Goal: Information Seeking & Learning: Find specific fact

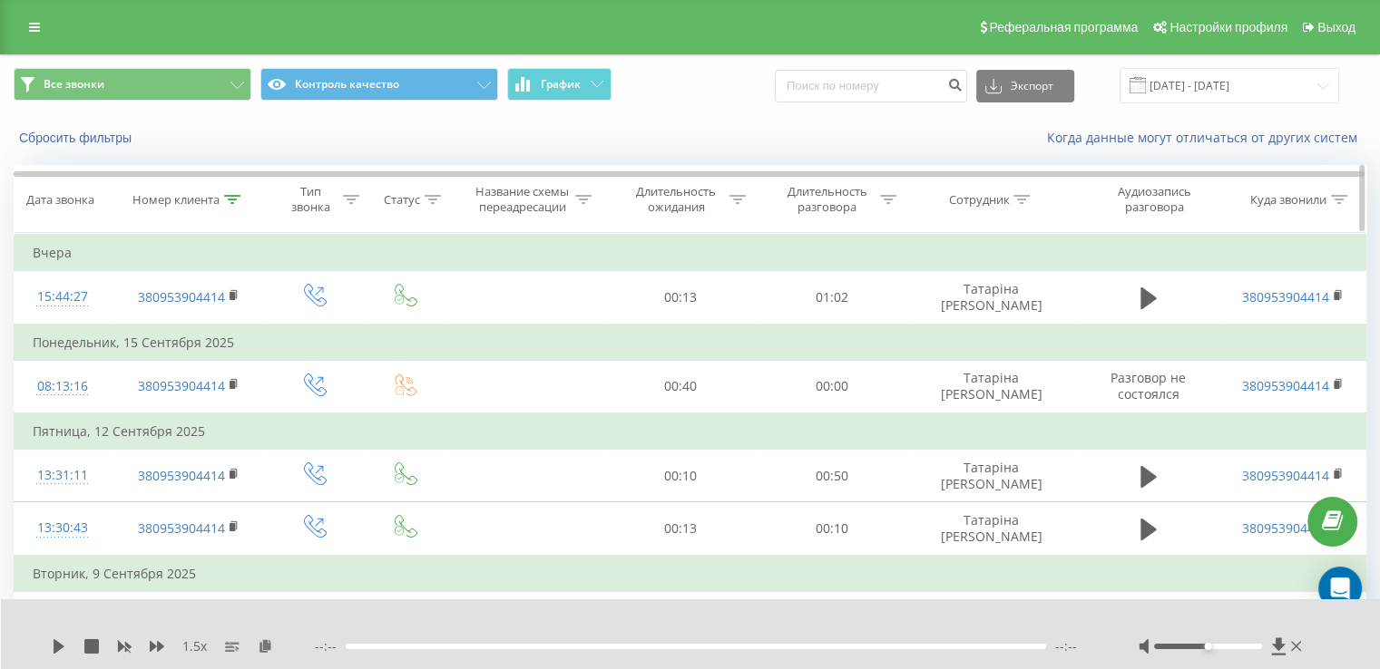
click at [236, 196] on icon at bounding box center [232, 199] width 16 height 9
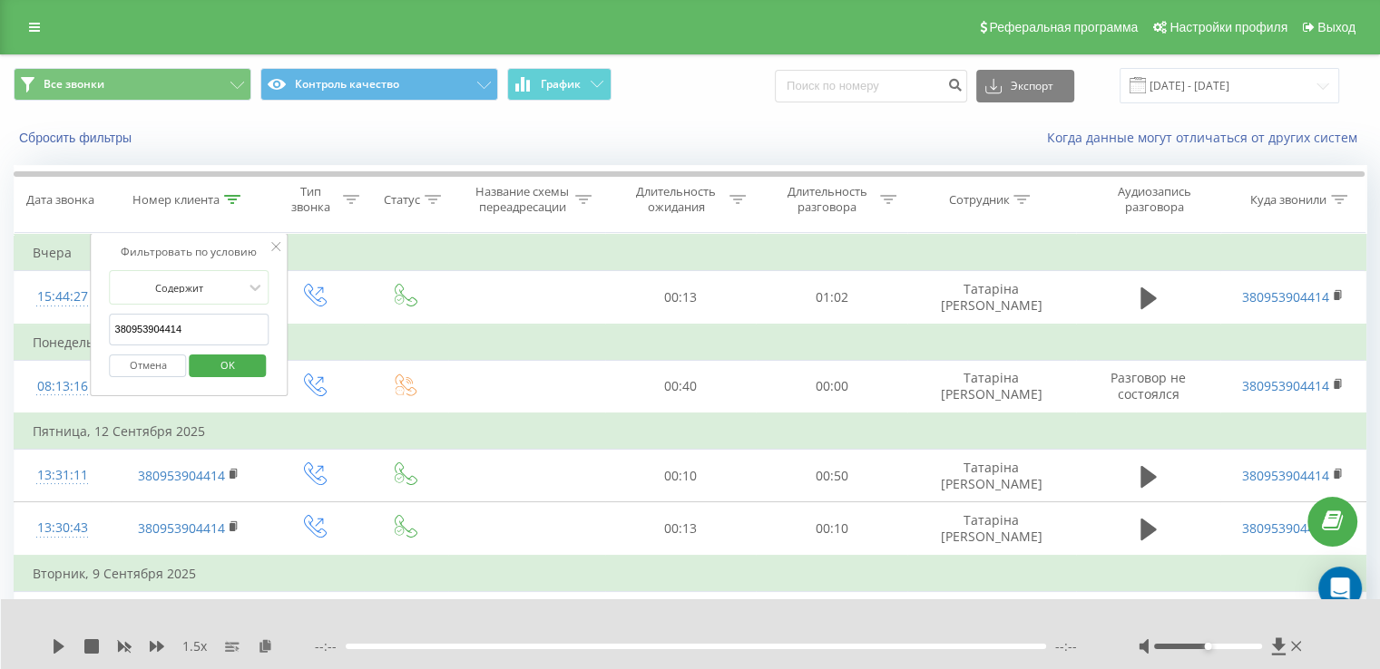
click at [195, 323] on input "380953904414" at bounding box center [190, 330] width 160 height 32
paste input "74969928"
click at [239, 357] on span "OK" at bounding box center [227, 365] width 51 height 28
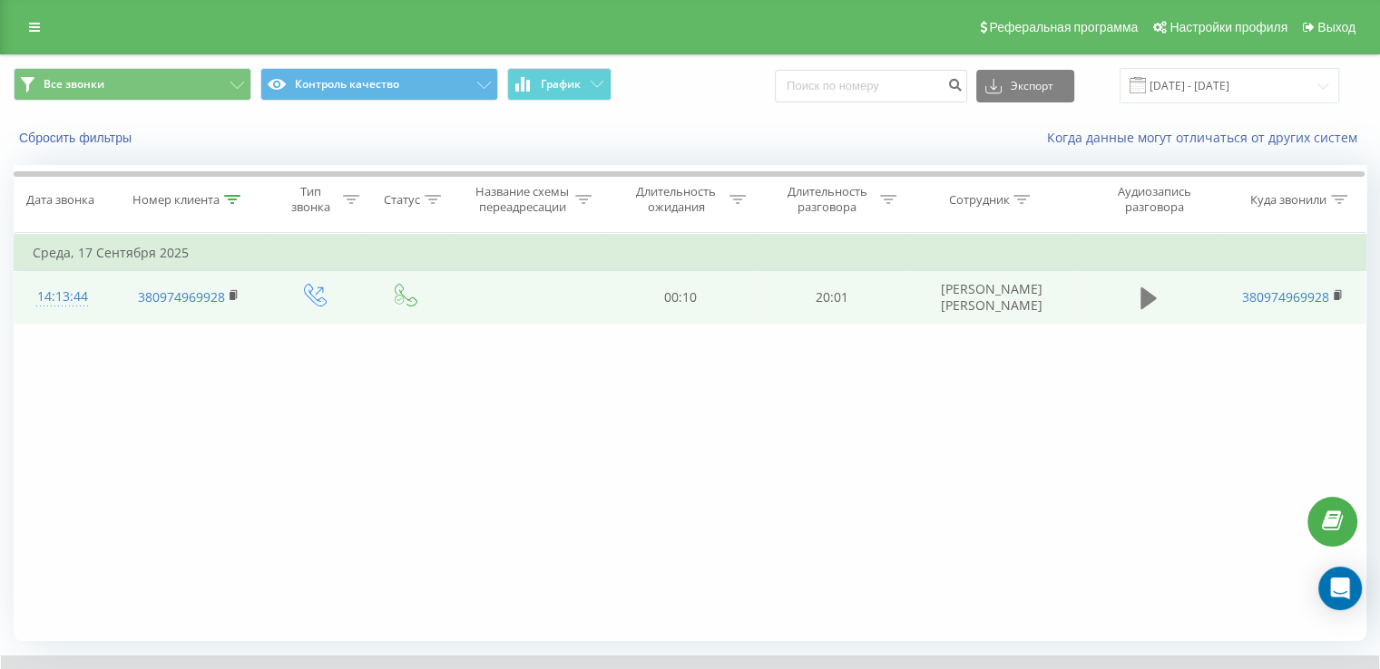
click at [1152, 296] on icon at bounding box center [1148, 299] width 16 height 22
click at [232, 295] on rect at bounding box center [232, 296] width 5 height 8
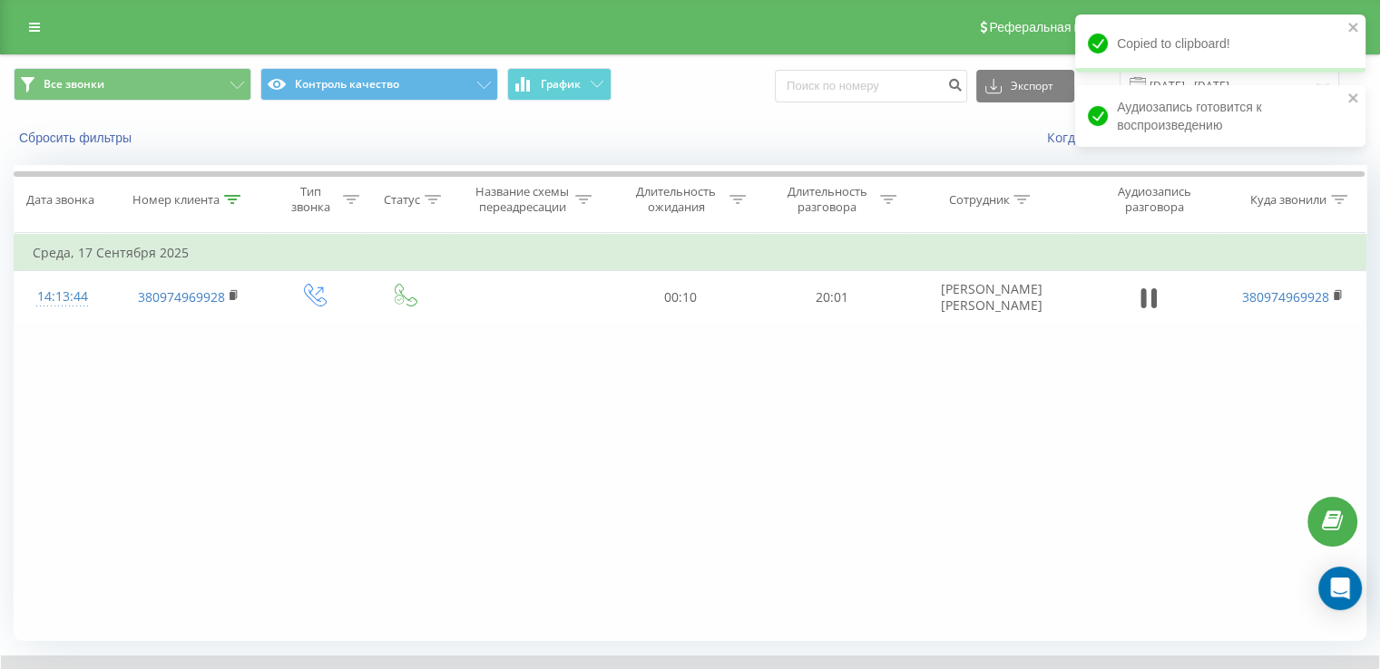
scroll to position [60, 0]
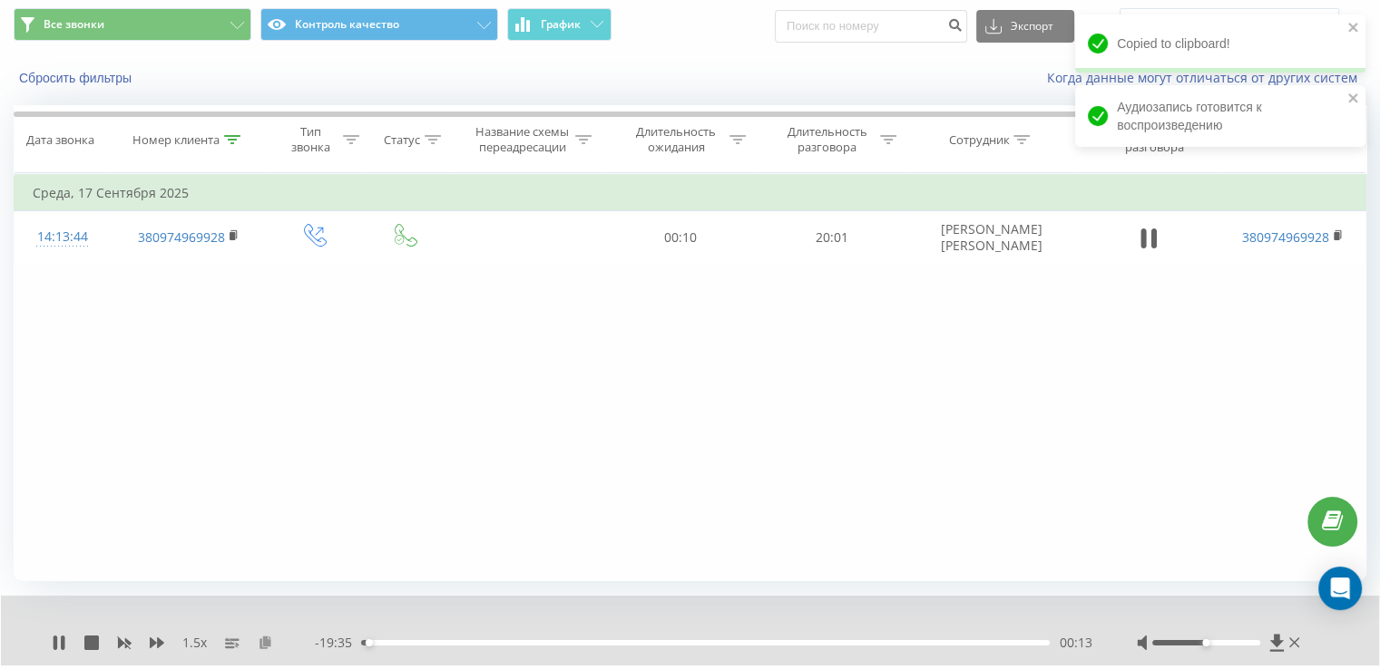
click at [269, 644] on icon at bounding box center [265, 642] width 15 height 13
click at [65, 643] on icon at bounding box center [59, 643] width 15 height 15
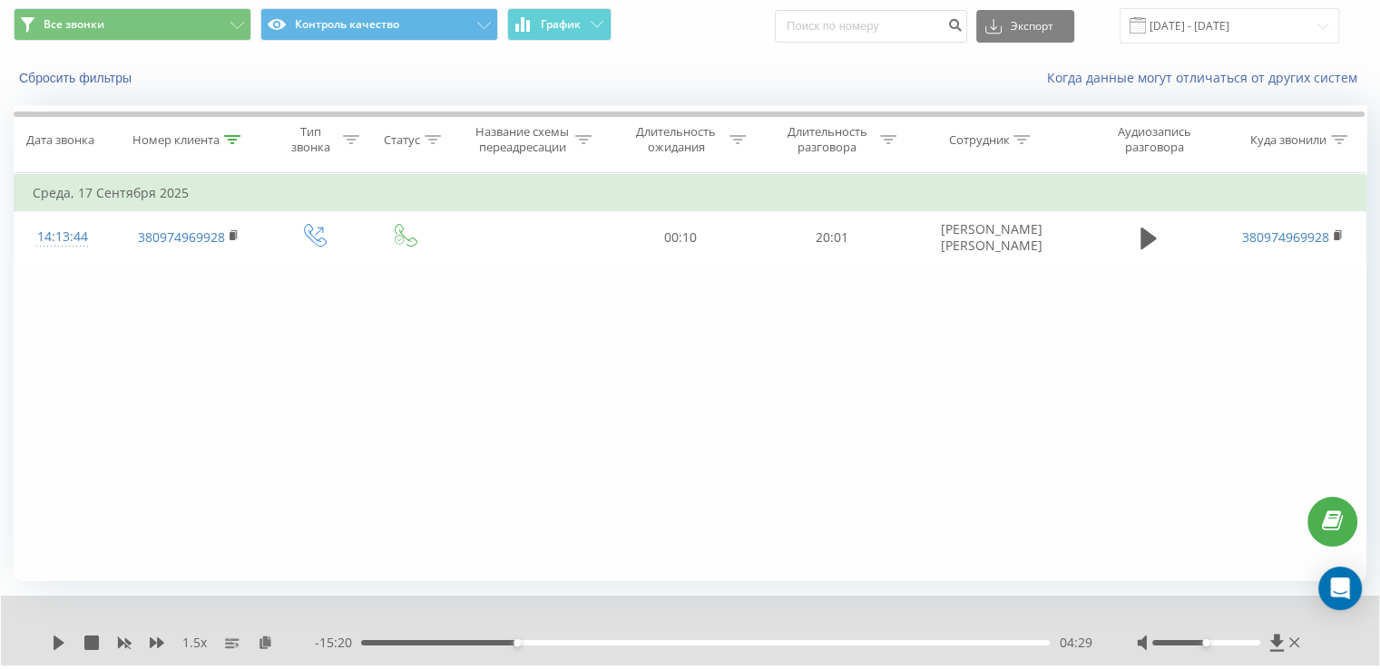
drag, startPoint x: 256, startPoint y: 611, endPoint x: 198, endPoint y: 650, distance: 69.9
click at [56, 636] on icon at bounding box center [59, 643] width 15 height 15
click at [58, 647] on icon at bounding box center [59, 643] width 15 height 15
click at [65, 645] on icon at bounding box center [59, 643] width 15 height 15
click at [58, 643] on icon at bounding box center [59, 643] width 15 height 15
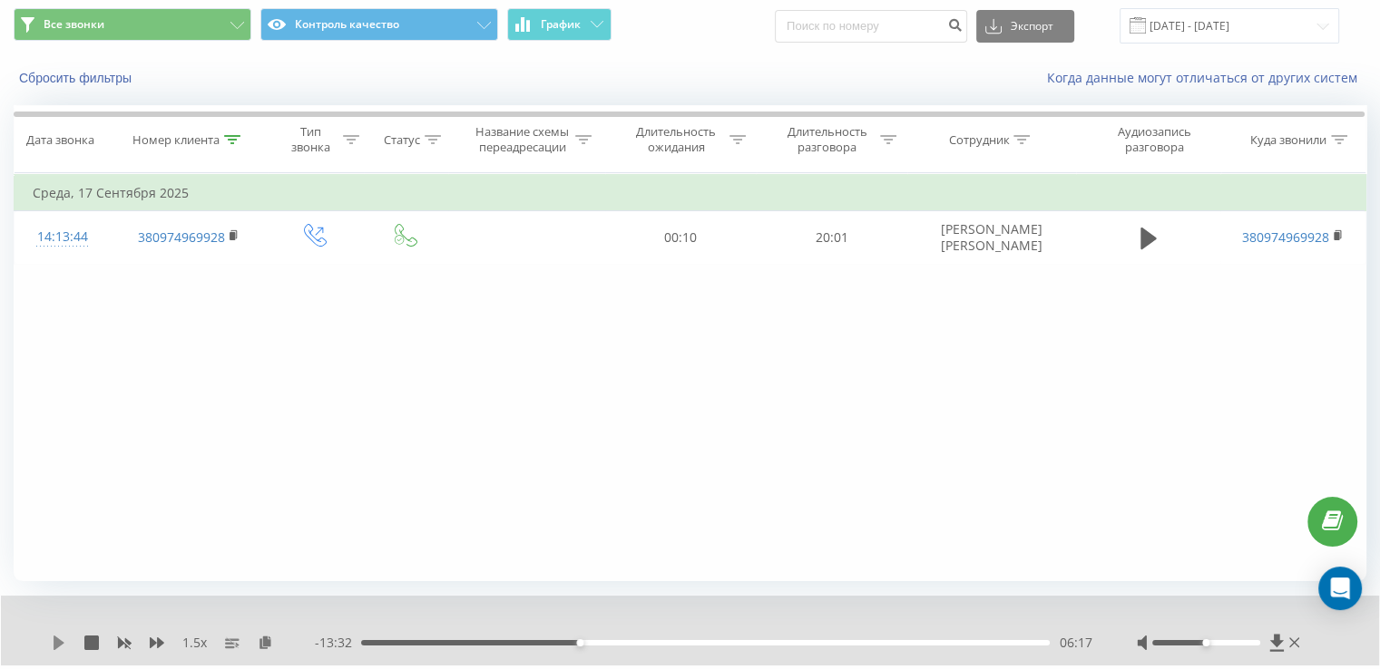
click at [61, 644] on icon at bounding box center [59, 643] width 11 height 15
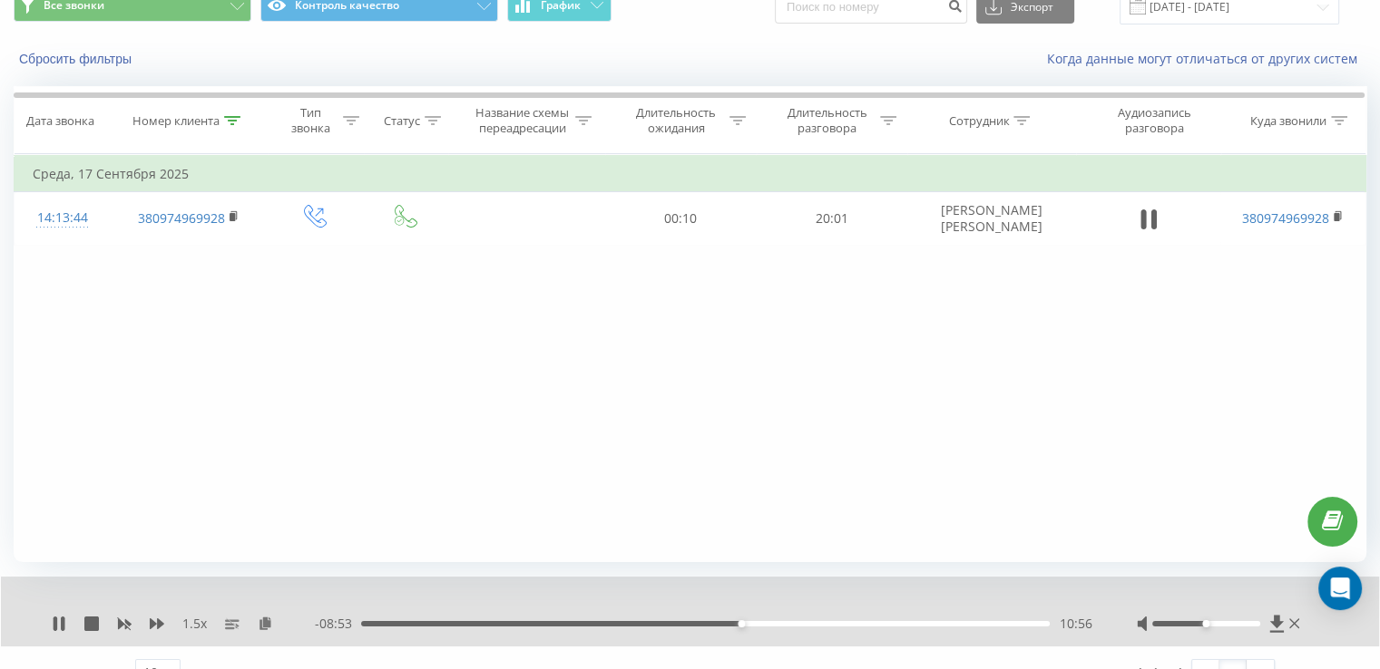
scroll to position [83, 0]
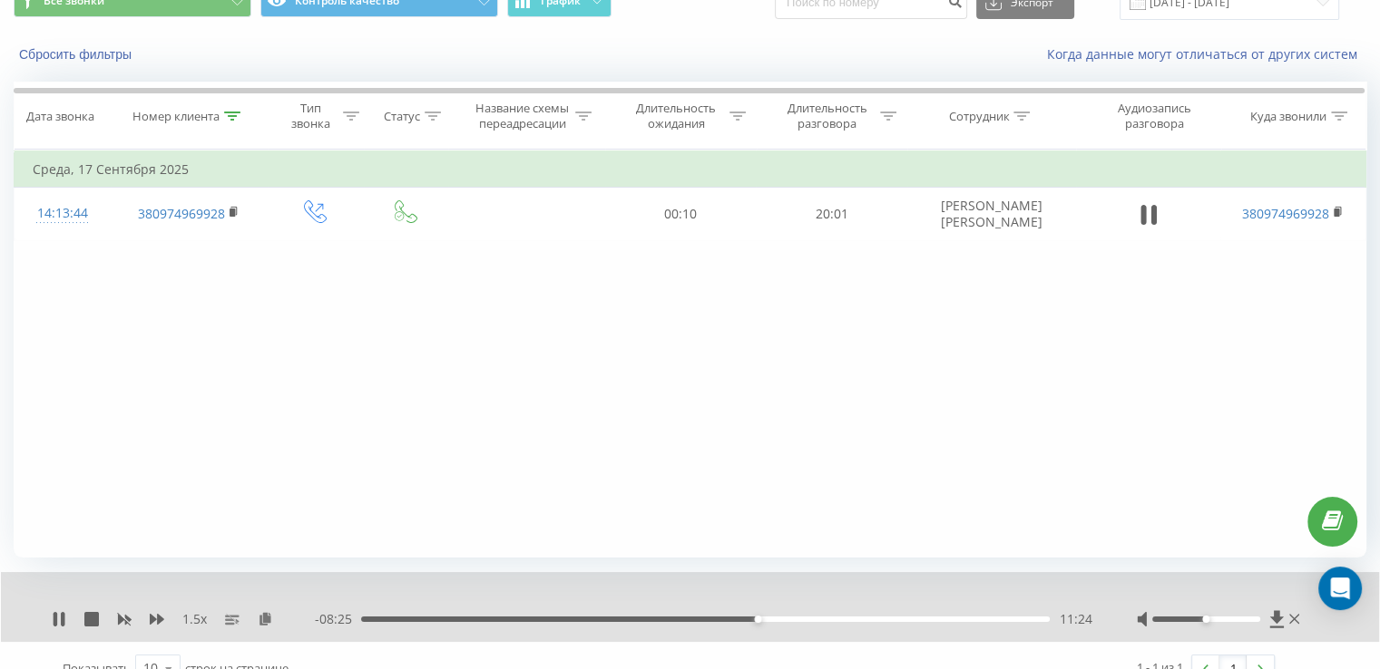
click at [55, 629] on div "1.5 x - 08:25 11:24 11:24" at bounding box center [690, 607] width 1378 height 70
click at [57, 620] on icon at bounding box center [59, 619] width 15 height 15
click at [58, 620] on icon at bounding box center [59, 619] width 11 height 15
drag, startPoint x: 98, startPoint y: 609, endPoint x: 31, endPoint y: 599, distance: 67.9
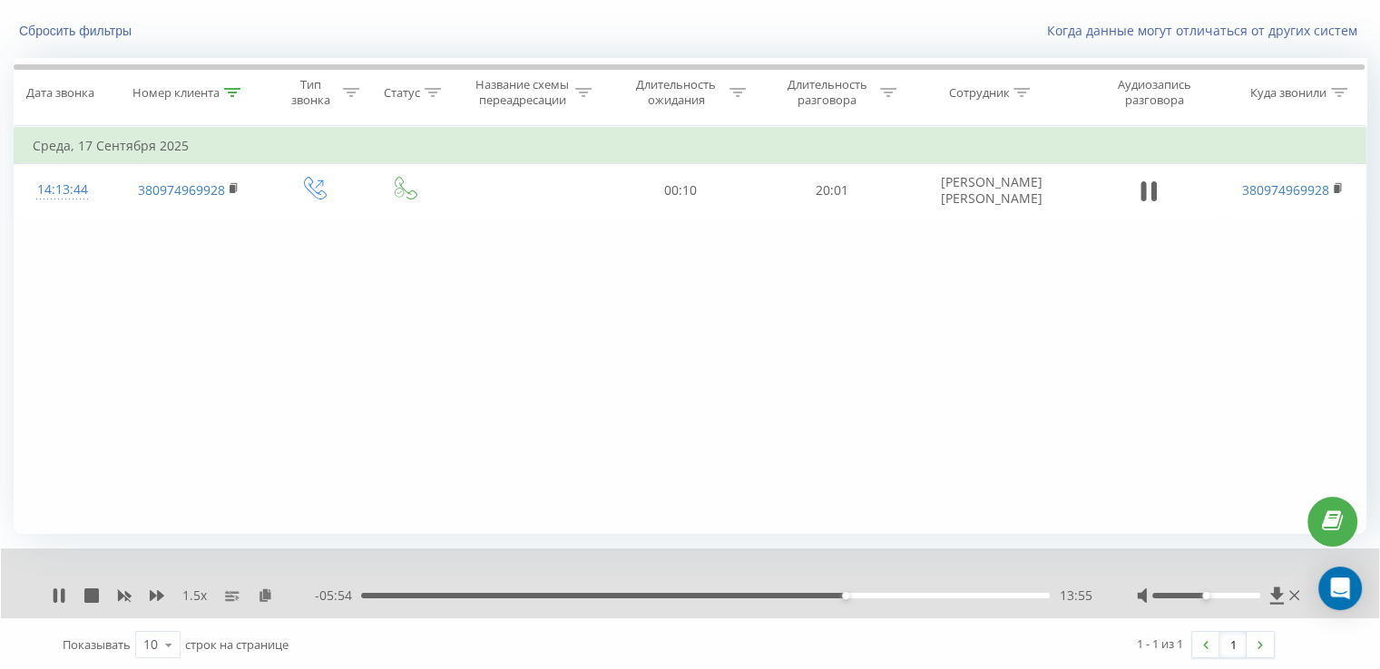
scroll to position [109, 0]
click at [48, 591] on div "1.5 x - 05:52 13:57 13:57" at bounding box center [690, 582] width 1378 height 70
click at [56, 594] on icon at bounding box center [56, 594] width 4 height 15
click at [820, 589] on div "- 05:51 13:58 13:58" at bounding box center [703, 594] width 777 height 18
click at [813, 595] on div "13:58" at bounding box center [705, 593] width 689 height 5
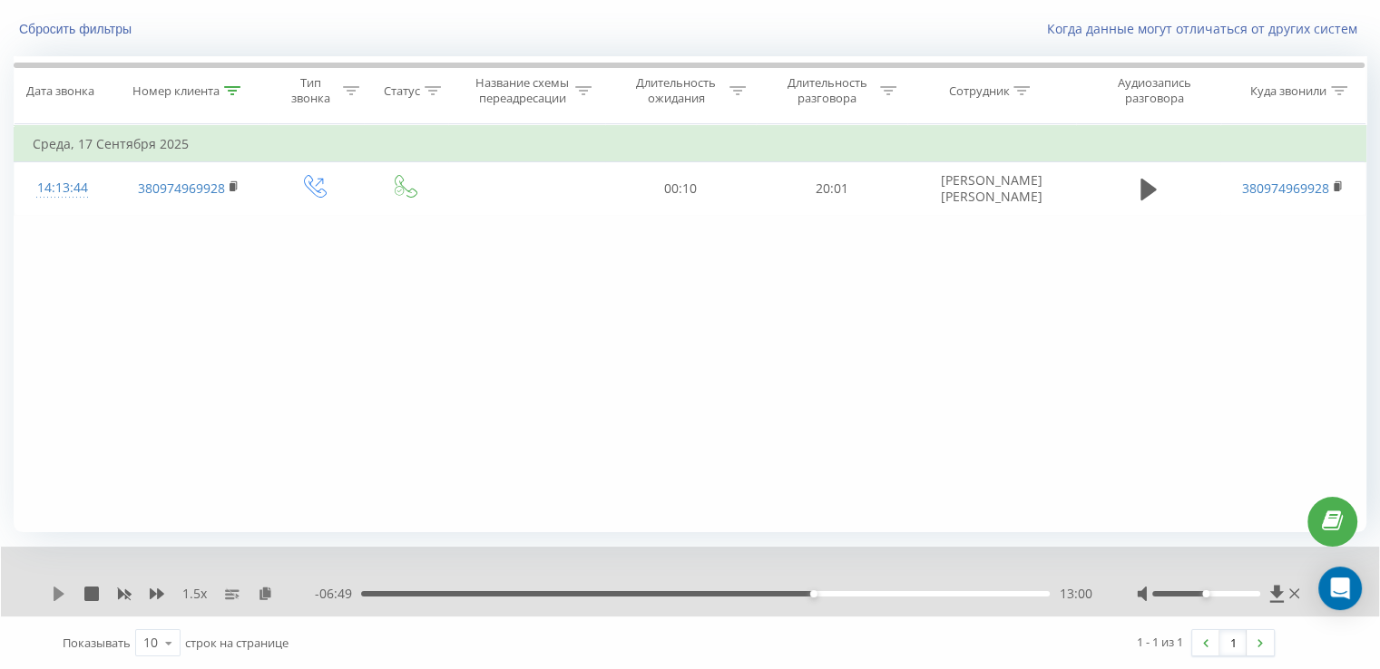
click at [55, 596] on icon at bounding box center [59, 594] width 11 height 15
click at [54, 591] on icon at bounding box center [56, 594] width 4 height 15
click at [58, 597] on icon at bounding box center [59, 594] width 15 height 15
click at [824, 589] on div "- 06:10 13:39 13:39" at bounding box center [703, 594] width 777 height 18
click at [823, 596] on div "13:17" at bounding box center [705, 593] width 689 height 5
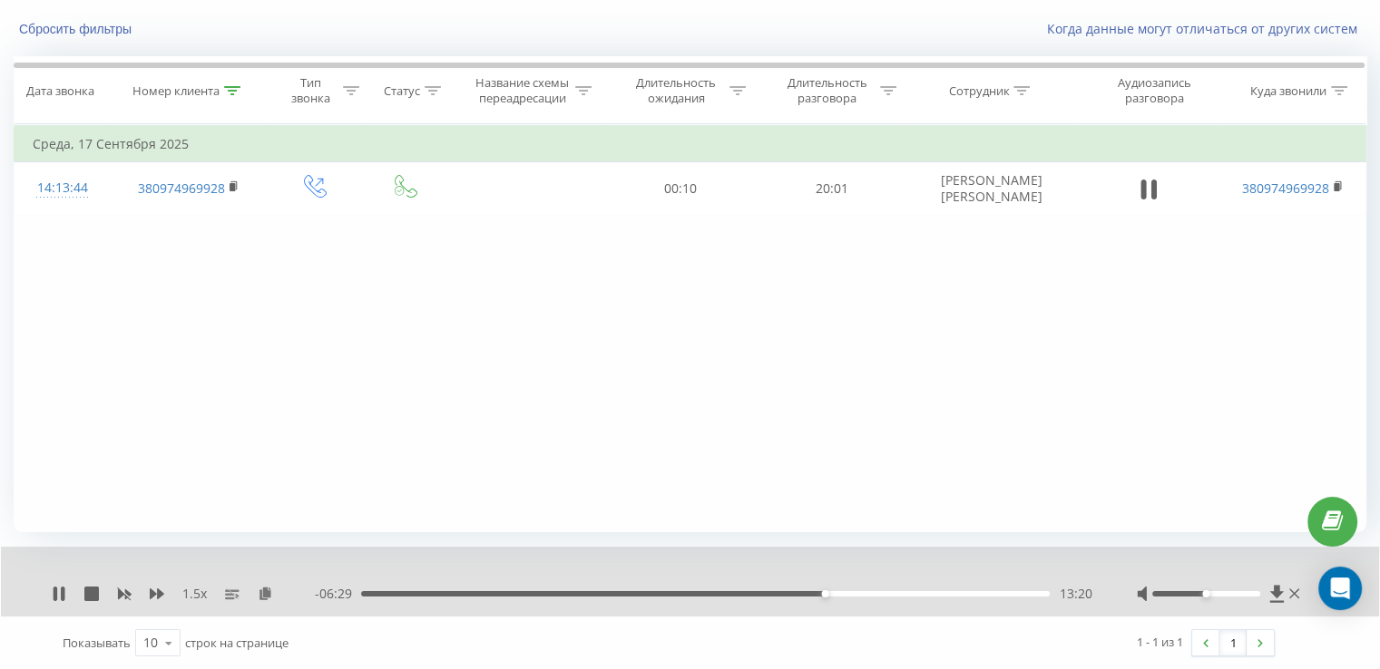
drag, startPoint x: 65, startPoint y: 544, endPoint x: 820, endPoint y: 406, distance: 767.2
drag, startPoint x: 820, startPoint y: 406, endPoint x: 783, endPoint y: 405, distance: 37.2
drag, startPoint x: 783, startPoint y: 405, endPoint x: 751, endPoint y: 404, distance: 31.8
drag, startPoint x: 751, startPoint y: 404, endPoint x: 459, endPoint y: 572, distance: 336.9
click at [944, 279] on div "Фильтровать по условию Содержит 380974969928 Отмена OK Фильтровать по условию Р…" at bounding box center [690, 328] width 1353 height 408
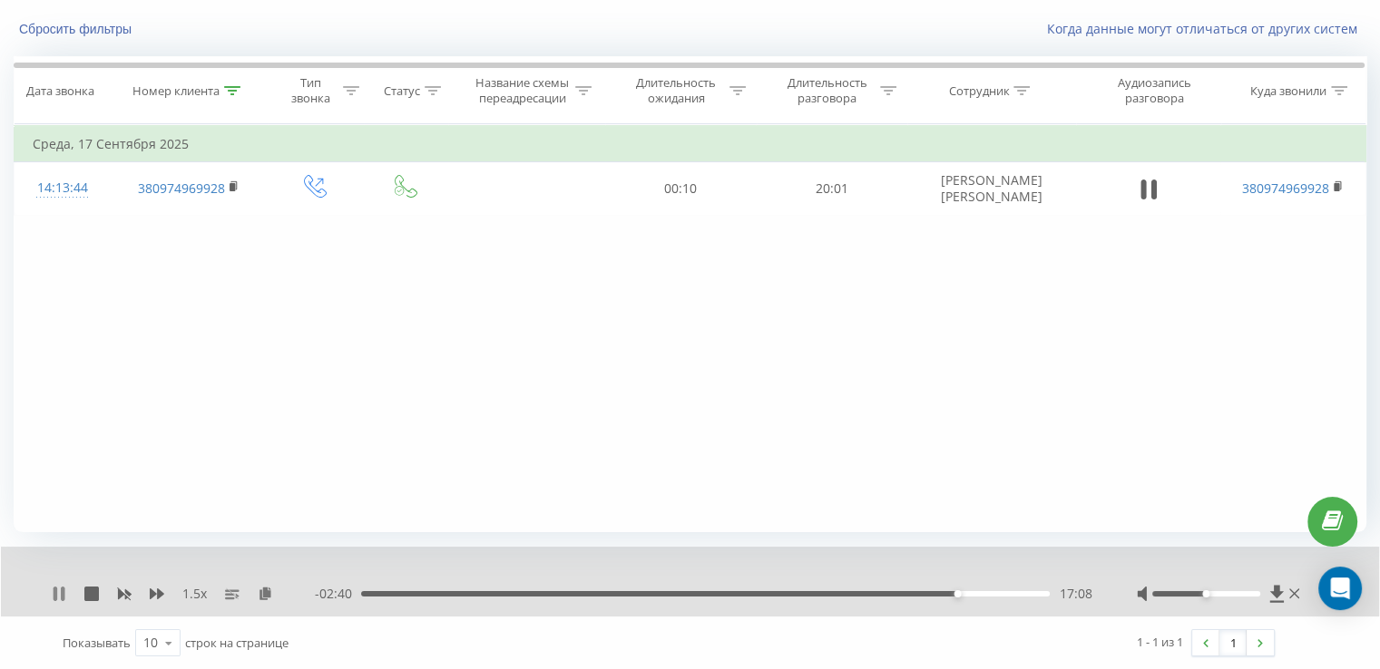
click at [58, 596] on icon at bounding box center [59, 594] width 15 height 15
click at [58, 592] on icon at bounding box center [59, 594] width 11 height 15
click at [239, 83] on div at bounding box center [232, 90] width 16 height 15
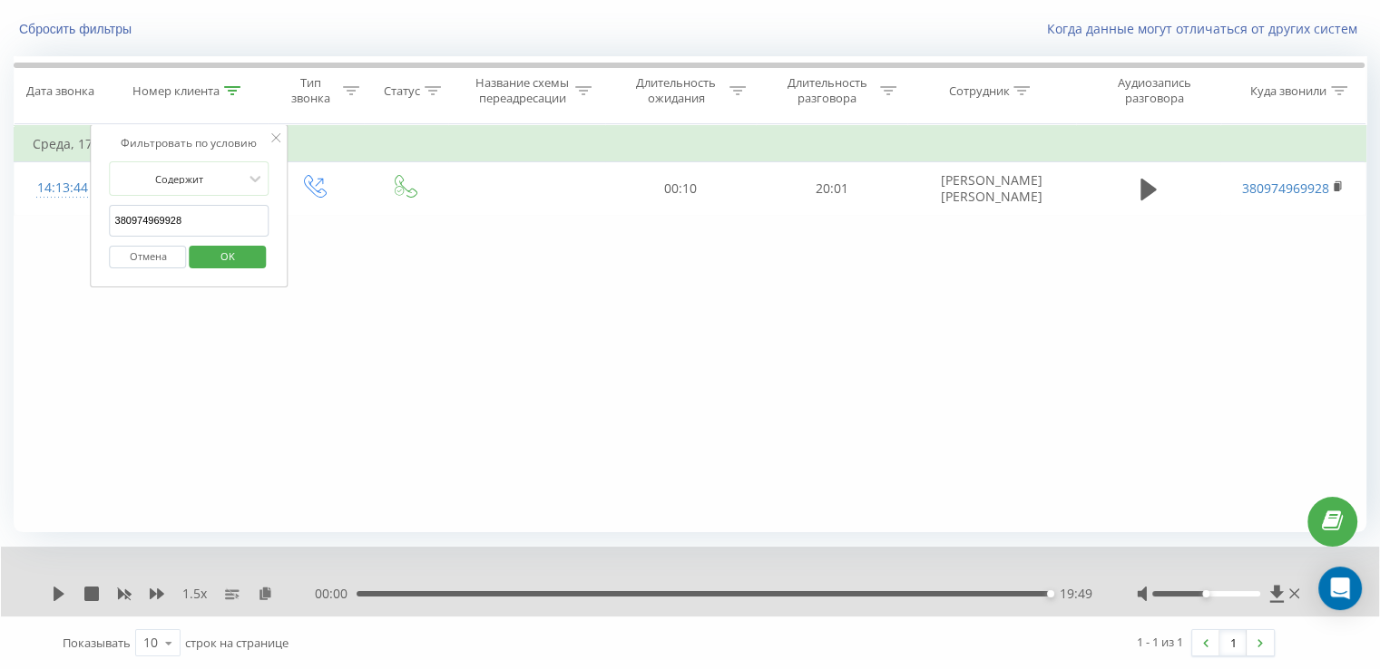
click at [181, 205] on input "380974969928" at bounding box center [190, 221] width 160 height 32
paste input "86130100"
click at [230, 266] on span "OK" at bounding box center [227, 256] width 51 height 28
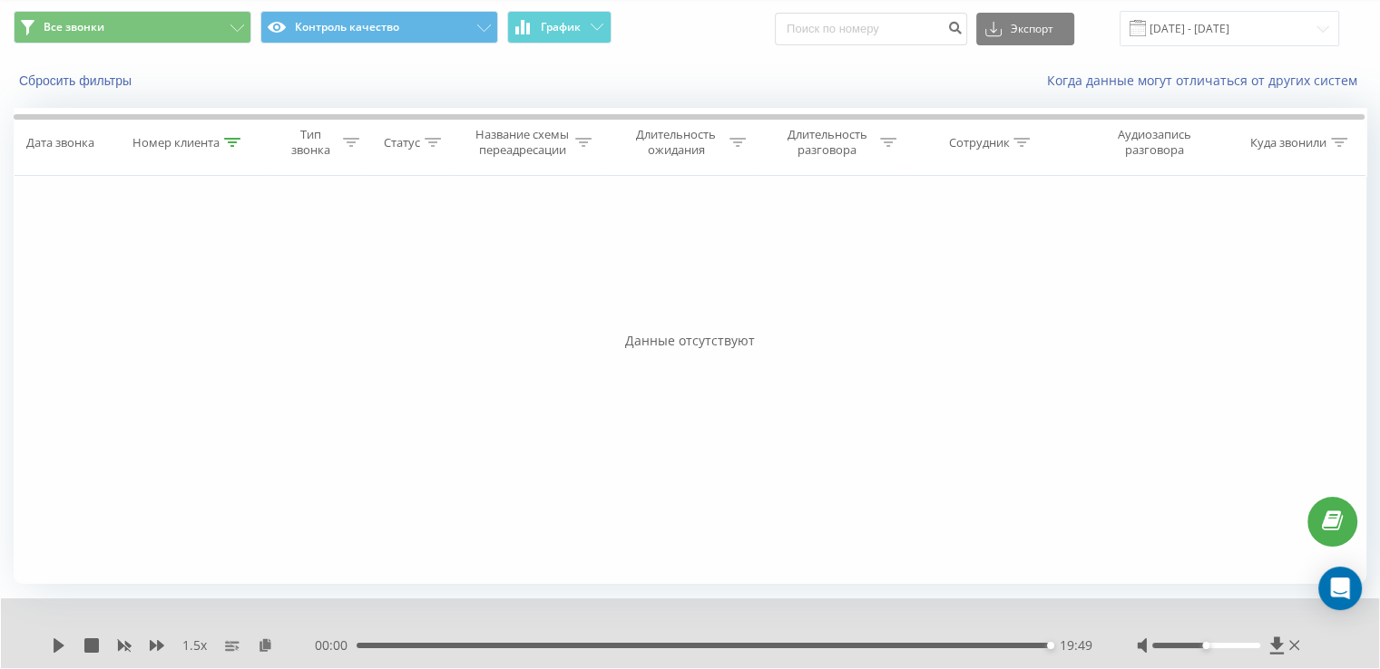
scroll to position [57, 0]
click at [229, 140] on icon at bounding box center [232, 142] width 16 height 9
click at [225, 304] on span "OK" at bounding box center [227, 308] width 51 height 28
click at [234, 139] on icon at bounding box center [232, 142] width 16 height 9
click at [195, 259] on input "380986130100" at bounding box center [190, 273] width 160 height 32
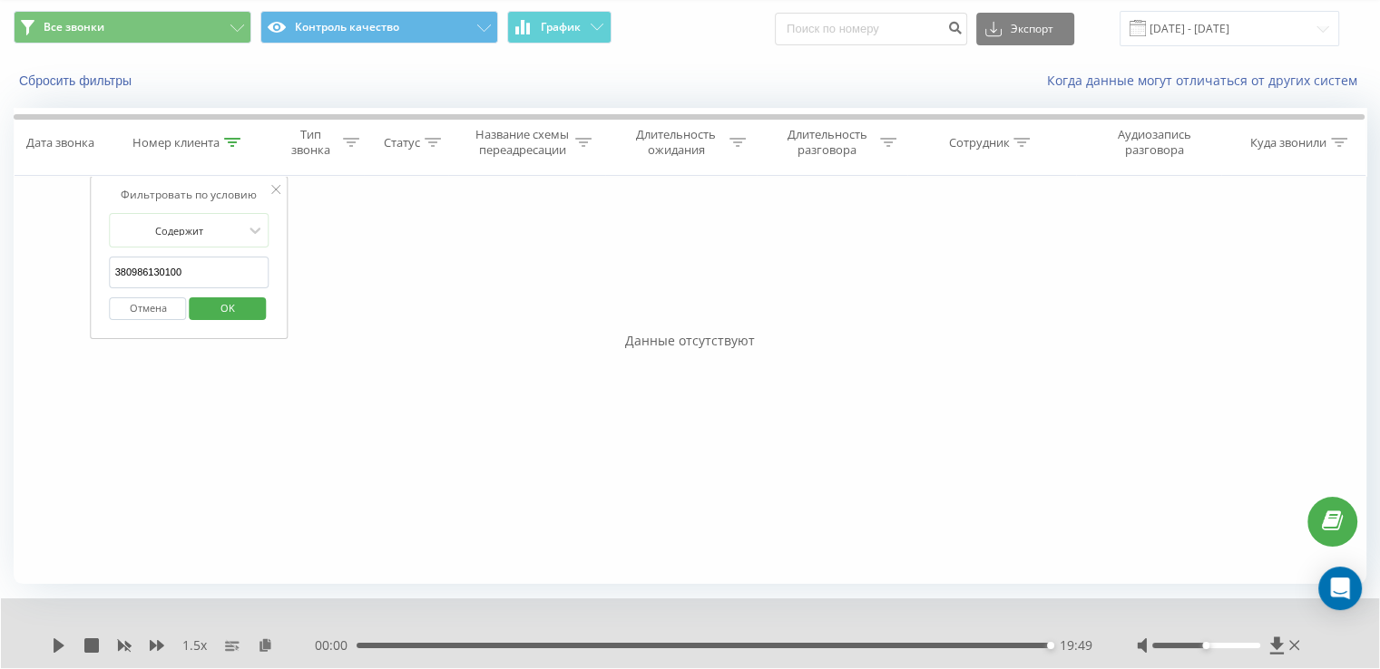
click at [195, 259] on input "380986130100" at bounding box center [190, 273] width 160 height 32
paste input "63214741"
click at [224, 311] on span "OK" at bounding box center [227, 308] width 51 height 28
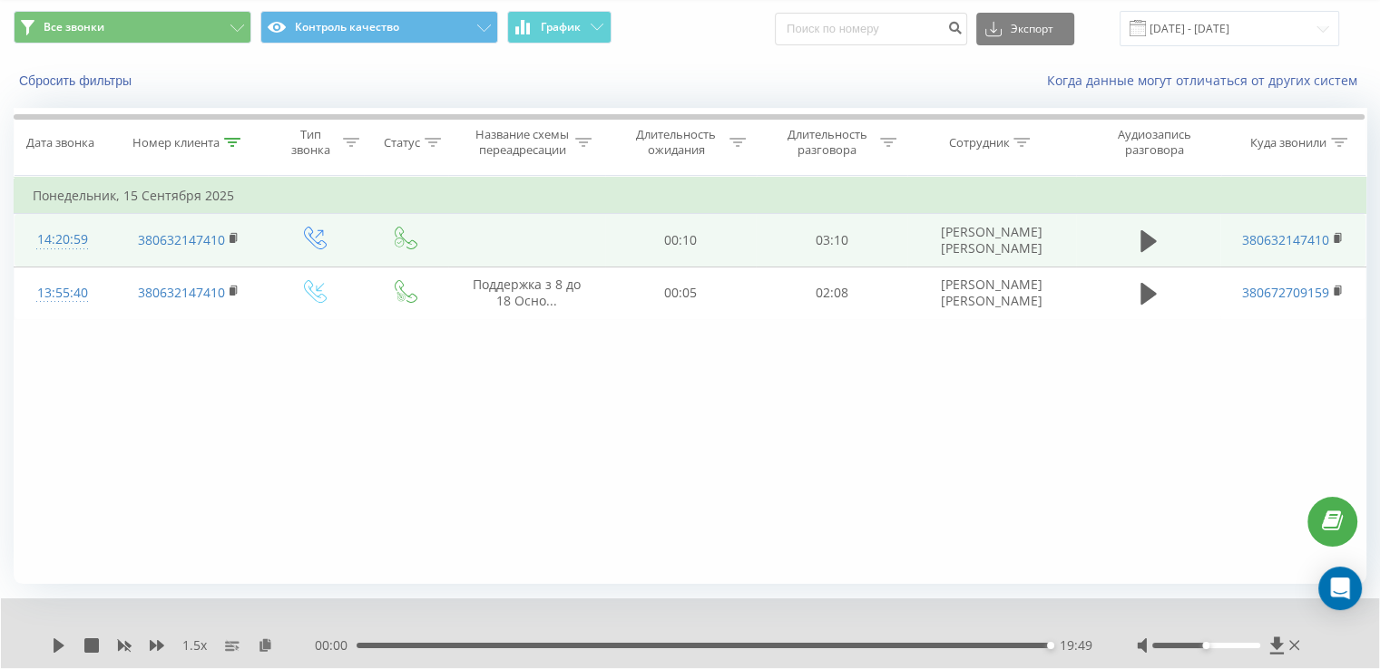
click at [1161, 242] on td at bounding box center [1148, 240] width 145 height 53
click at [1148, 244] on icon at bounding box center [1148, 241] width 16 height 22
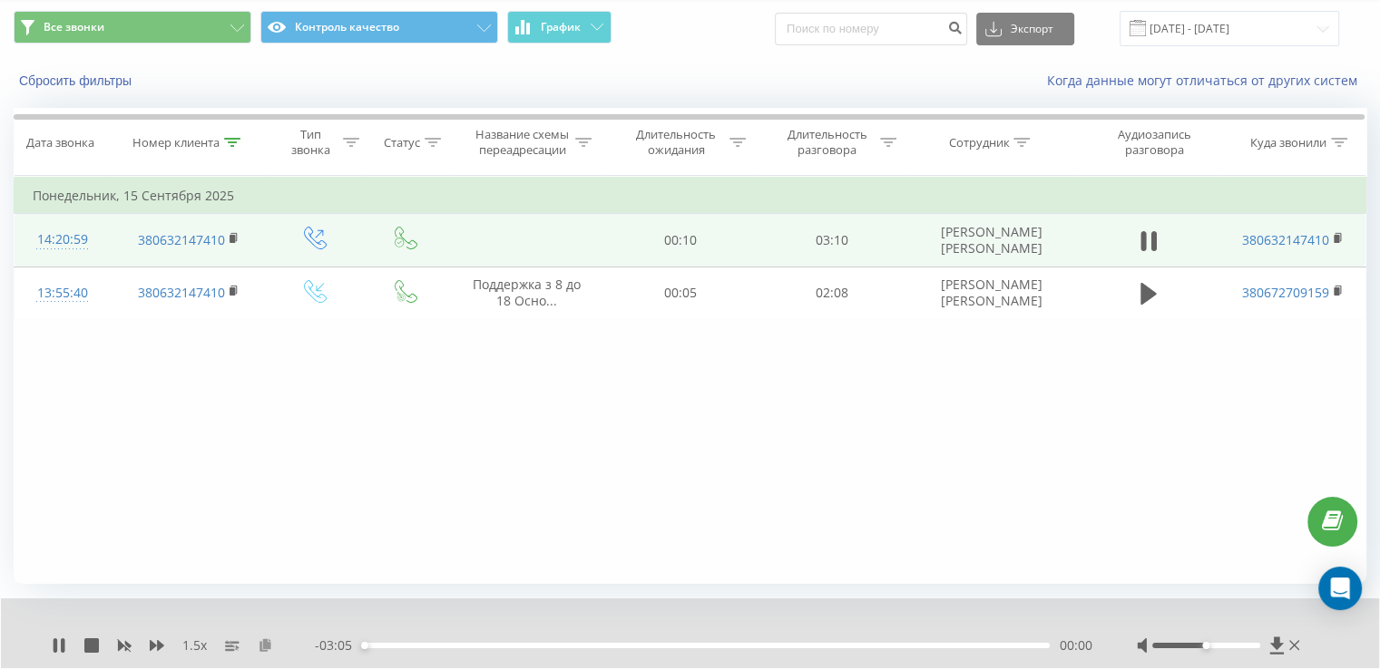
click at [269, 643] on icon at bounding box center [265, 645] width 15 height 13
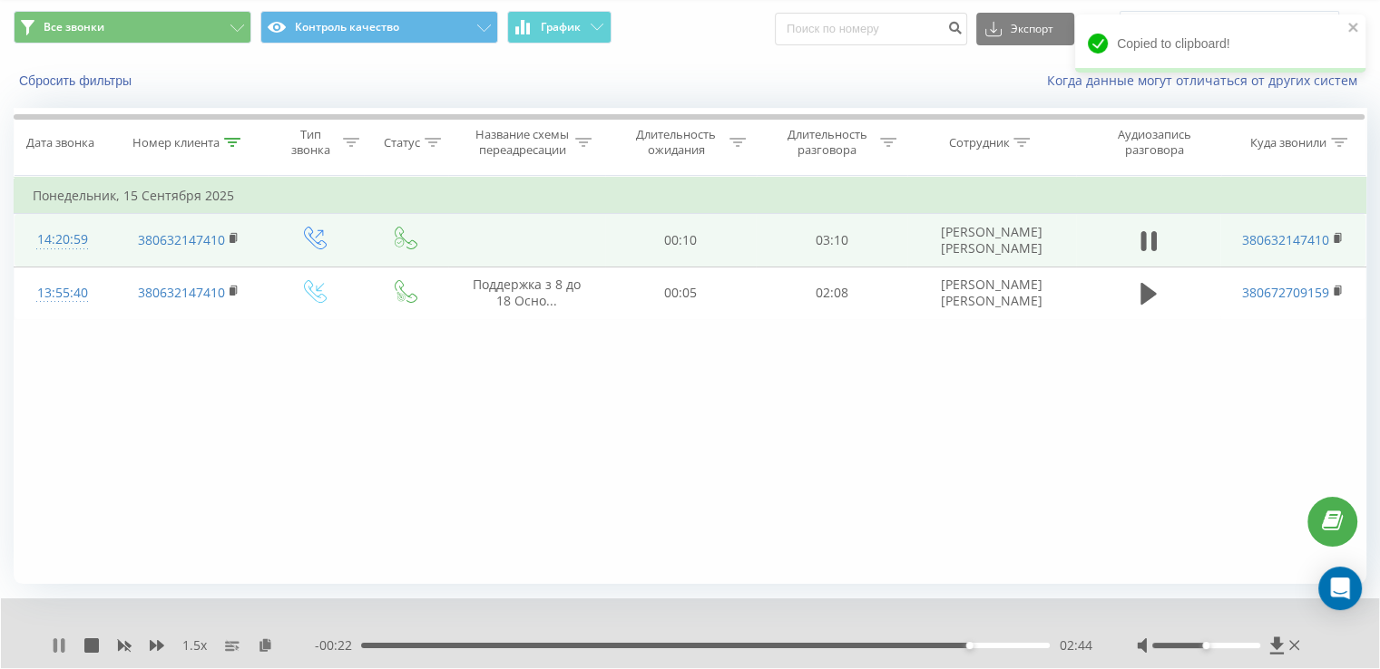
click at [59, 650] on icon at bounding box center [59, 646] width 15 height 15
click at [951, 644] on div "02:39" at bounding box center [705, 645] width 689 height 5
click at [55, 647] on icon at bounding box center [59, 646] width 11 height 15
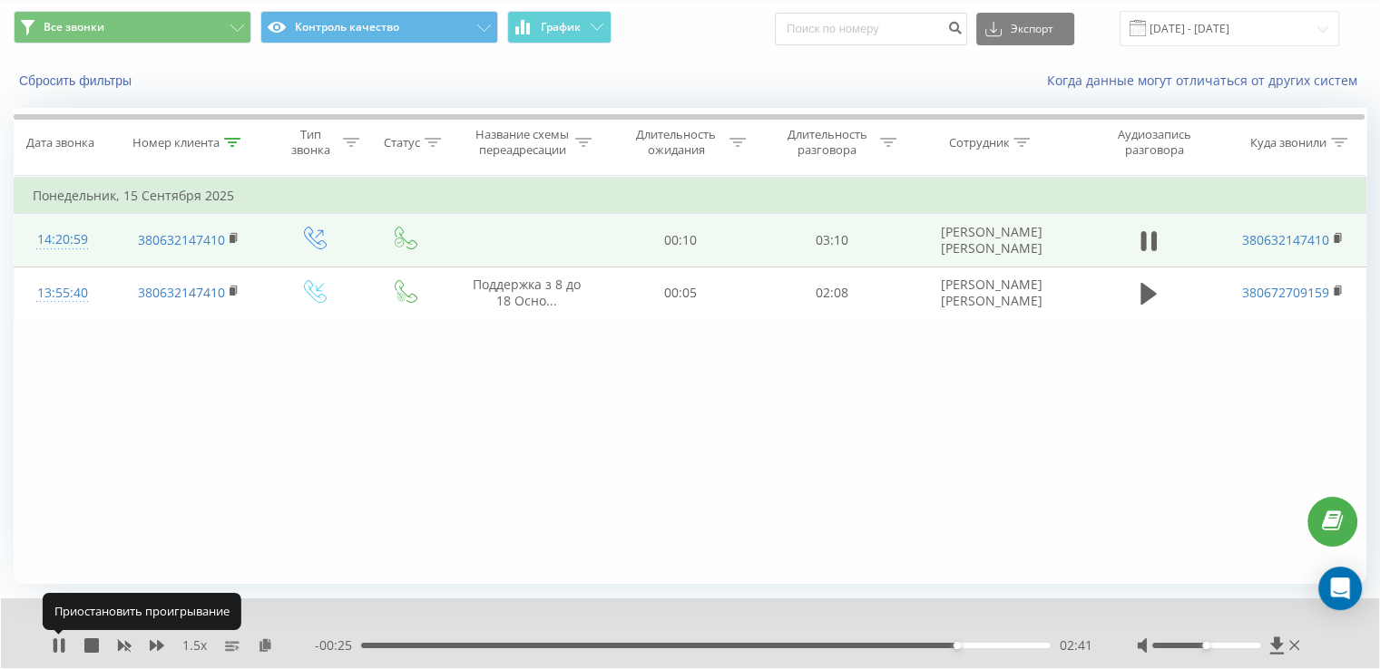
click at [55, 647] on icon at bounding box center [56, 646] width 4 height 15
click at [61, 650] on icon at bounding box center [59, 646] width 15 height 15
click at [938, 646] on div "02:43" at bounding box center [705, 645] width 689 height 5
click at [929, 647] on div "02:33" at bounding box center [705, 645] width 689 height 5
click at [58, 648] on icon at bounding box center [59, 646] width 15 height 15
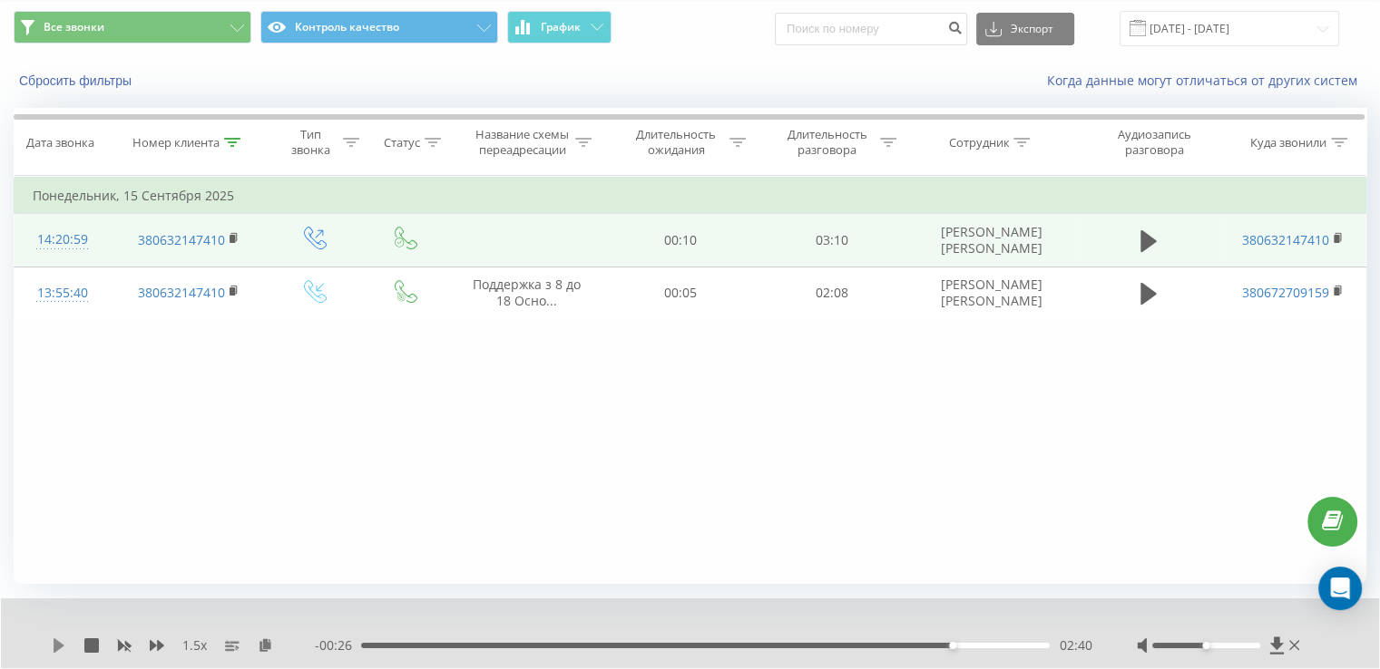
click at [52, 646] on icon at bounding box center [59, 646] width 15 height 15
click at [61, 647] on icon at bounding box center [63, 646] width 4 height 15
click at [1144, 248] on icon at bounding box center [1148, 241] width 16 height 22
click at [360, 646] on div "03:06" at bounding box center [703, 645] width 693 height 5
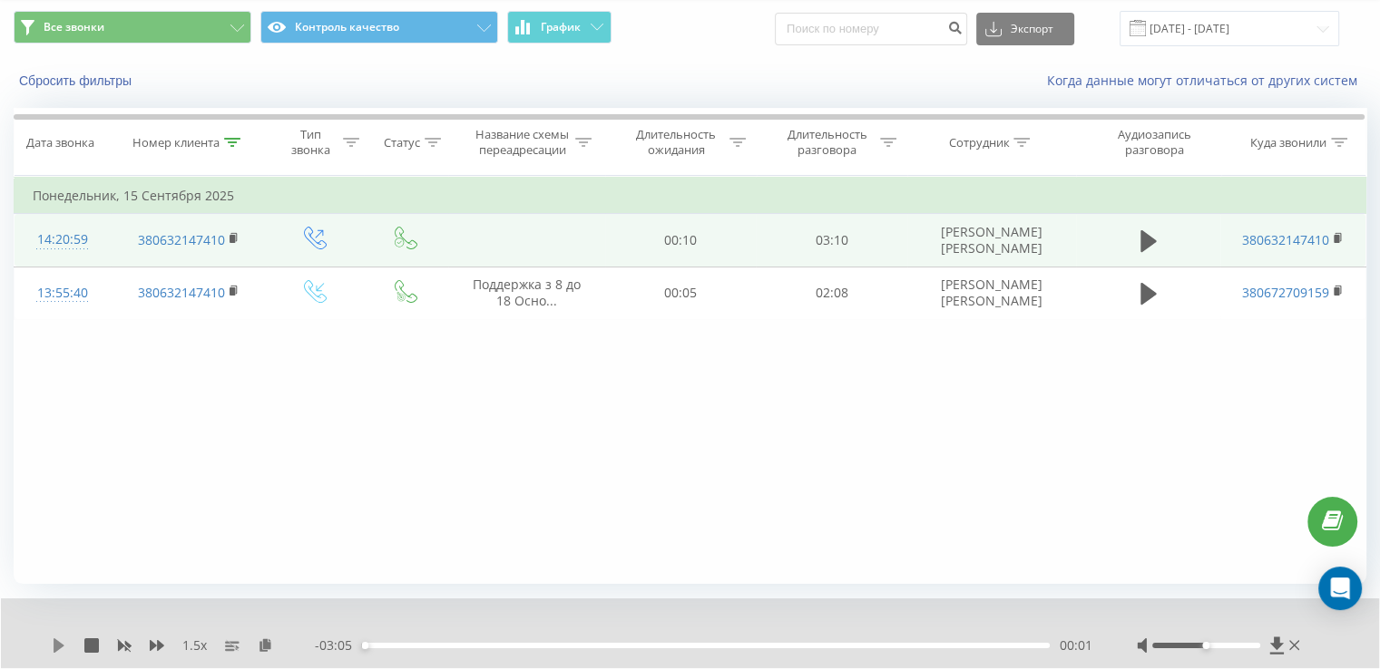
click at [62, 642] on icon at bounding box center [59, 646] width 15 height 15
click at [366, 644] on div "00:01" at bounding box center [705, 645] width 689 height 5
click at [362, 643] on div "00:00" at bounding box center [705, 645] width 689 height 5
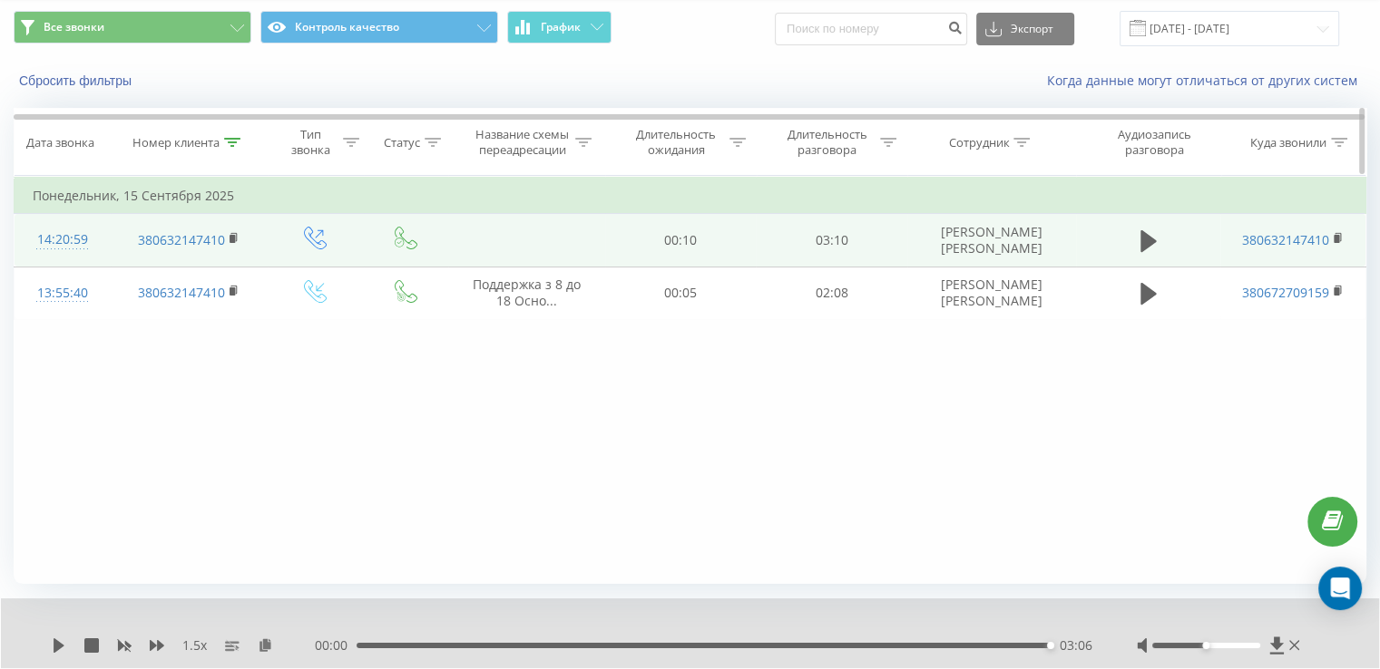
click at [236, 145] on icon at bounding box center [232, 142] width 16 height 9
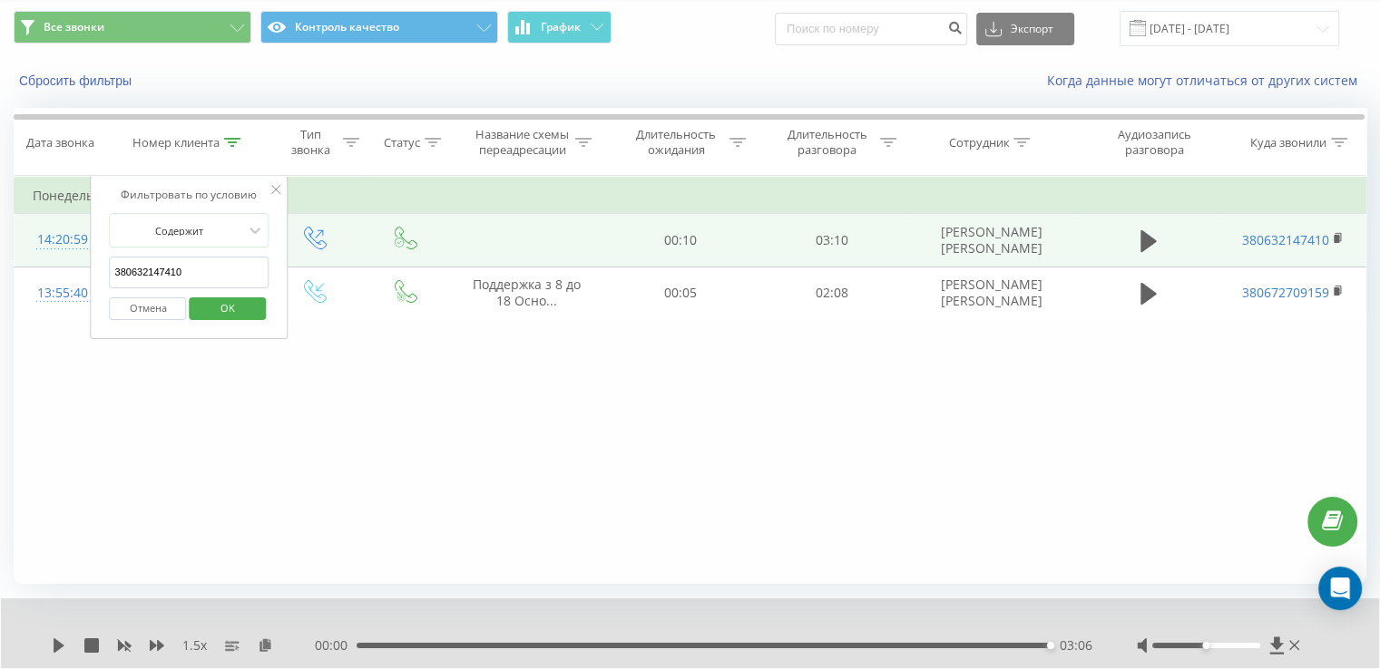
click at [168, 271] on input "380632147410" at bounding box center [190, 273] width 160 height 32
paste input "98239320"
click at [220, 313] on span "OK" at bounding box center [227, 308] width 51 height 28
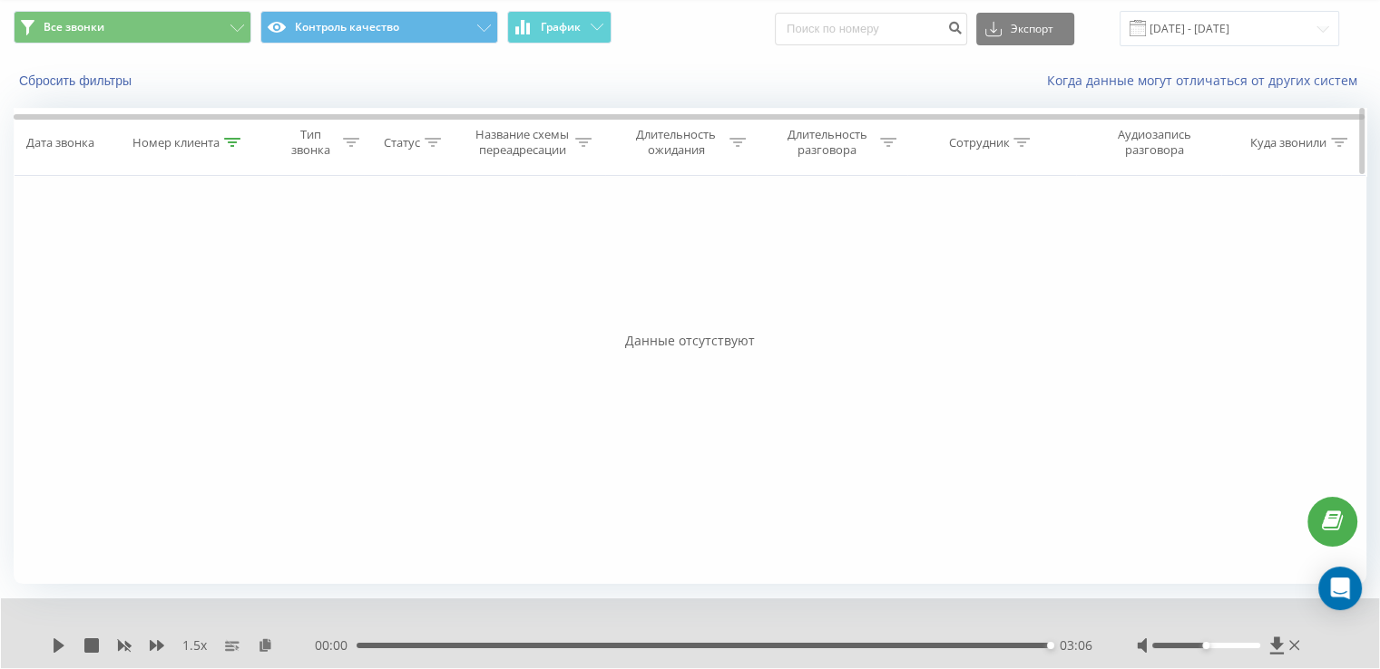
click at [235, 142] on icon at bounding box center [232, 142] width 16 height 9
click at [247, 313] on span "OK" at bounding box center [227, 308] width 51 height 28
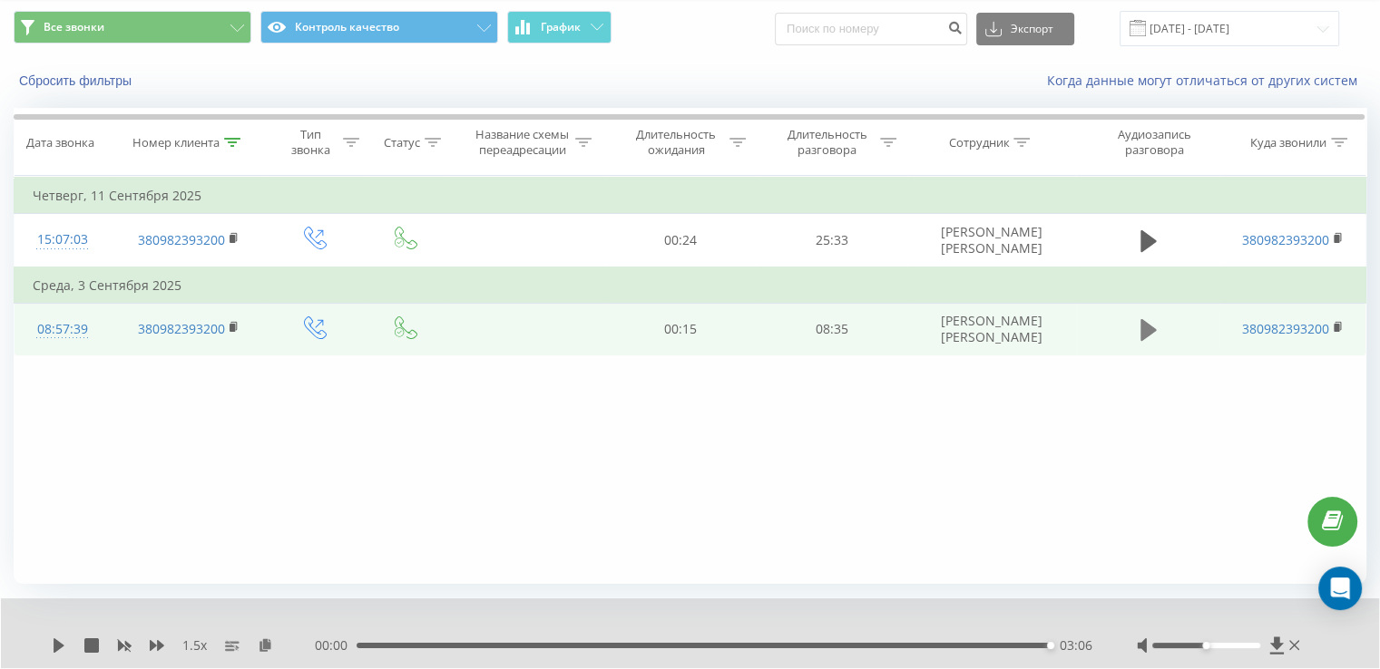
click at [1140, 330] on icon at bounding box center [1148, 330] width 16 height 25
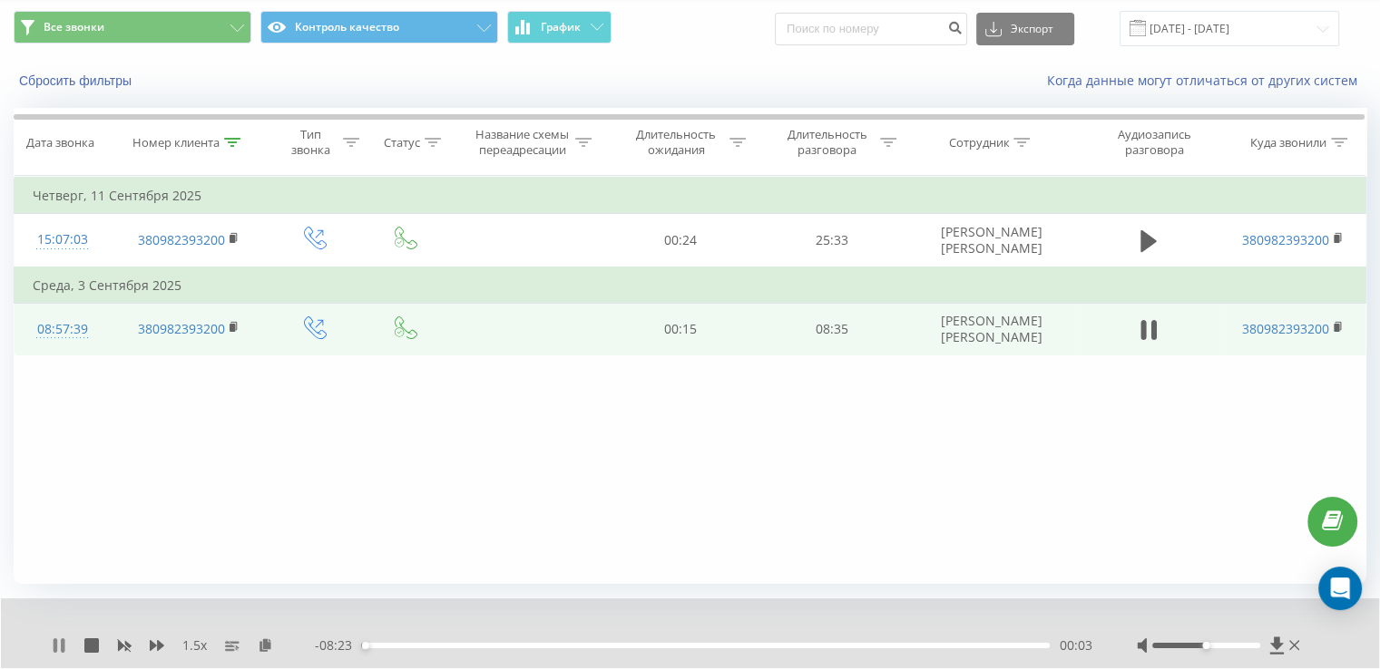
click at [62, 643] on icon at bounding box center [63, 646] width 4 height 15
click at [238, 135] on div at bounding box center [232, 142] width 16 height 15
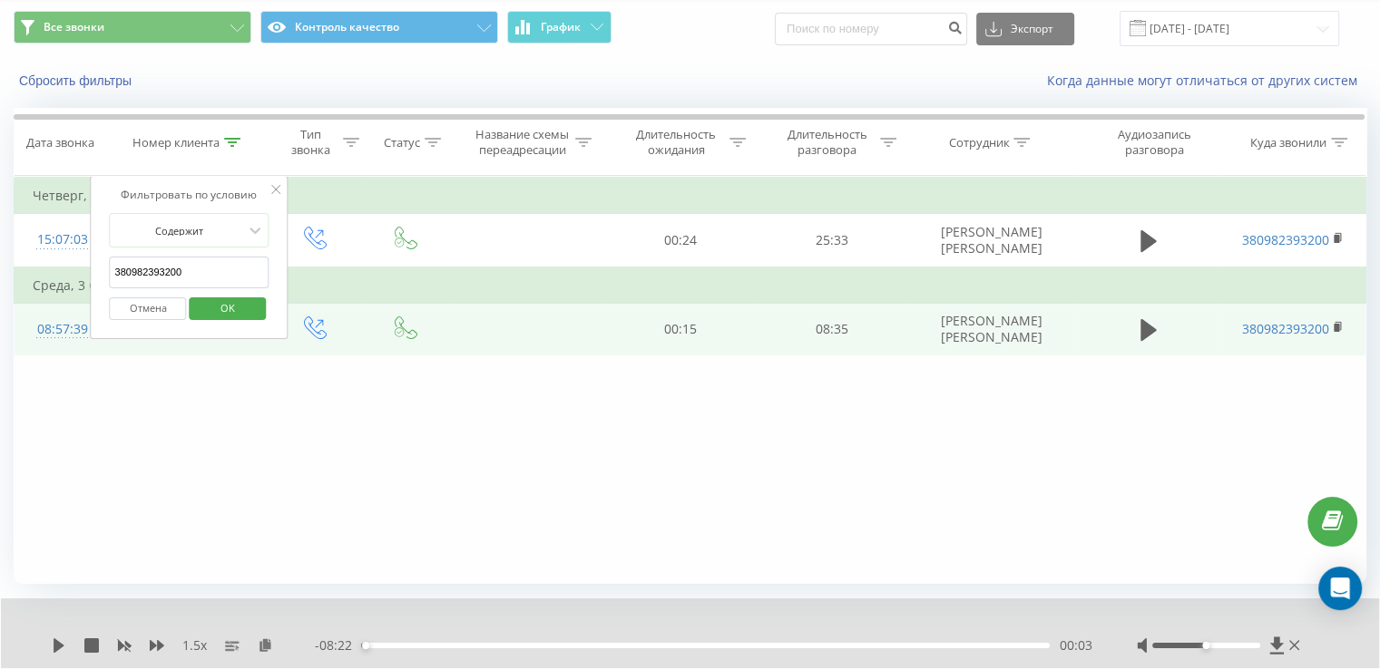
click at [214, 262] on input "380982393200" at bounding box center [190, 273] width 160 height 32
paste input "90468215"
click at [209, 296] on span "OK" at bounding box center [227, 308] width 51 height 28
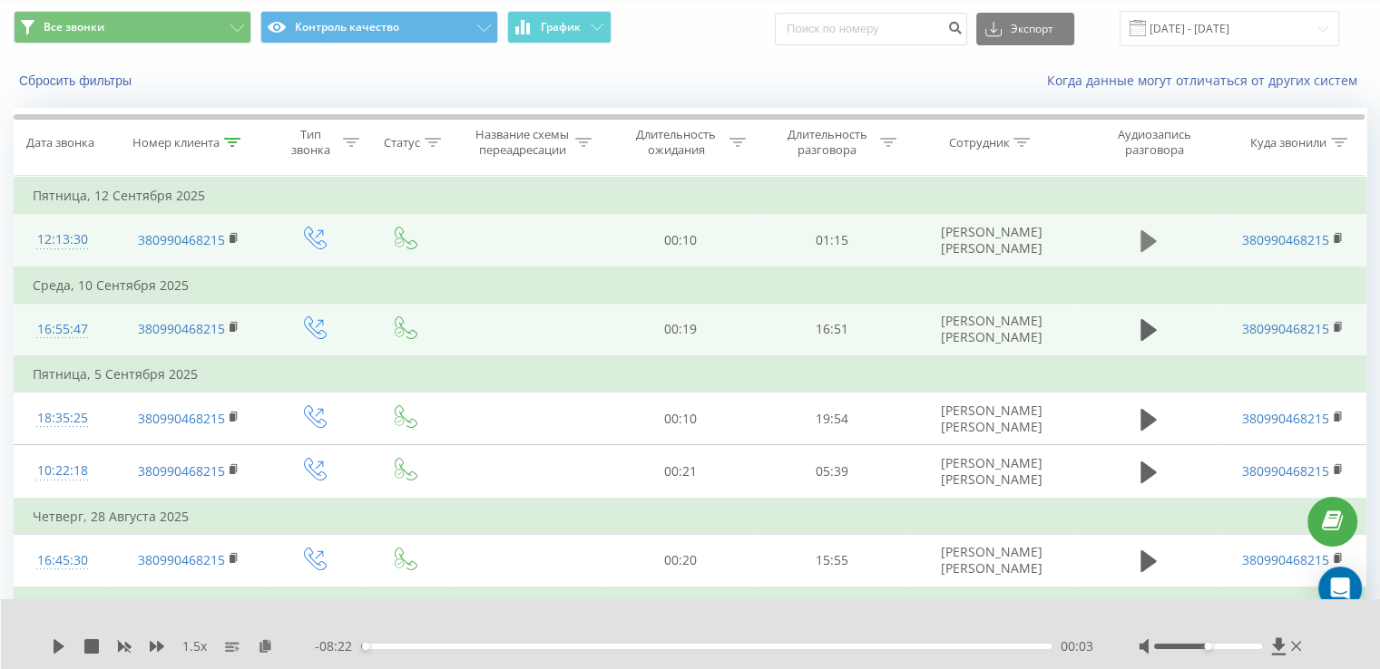
click at [1148, 244] on icon at bounding box center [1148, 241] width 16 height 22
drag, startPoint x: 58, startPoint y: 646, endPoint x: 541, endPoint y: 58, distance: 760.6
click at [60, 645] on icon at bounding box center [59, 647] width 15 height 15
drag, startPoint x: 237, startPoint y: 144, endPoint x: 224, endPoint y: 214, distance: 71.0
click at [237, 145] on icon at bounding box center [232, 142] width 16 height 9
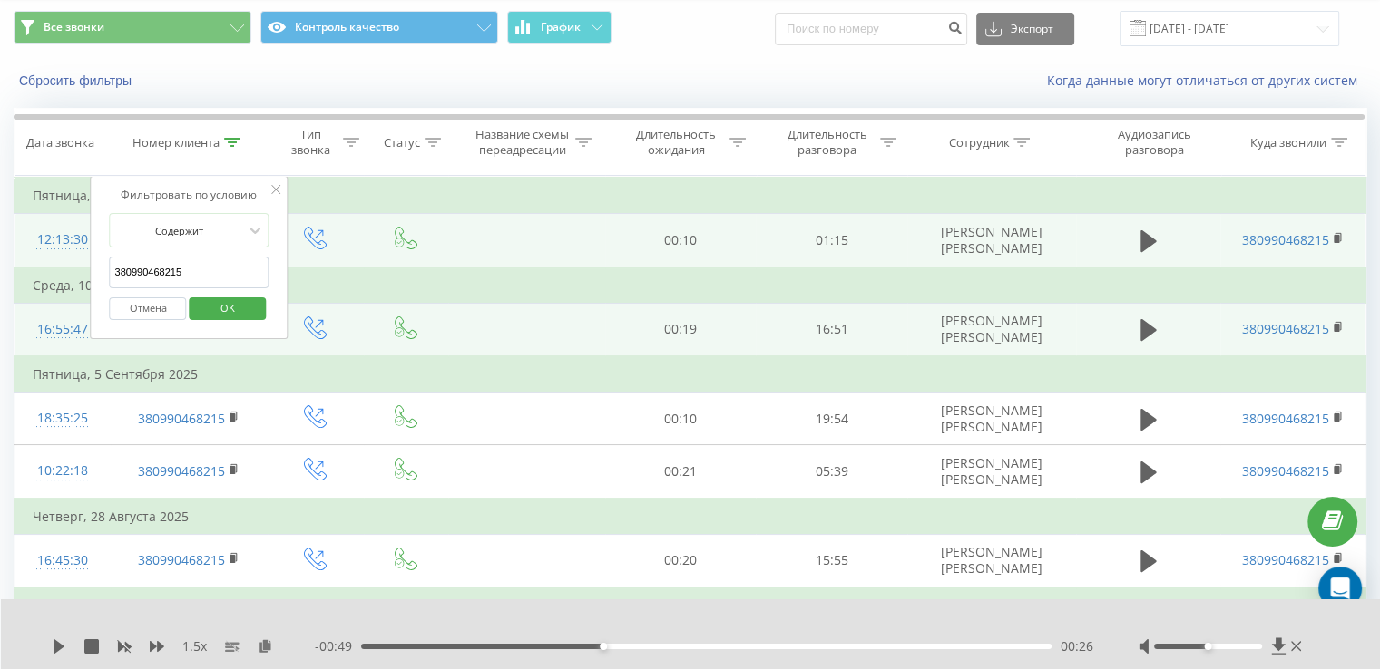
click at [198, 262] on input "380990468215" at bounding box center [190, 273] width 160 height 32
paste input "380962279231"
click at [159, 273] on input "380990468215380962279231" at bounding box center [190, 273] width 160 height 32
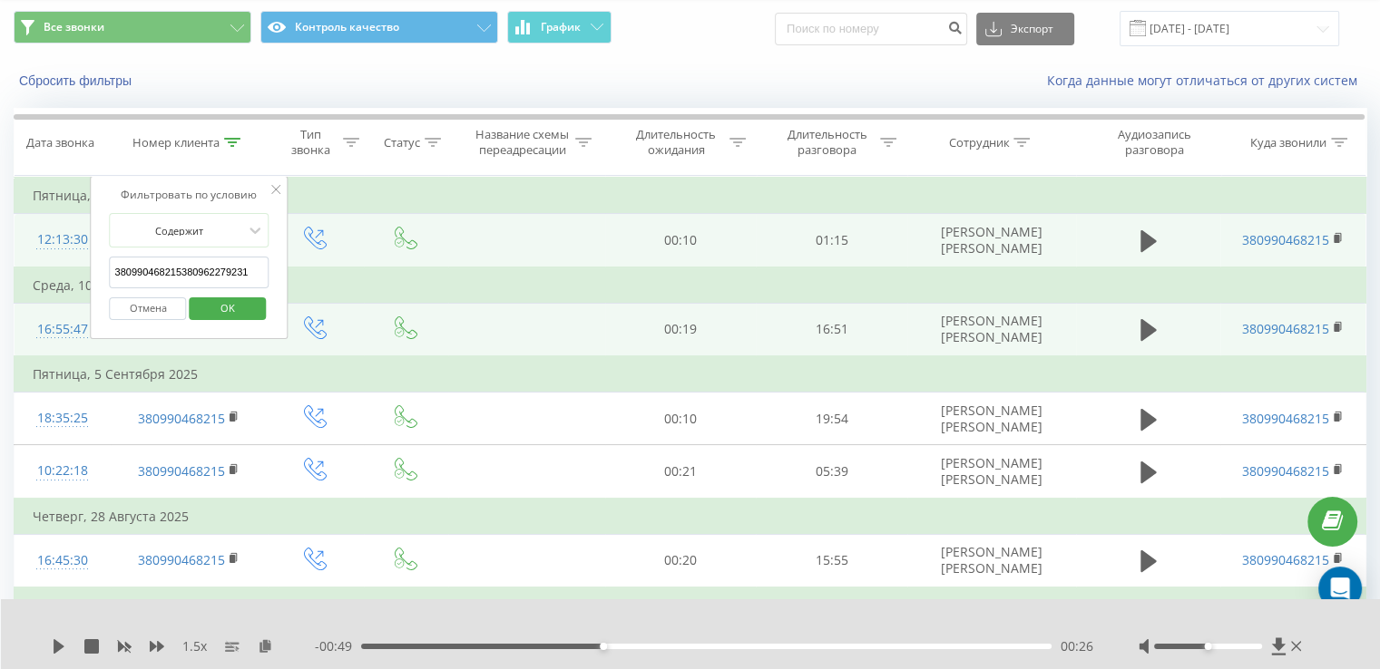
click at [159, 273] on input "380990468215380962279231" at bounding box center [190, 273] width 160 height 32
paste input "text"
click at [222, 310] on span "OK" at bounding box center [227, 308] width 51 height 28
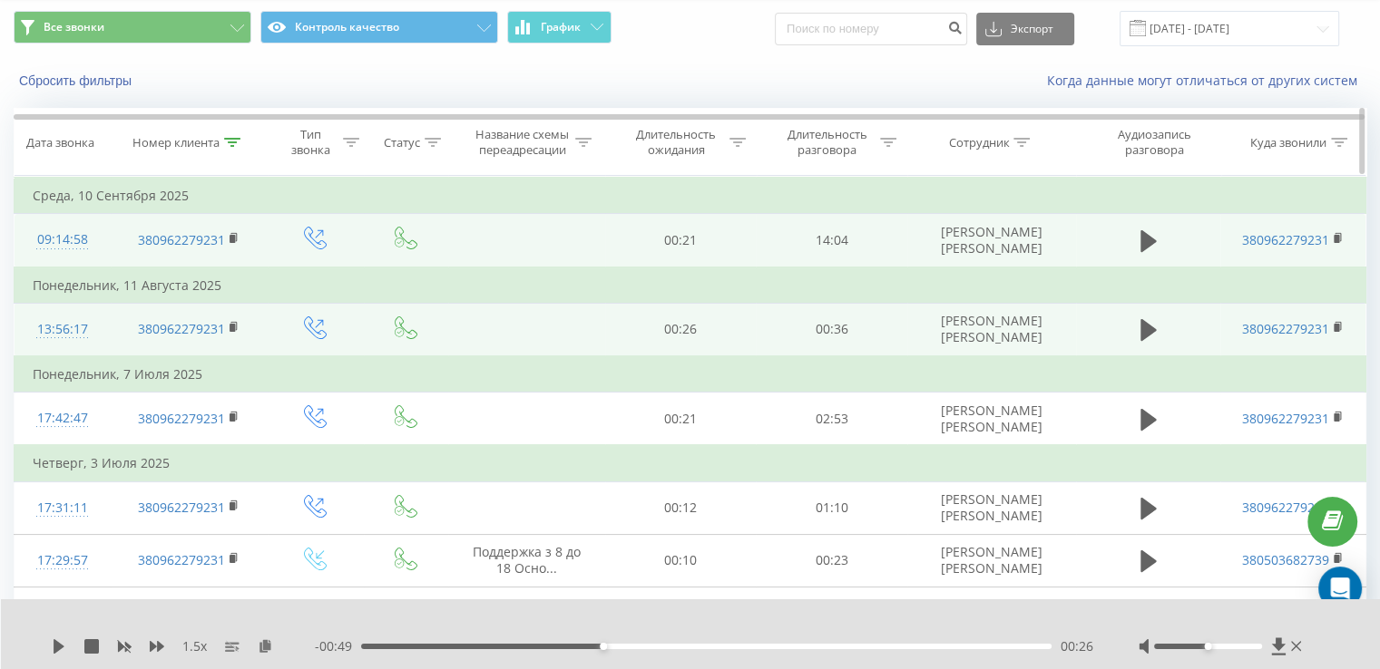
click at [232, 140] on icon at bounding box center [232, 142] width 16 height 9
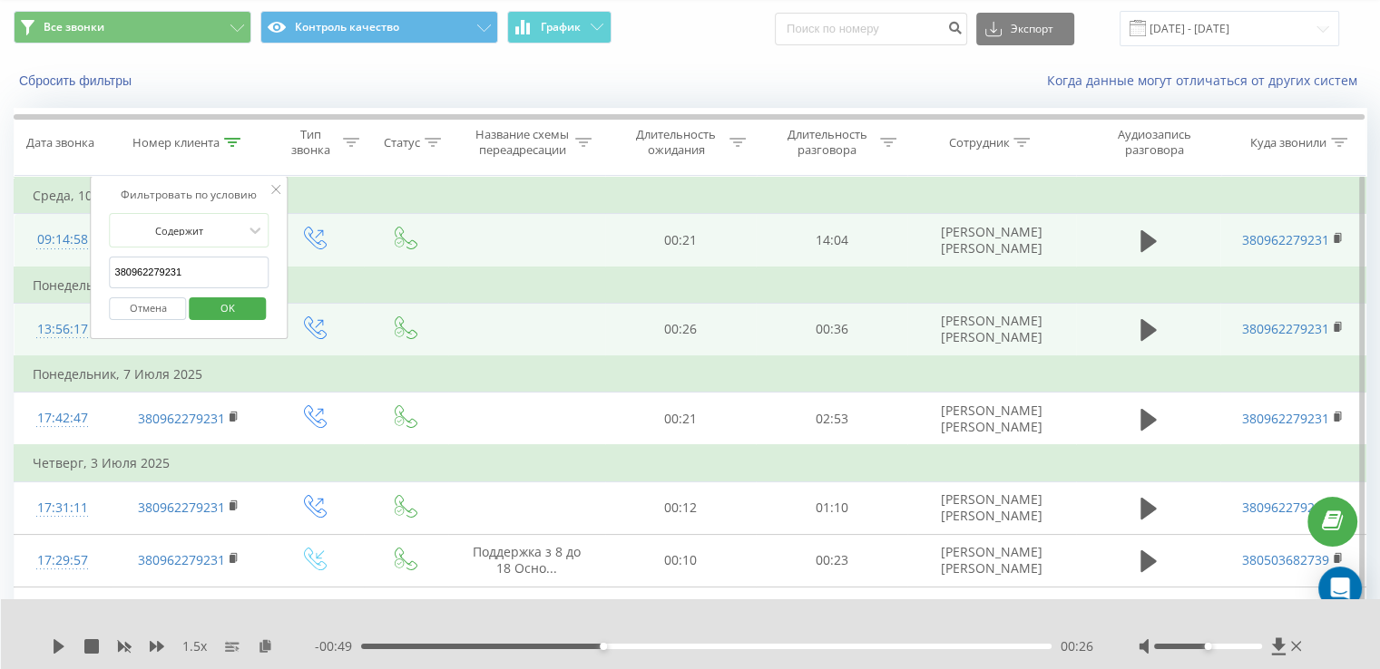
click at [204, 262] on input "380962279231" at bounding box center [190, 273] width 160 height 32
paste input "74969928"
click at [229, 313] on span "OK" at bounding box center [227, 308] width 51 height 28
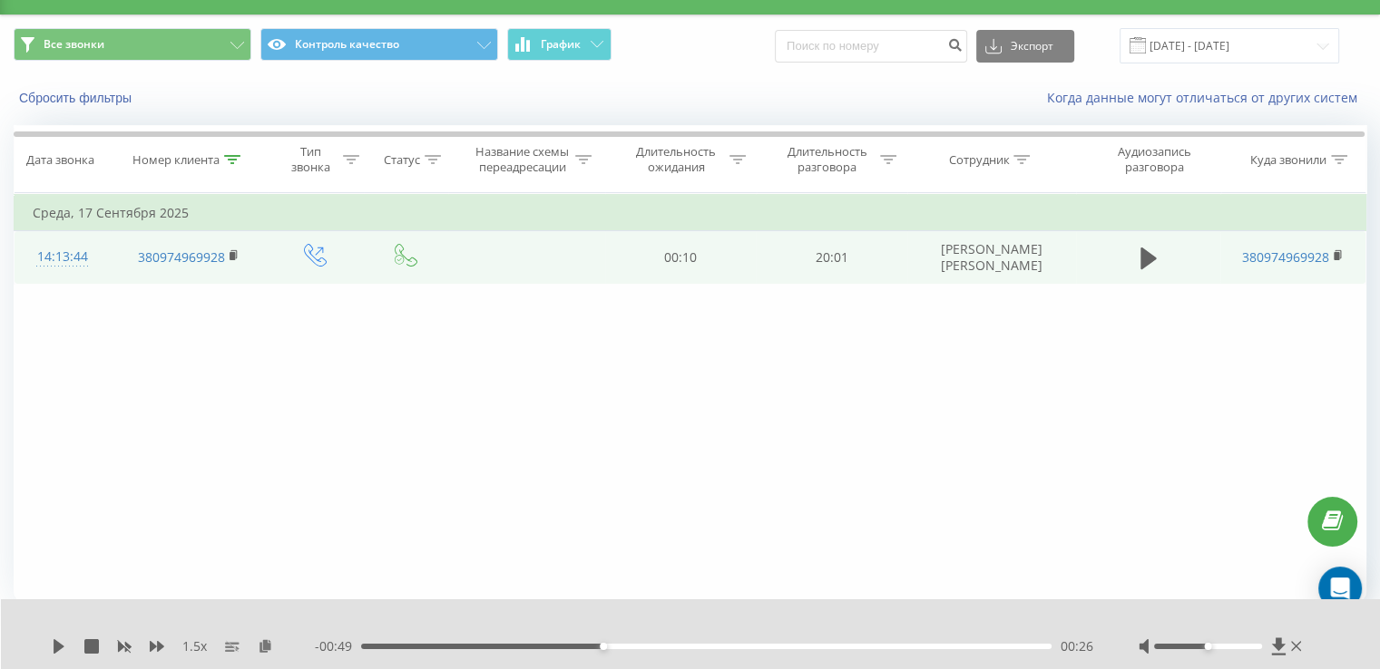
scroll to position [40, 0]
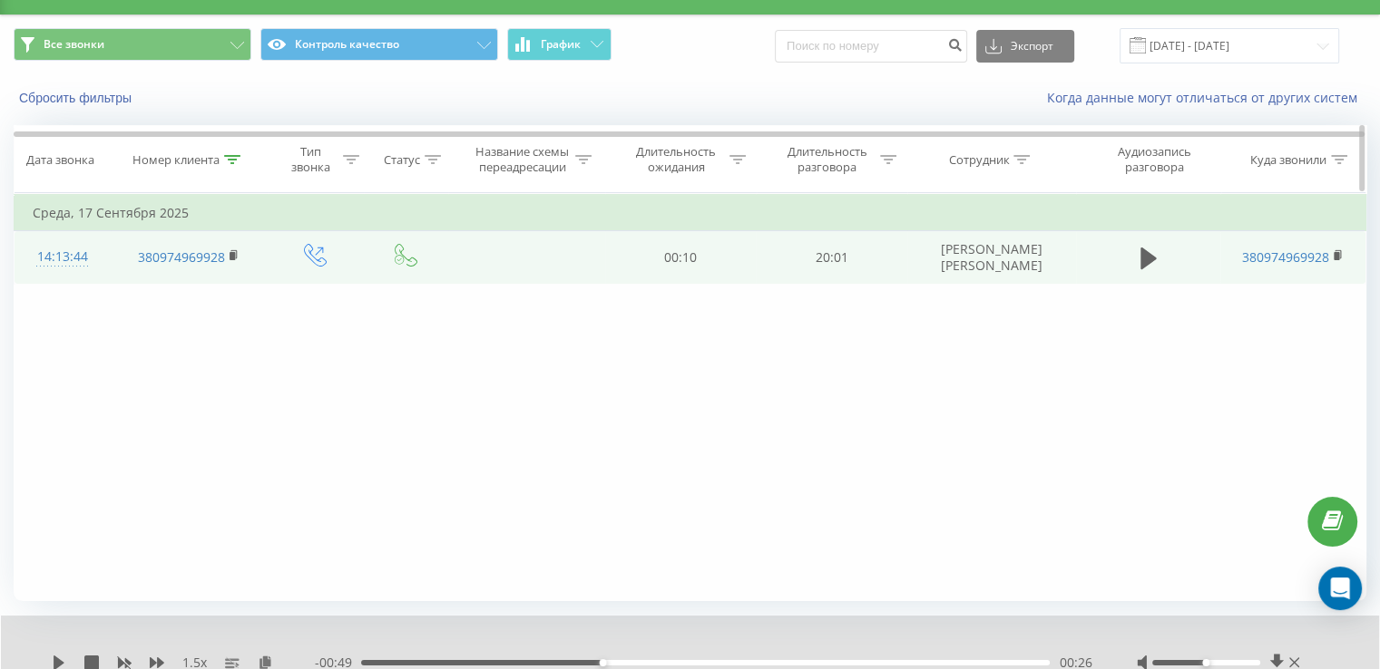
click at [236, 155] on icon at bounding box center [232, 159] width 16 height 9
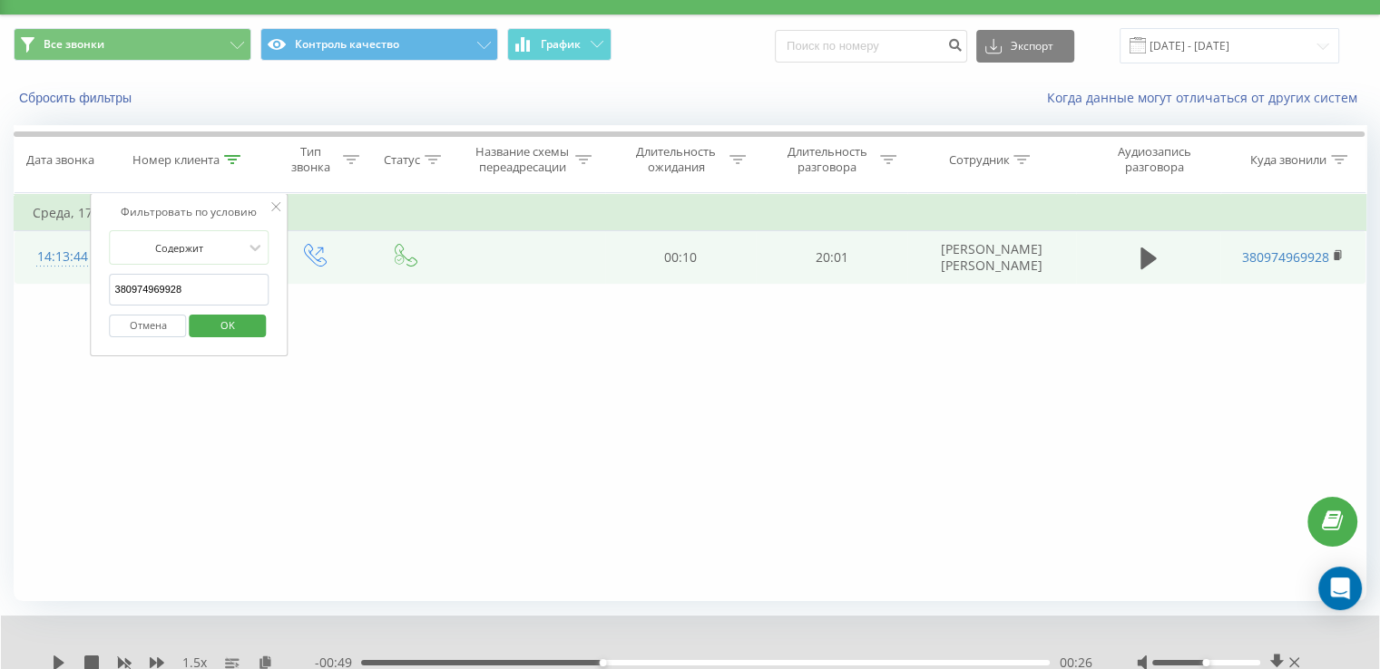
click at [187, 296] on input "380974969928" at bounding box center [190, 290] width 160 height 32
paste input "64870593"
click at [244, 322] on span "OK" at bounding box center [227, 325] width 51 height 28
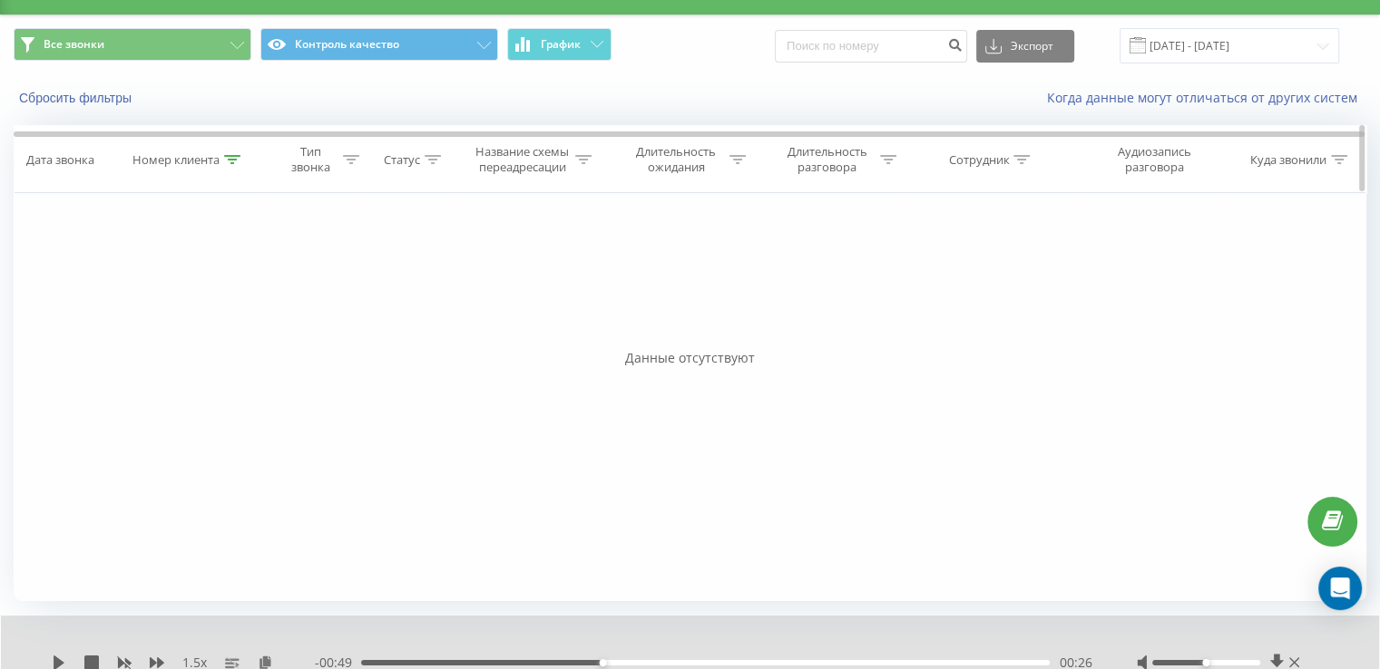
click at [238, 164] on div at bounding box center [232, 159] width 16 height 15
click at [181, 290] on input "380964870593" at bounding box center [190, 290] width 160 height 32
paste input "84267541"
click at [232, 327] on span "OK" at bounding box center [227, 325] width 51 height 28
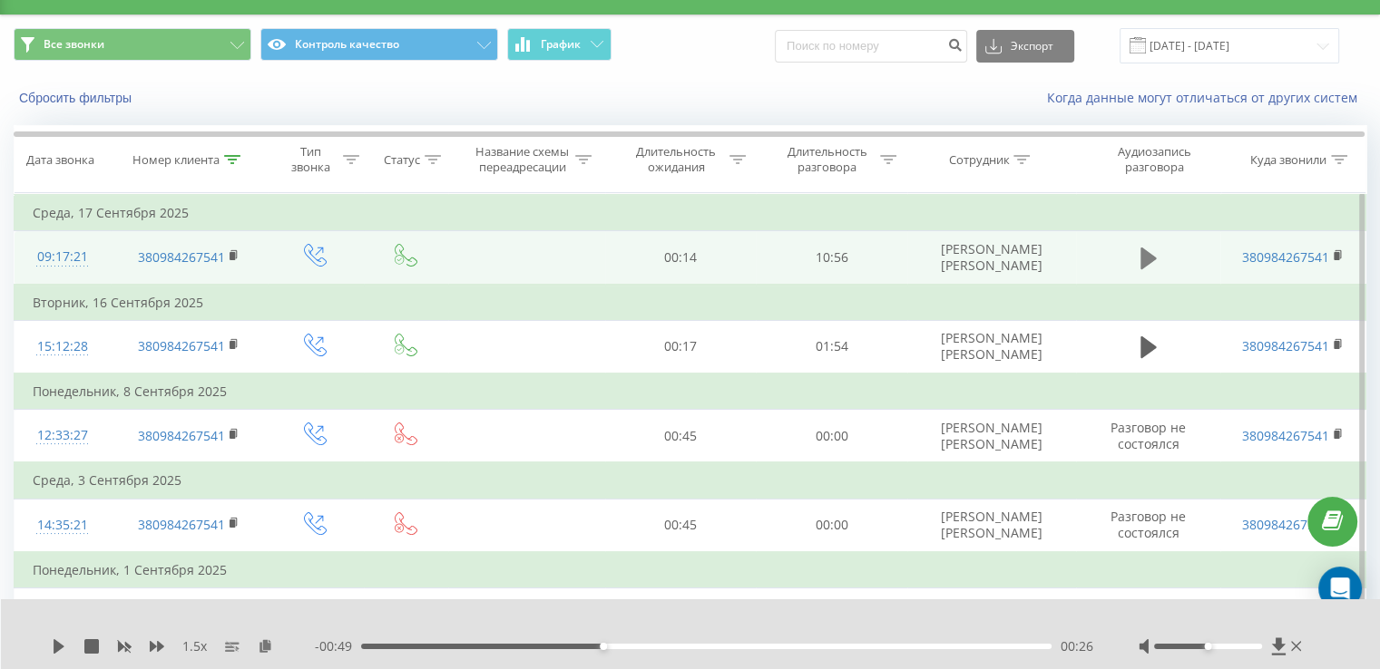
click at [1137, 259] on button at bounding box center [1148, 258] width 27 height 27
click at [60, 650] on icon at bounding box center [59, 647] width 15 height 15
click at [229, 160] on icon at bounding box center [232, 159] width 16 height 9
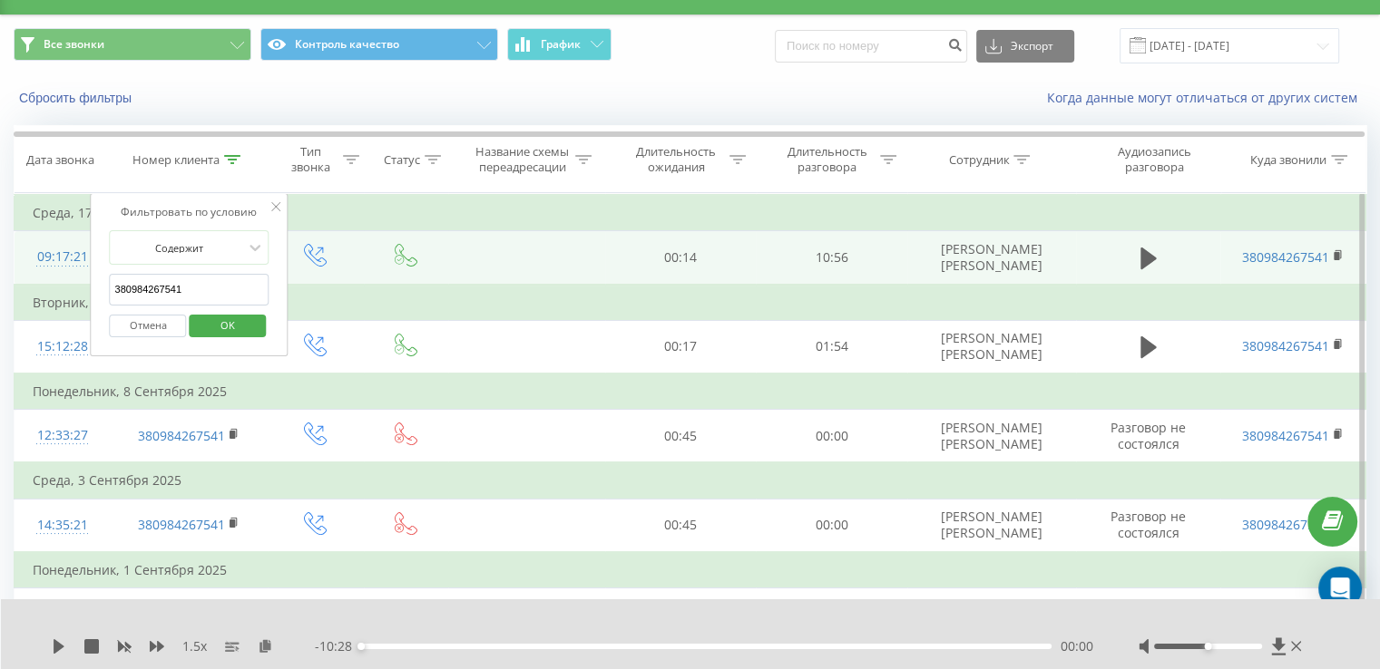
click at [192, 287] on input "380984267541" at bounding box center [190, 290] width 160 height 32
paste input "66768437"
click at [232, 324] on span "OK" at bounding box center [227, 325] width 51 height 28
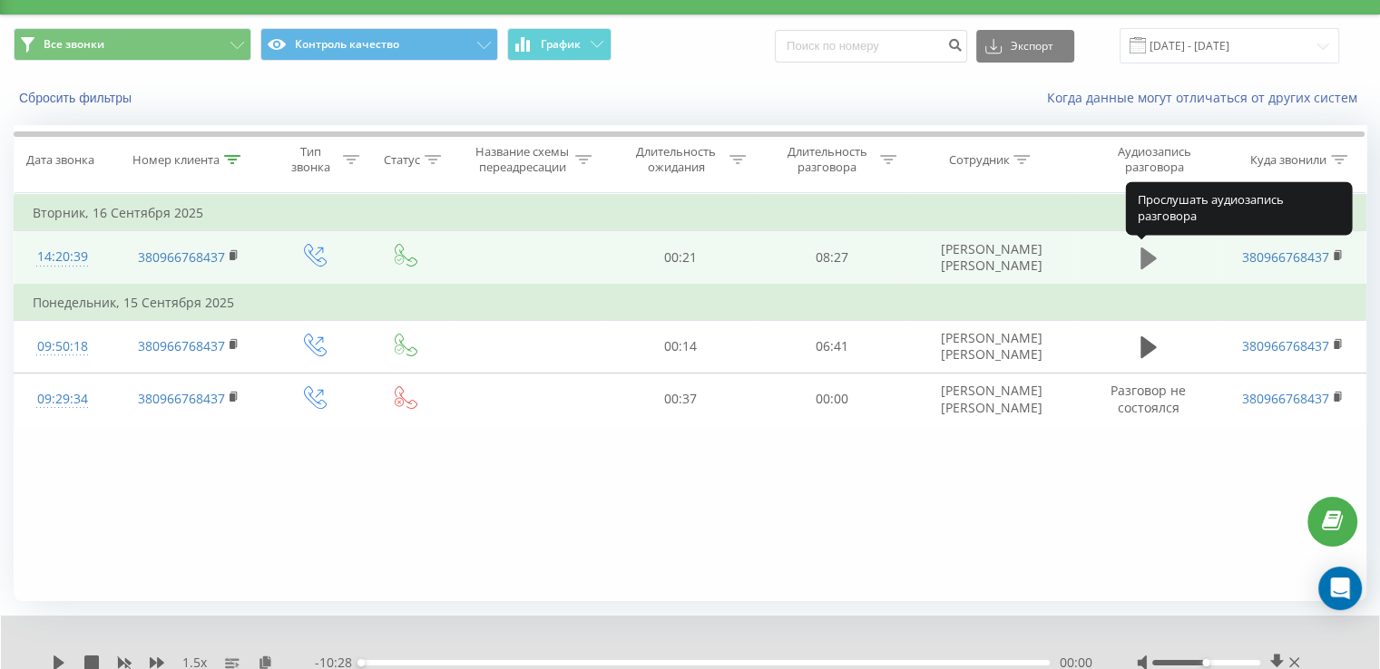
click at [1147, 262] on icon at bounding box center [1148, 259] width 16 height 22
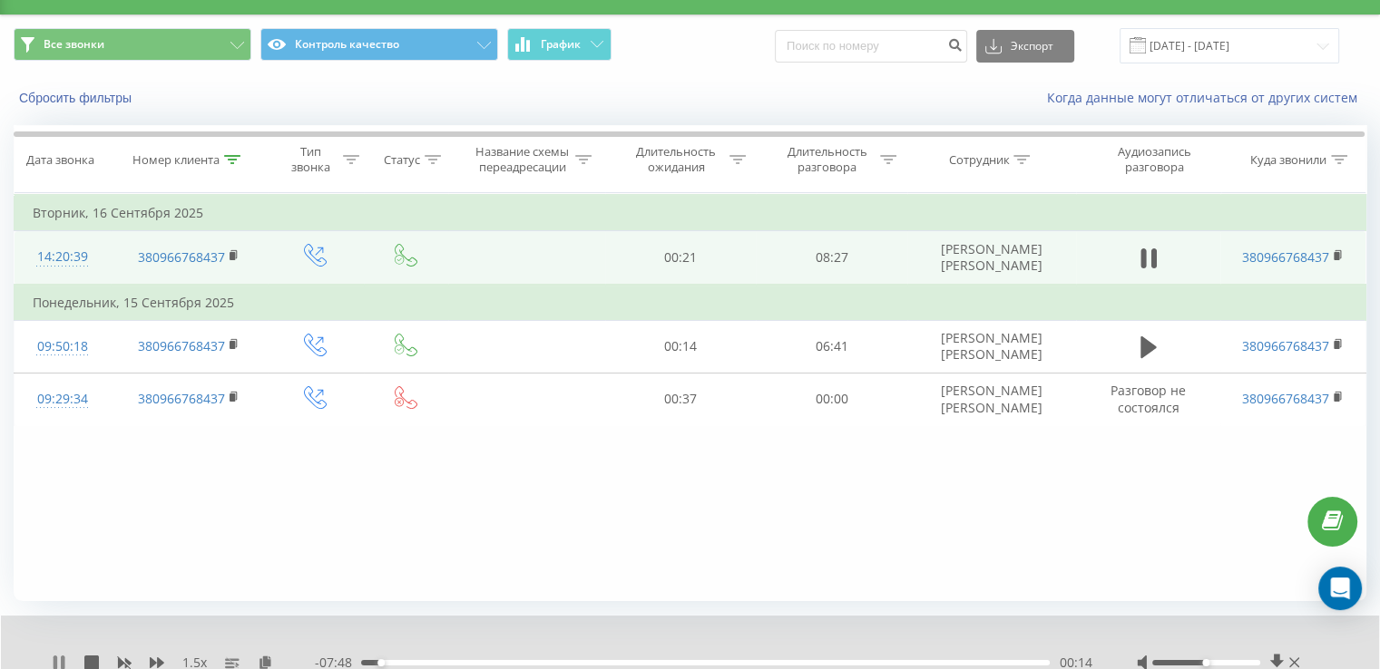
click at [56, 663] on icon at bounding box center [56, 663] width 4 height 15
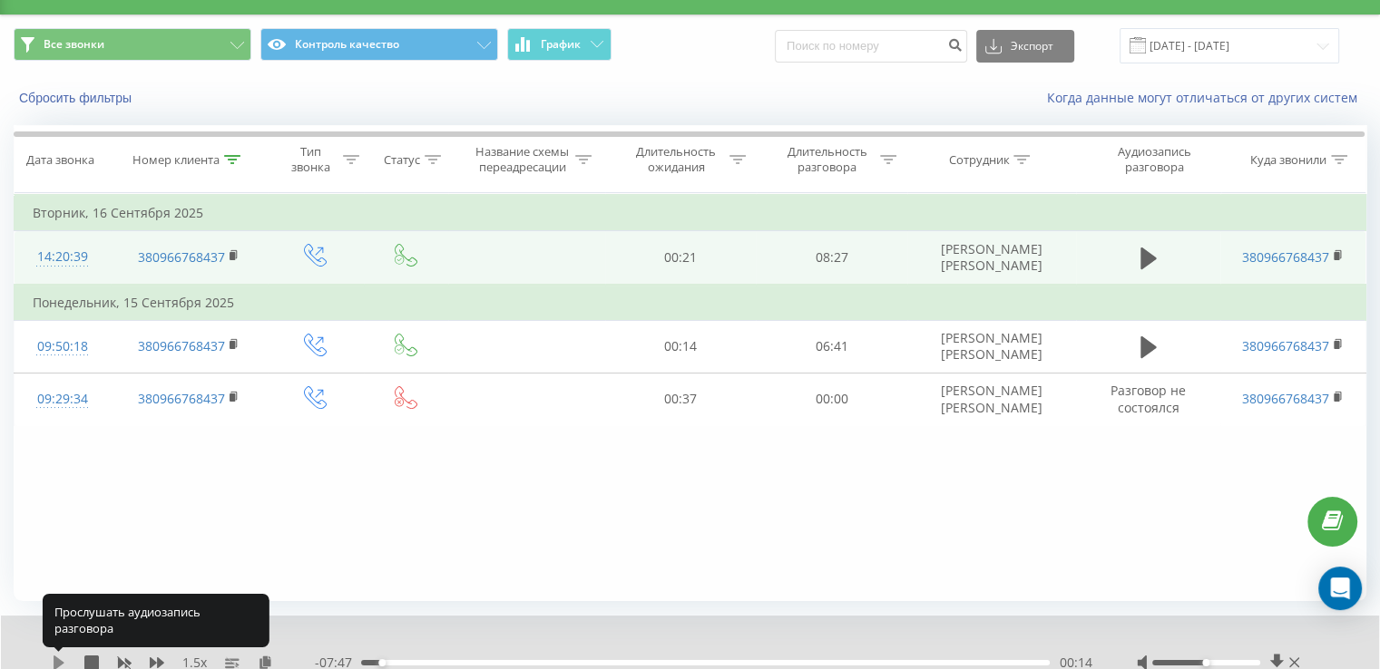
click at [64, 657] on icon at bounding box center [59, 663] width 15 height 15
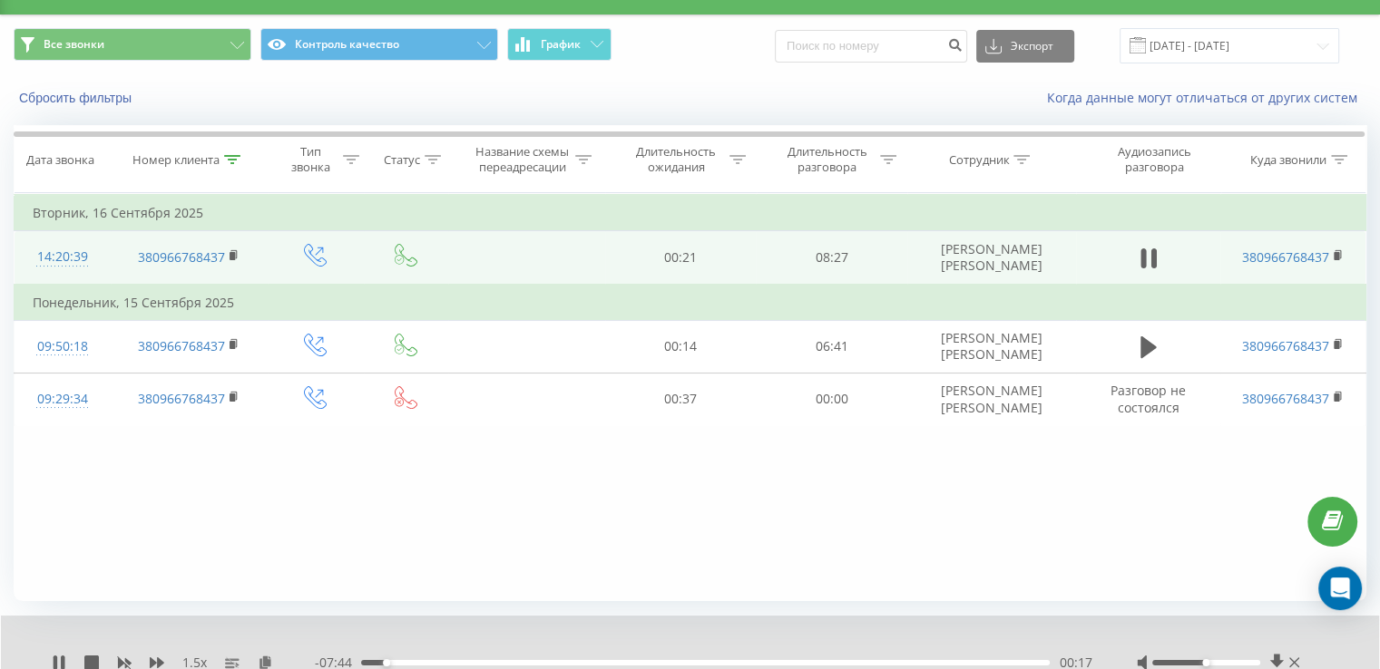
click at [412, 664] on div "00:17" at bounding box center [705, 662] width 689 height 5
click at [438, 660] on div "00:54" at bounding box center [705, 662] width 689 height 5
click at [464, 660] on div "00:55" at bounding box center [705, 662] width 689 height 5
click at [477, 660] on div "01:21" at bounding box center [705, 662] width 689 height 5
click at [487, 660] on div "01:28" at bounding box center [705, 662] width 689 height 5
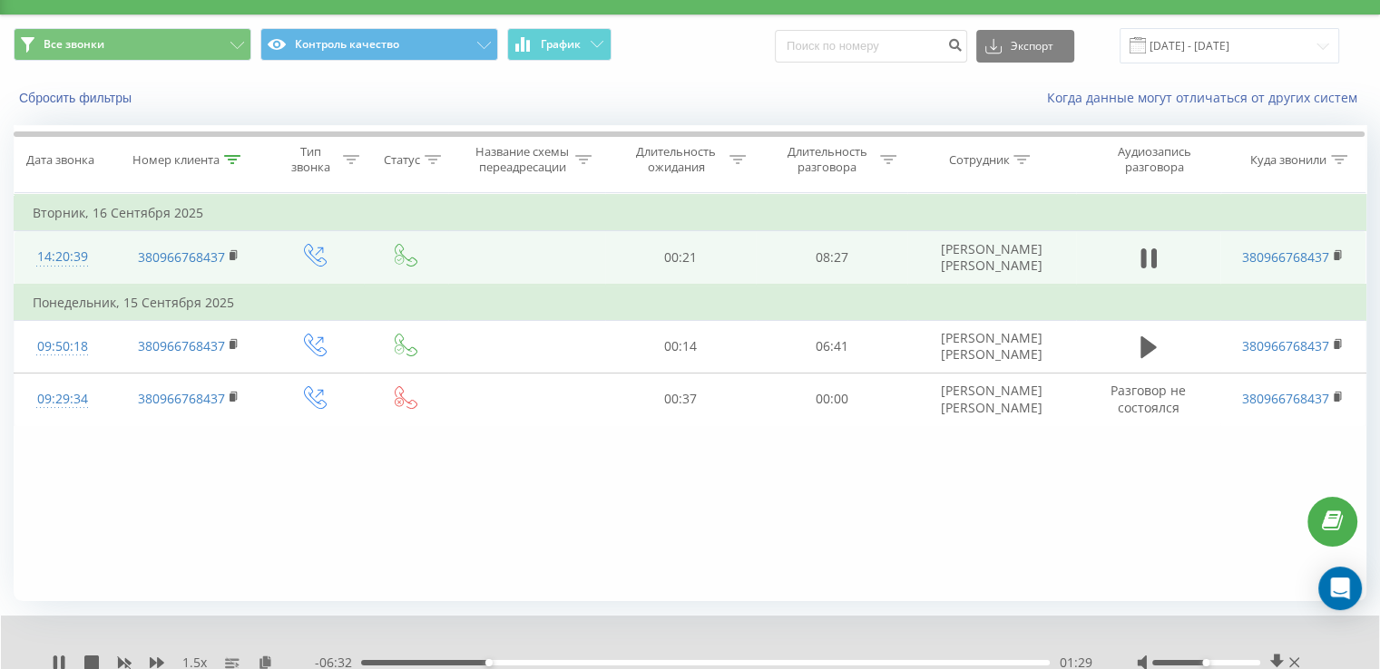
click at [509, 656] on div "- 06:32 01:29 01:29" at bounding box center [703, 663] width 777 height 18
click at [509, 659] on div "- 06:32 01:29 01:29" at bounding box center [703, 663] width 777 height 18
click at [512, 662] on div "01:30" at bounding box center [705, 662] width 689 height 5
click at [524, 663] on div "01:46" at bounding box center [705, 662] width 689 height 5
click at [546, 663] on div "01:54" at bounding box center [705, 662] width 689 height 5
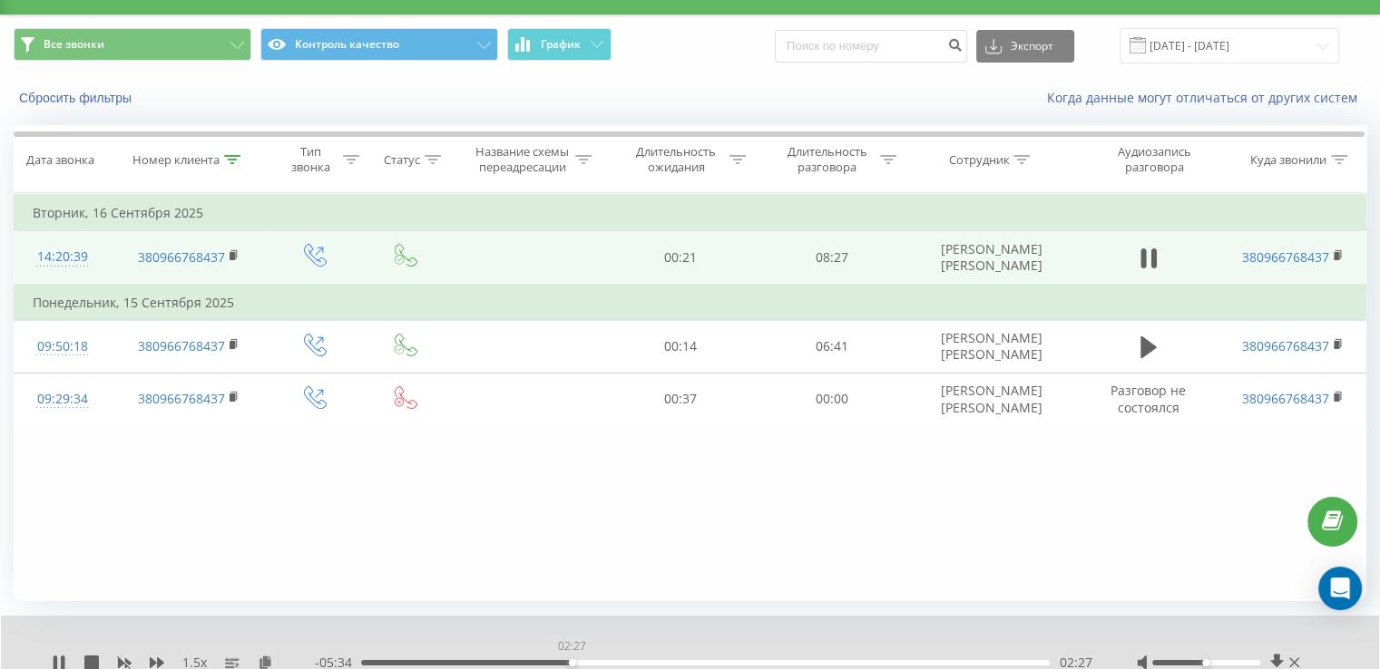
click at [572, 661] on div "02:27" at bounding box center [705, 662] width 689 height 5
click at [591, 661] on div "02:27" at bounding box center [705, 662] width 689 height 5
click at [617, 661] on div "02:59" at bounding box center [705, 662] width 689 height 5
click at [643, 662] on div "03:17" at bounding box center [705, 662] width 689 height 5
click at [682, 660] on div "03:18" at bounding box center [705, 662] width 689 height 5
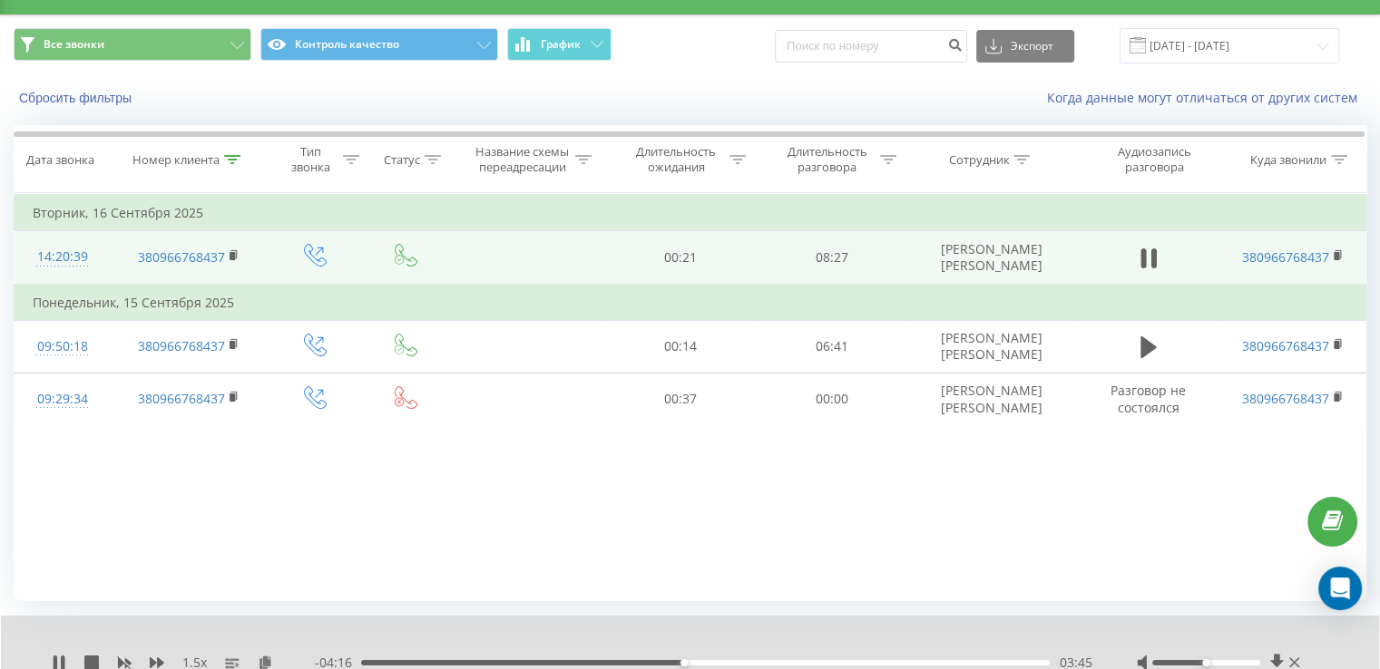
click at [713, 661] on div "03:45" at bounding box center [705, 662] width 689 height 5
click at [738, 661] on div "04:07" at bounding box center [705, 662] width 689 height 5
click at [761, 664] on div "04:40" at bounding box center [705, 662] width 689 height 5
click at [783, 661] on div "04:55" at bounding box center [705, 662] width 689 height 5
click at [804, 661] on div "05:09" at bounding box center [705, 662] width 689 height 5
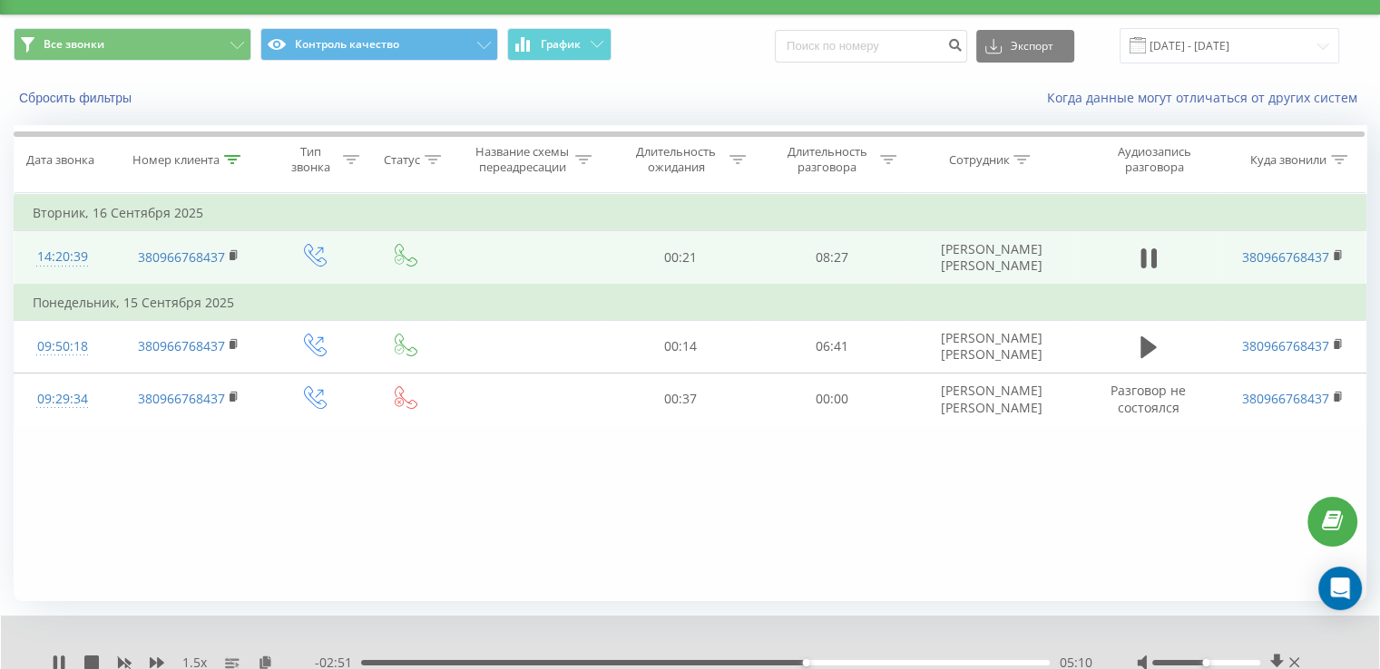
click at [829, 661] on div "05:10" at bounding box center [705, 662] width 689 height 5
click at [856, 661] on div "05:28" at bounding box center [705, 662] width 689 height 5
click at [852, 661] on div "05:43" at bounding box center [705, 662] width 689 height 5
click at [890, 662] on div "05:48" at bounding box center [705, 662] width 689 height 5
click at [914, 661] on div "06:11" at bounding box center [705, 662] width 689 height 5
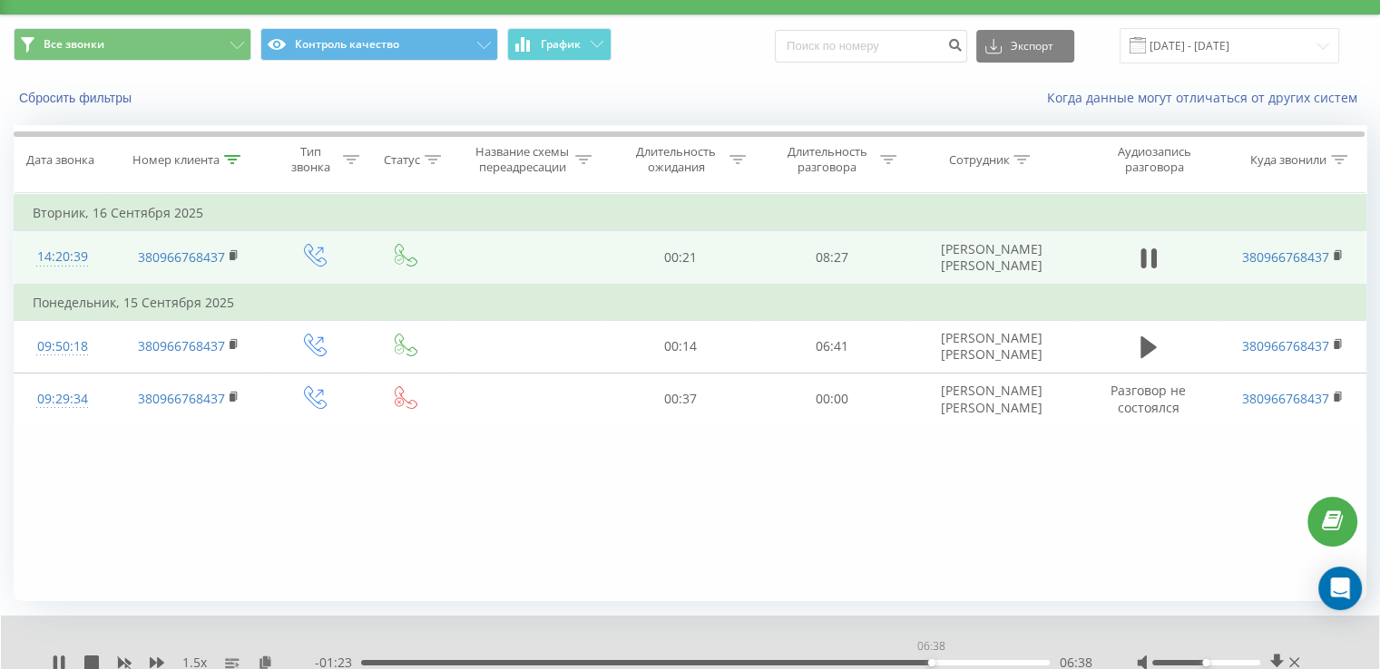
click at [931, 661] on div "06:38" at bounding box center [705, 662] width 689 height 5
click at [949, 662] on div "06:51" at bounding box center [705, 662] width 689 height 5
click at [966, 663] on div "06:53" at bounding box center [705, 662] width 689 height 5
click at [976, 661] on div "07:10" at bounding box center [705, 662] width 689 height 5
click at [991, 664] on div "07:11" at bounding box center [705, 662] width 689 height 5
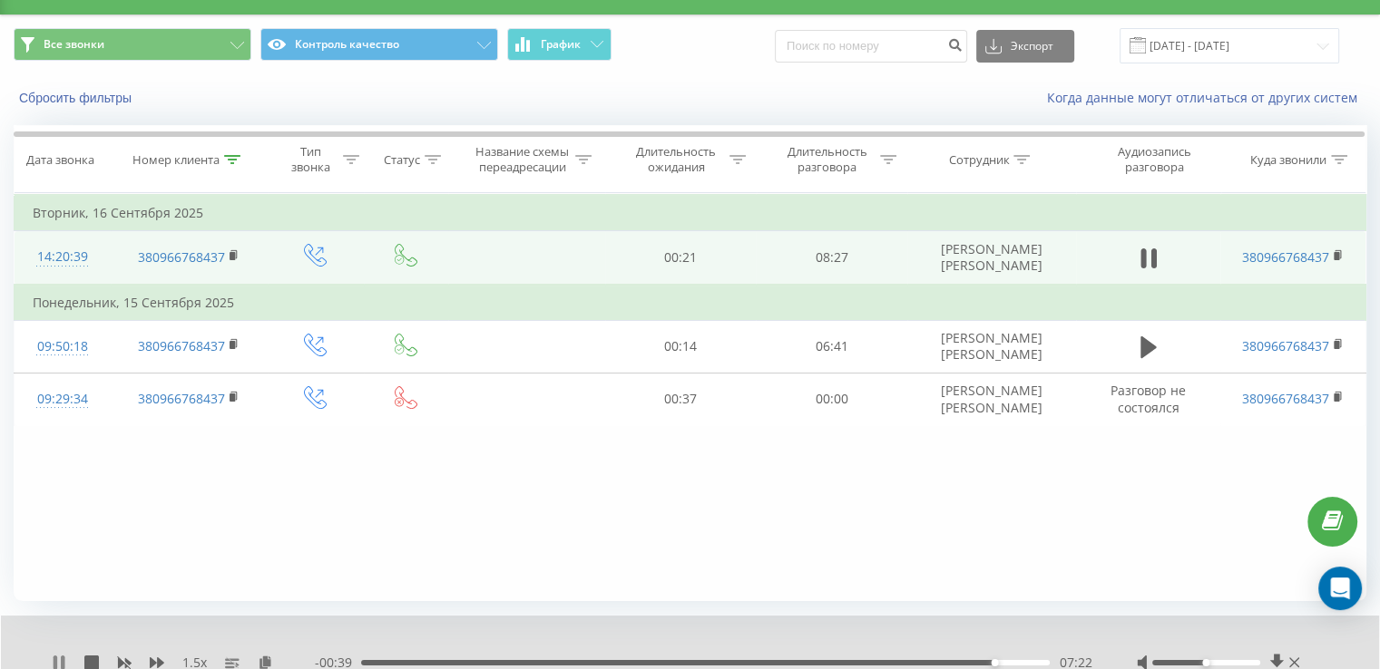
click at [65, 658] on icon at bounding box center [59, 663] width 15 height 15
click at [233, 159] on icon at bounding box center [232, 159] width 16 height 9
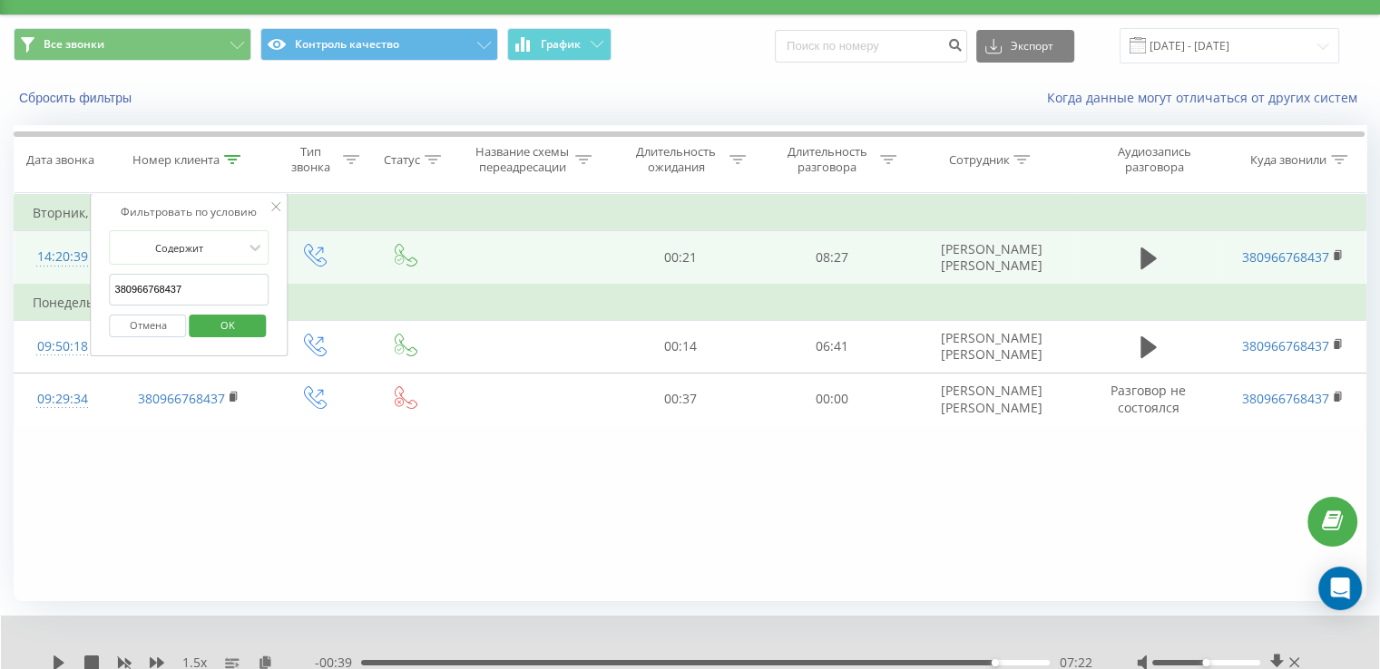
click at [206, 288] on input "380966768437" at bounding box center [190, 290] width 160 height 32
paste input "80451319"
click at [243, 328] on span "OK" at bounding box center [227, 325] width 51 height 28
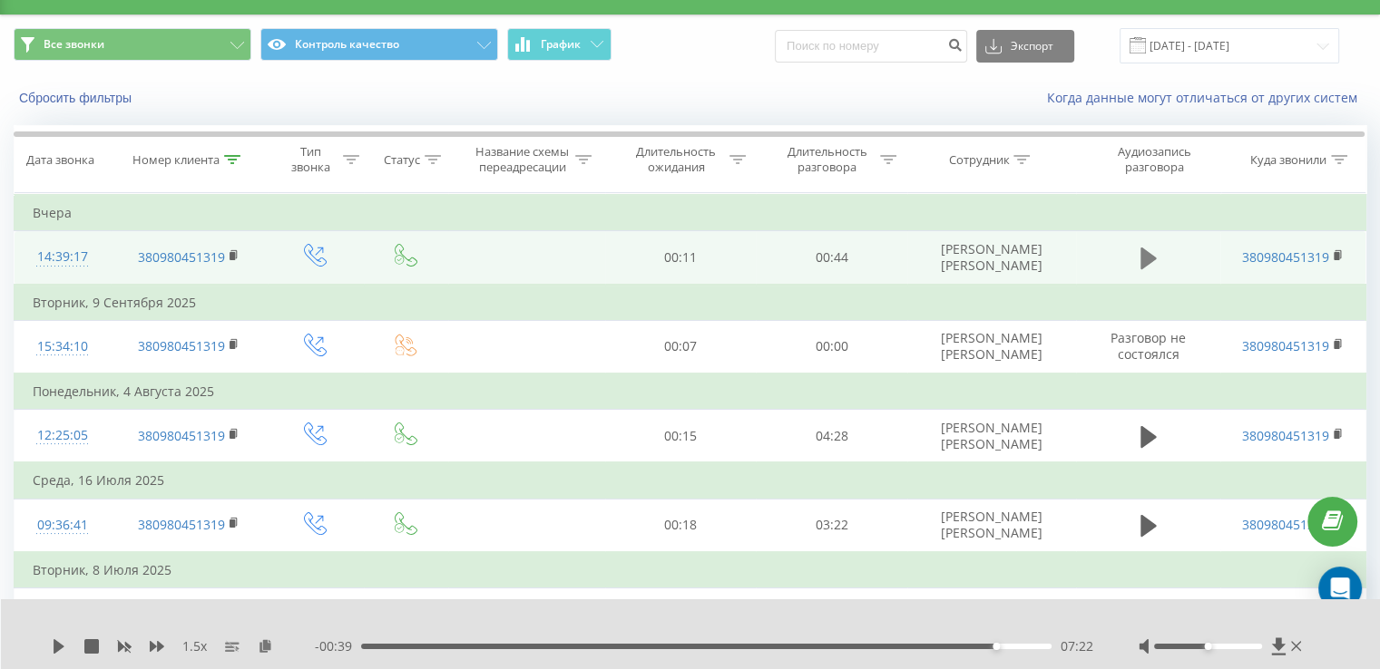
click at [1146, 263] on icon at bounding box center [1148, 259] width 16 height 22
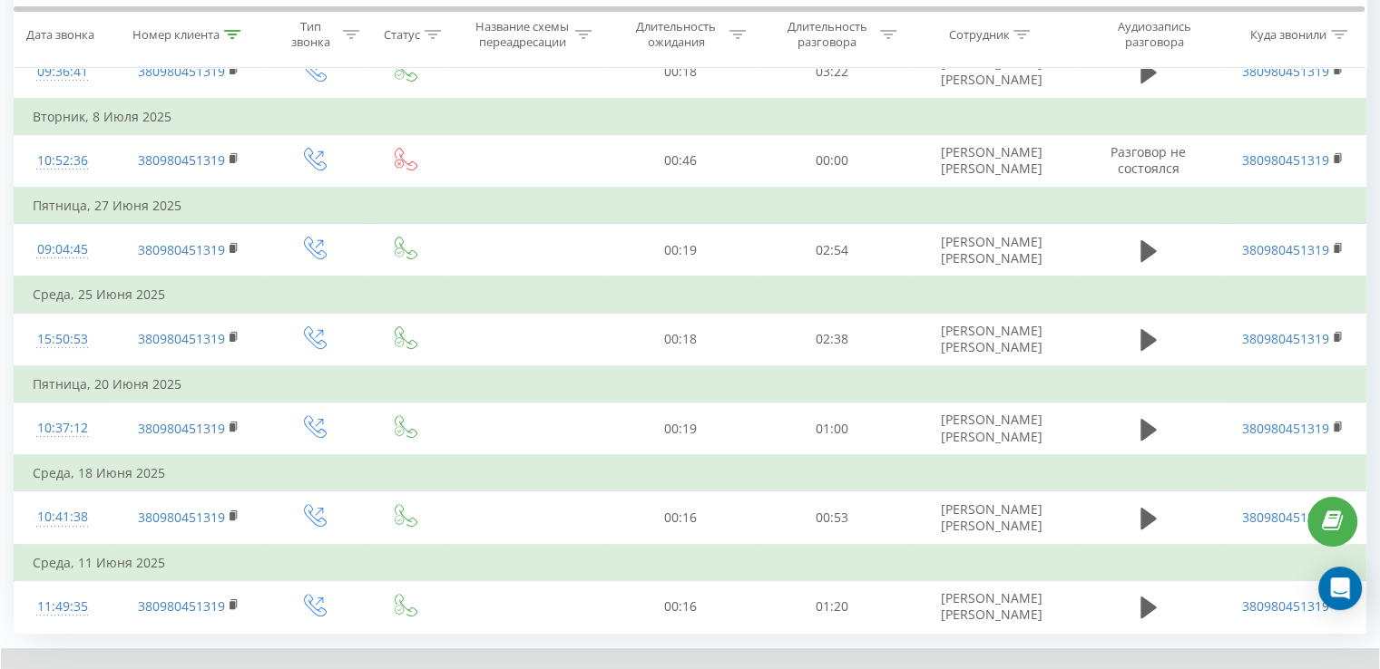
scroll to position [590, 0]
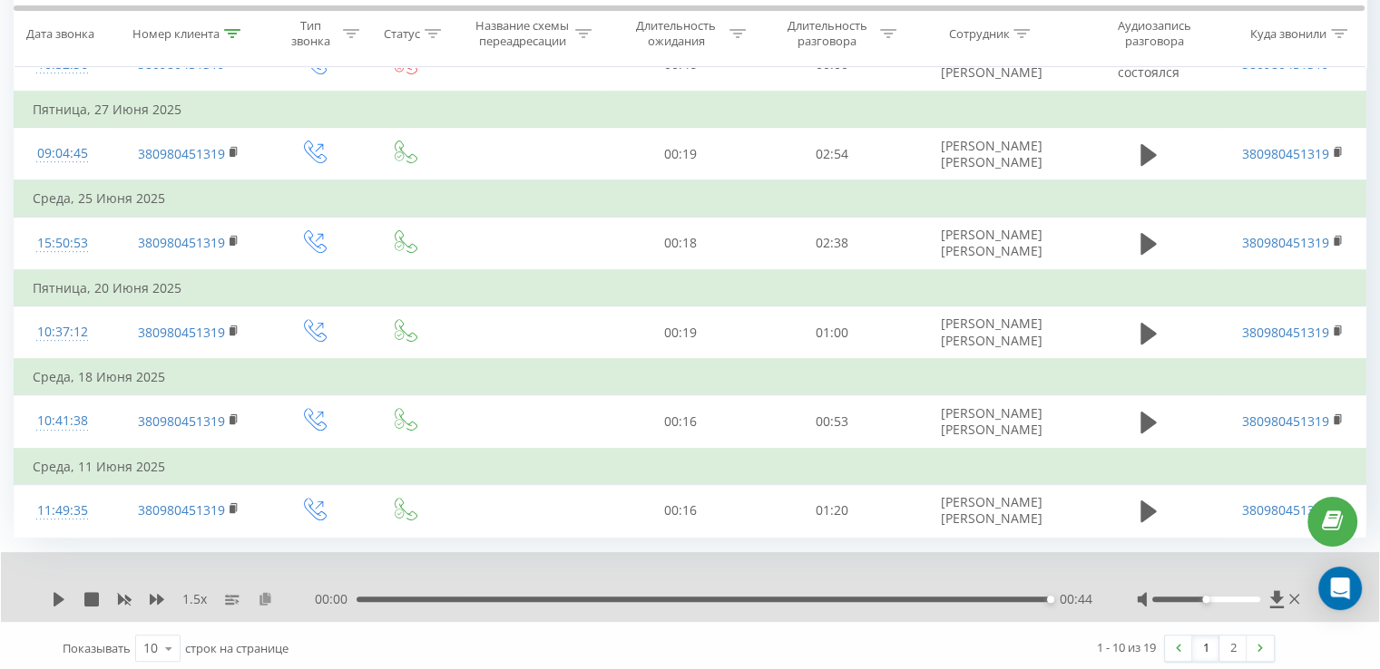
click at [265, 594] on icon at bounding box center [265, 598] width 15 height 13
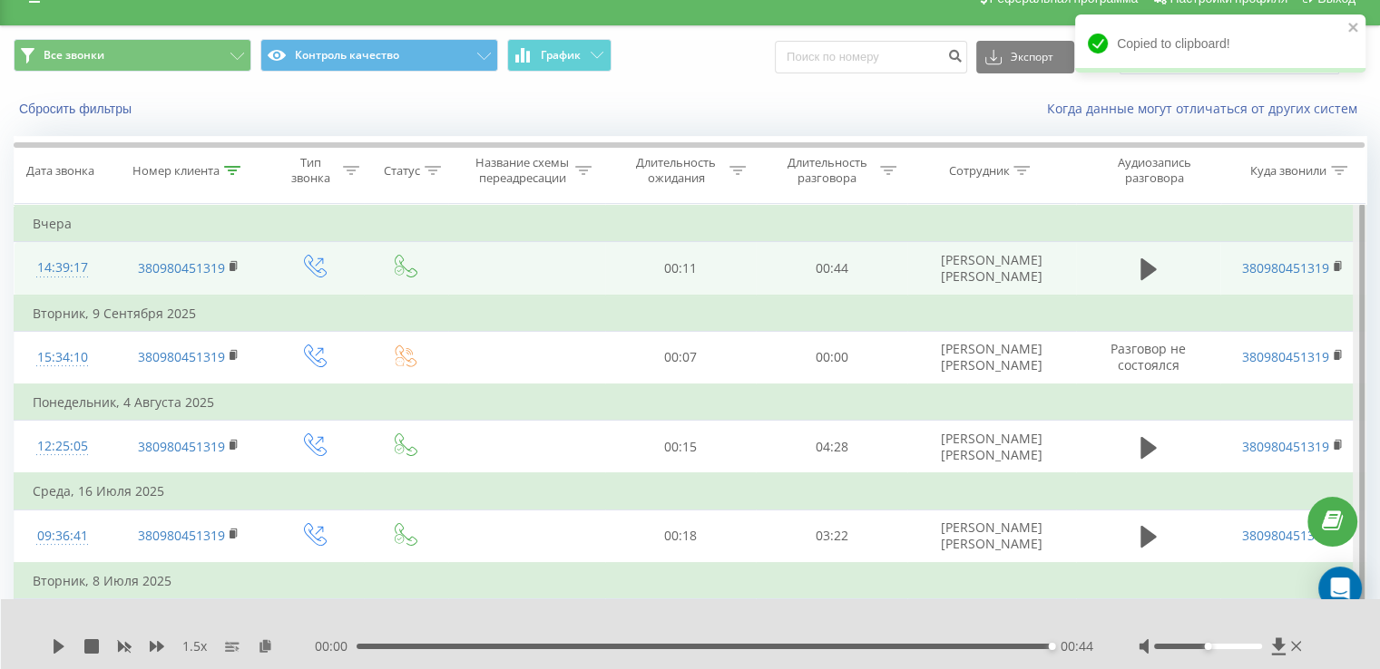
scroll to position [34, 0]
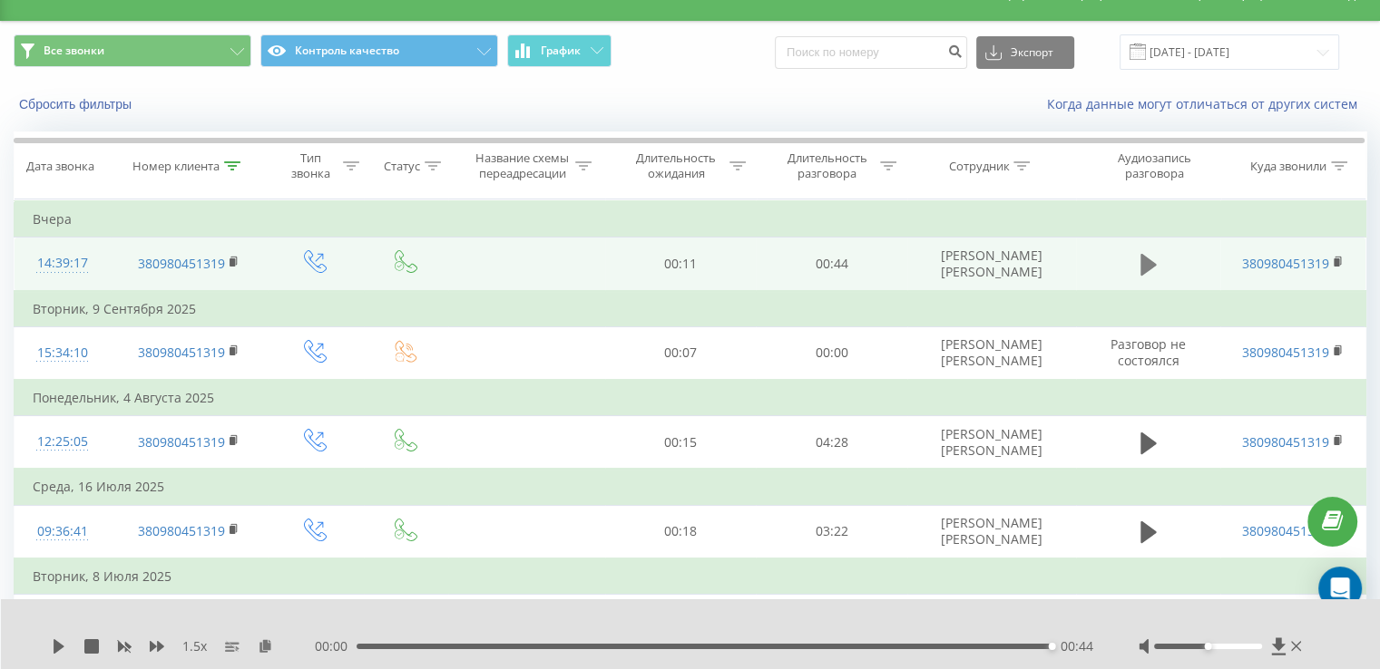
click at [1141, 265] on icon at bounding box center [1148, 265] width 16 height 22
click at [698, 644] on div "00:21" at bounding box center [706, 646] width 690 height 5
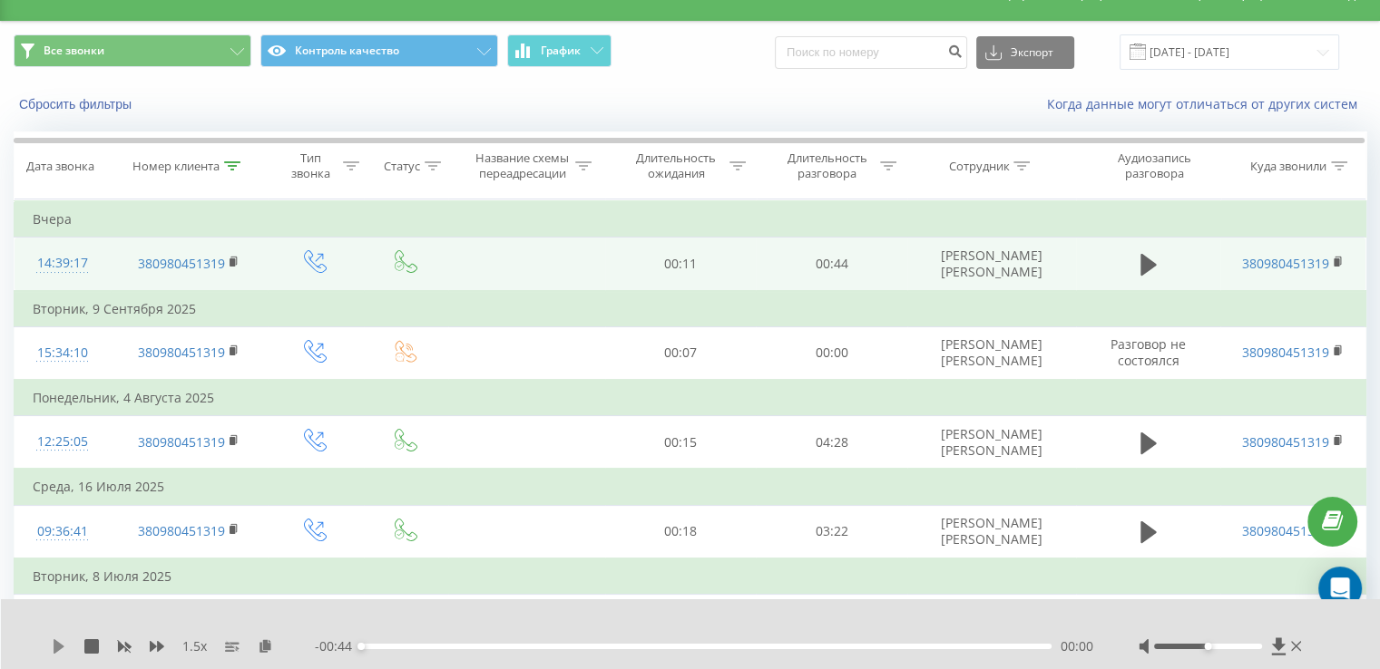
click at [59, 648] on icon at bounding box center [59, 647] width 11 height 15
click at [62, 641] on icon at bounding box center [63, 647] width 4 height 15
click at [236, 161] on icon at bounding box center [232, 165] width 16 height 9
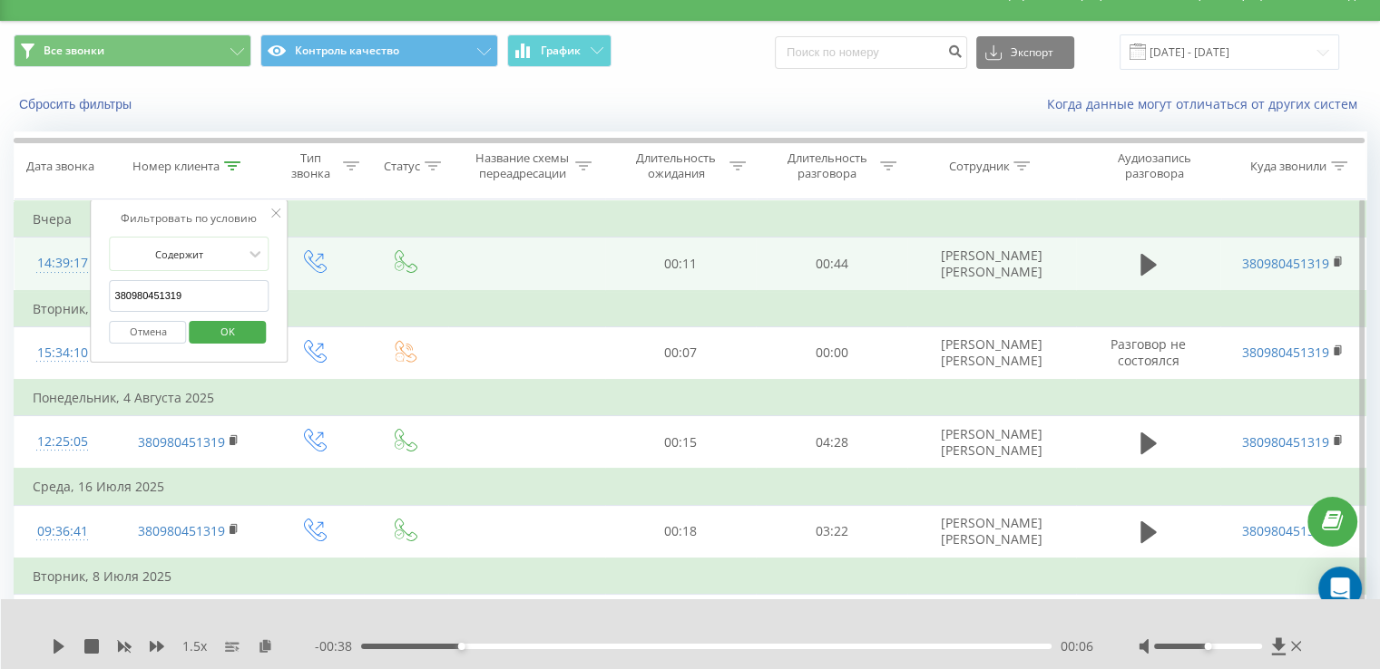
click at [194, 280] on input "380980451319" at bounding box center [190, 296] width 160 height 32
paste input "633474515"
click at [233, 327] on span "OK" at bounding box center [227, 332] width 51 height 28
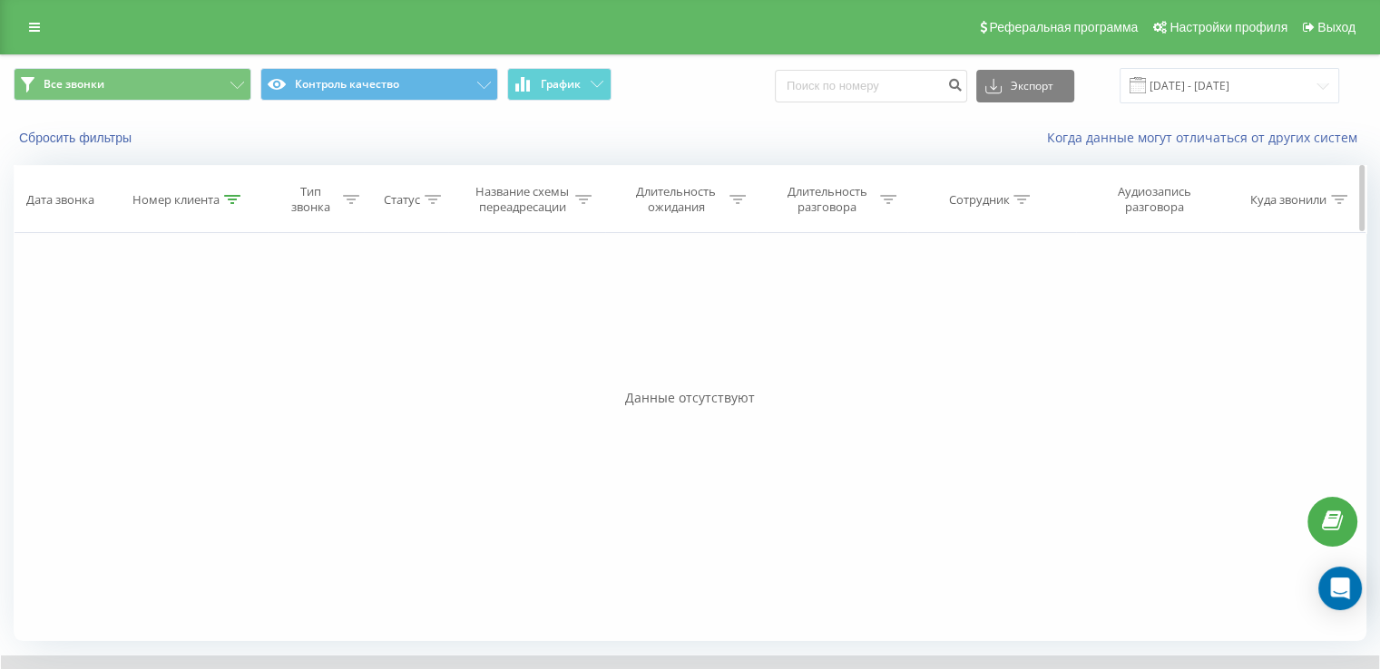
click at [239, 200] on icon at bounding box center [232, 199] width 16 height 9
click at [239, 354] on span "OK" at bounding box center [227, 365] width 51 height 28
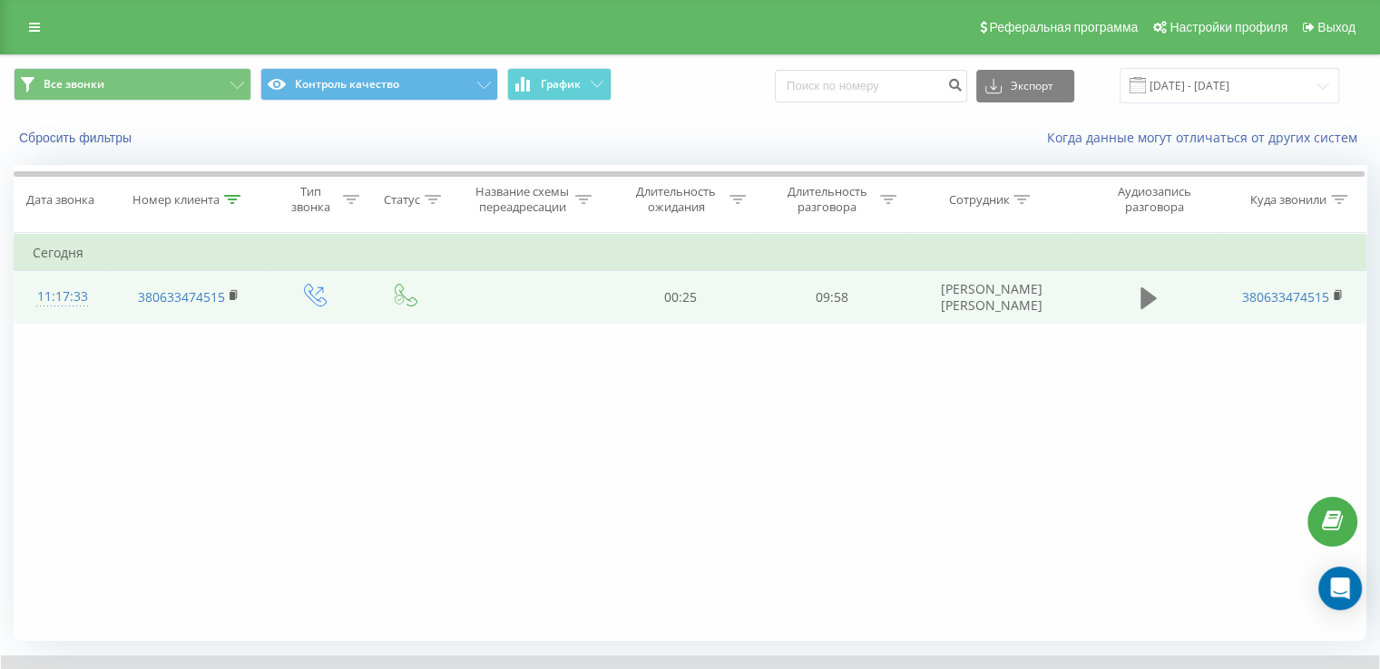
click at [1143, 298] on icon at bounding box center [1148, 299] width 16 height 22
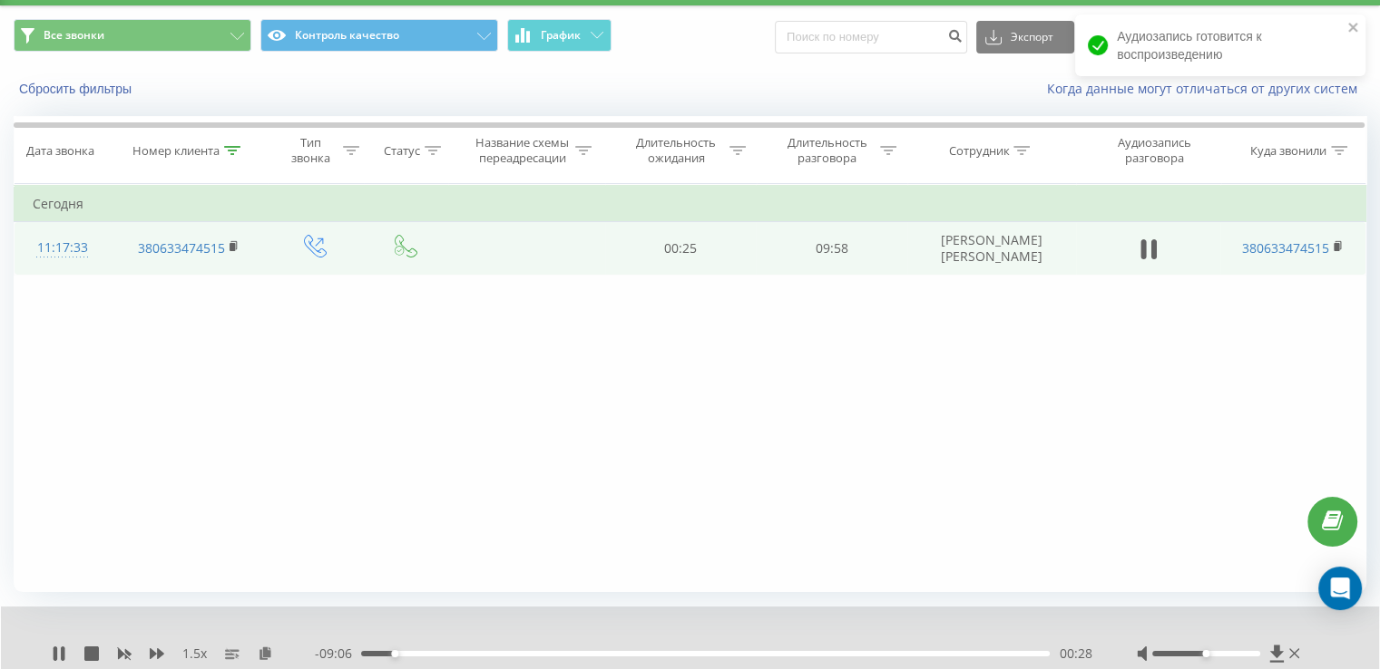
scroll to position [76, 0]
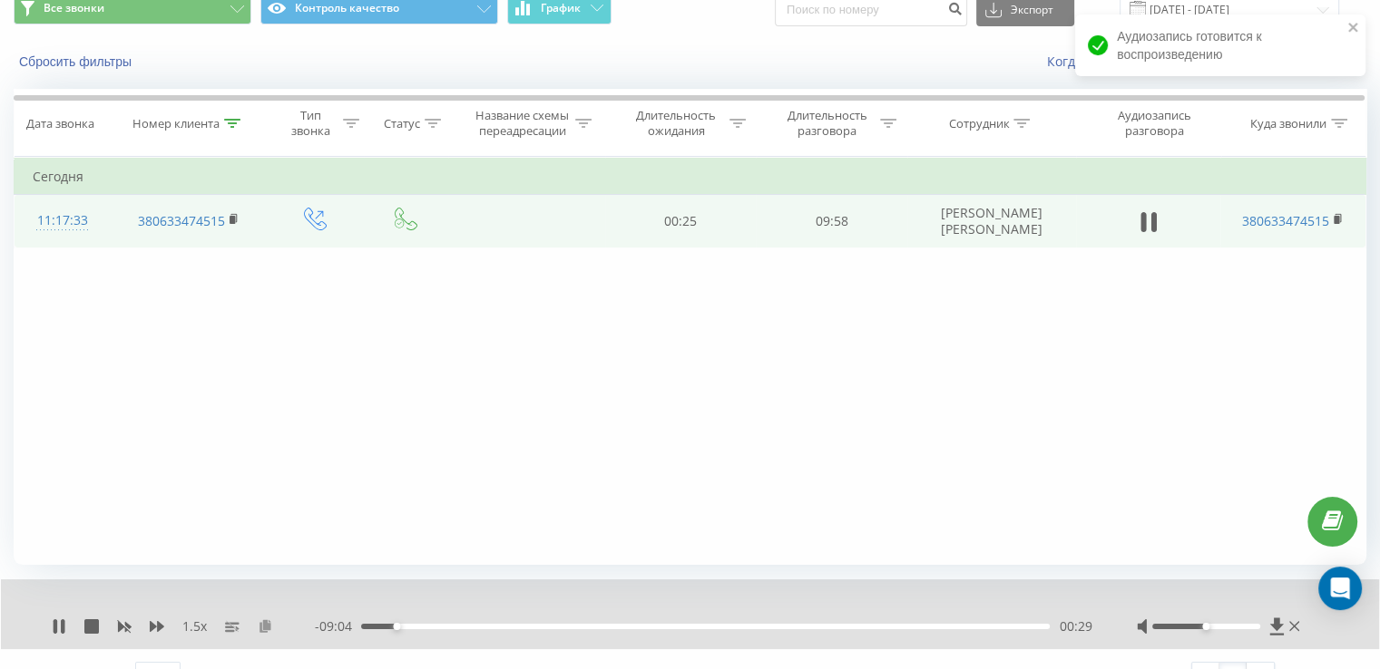
click at [267, 629] on icon at bounding box center [265, 626] width 15 height 13
click at [64, 622] on icon at bounding box center [63, 627] width 4 height 15
click at [64, 632] on icon at bounding box center [59, 627] width 15 height 15
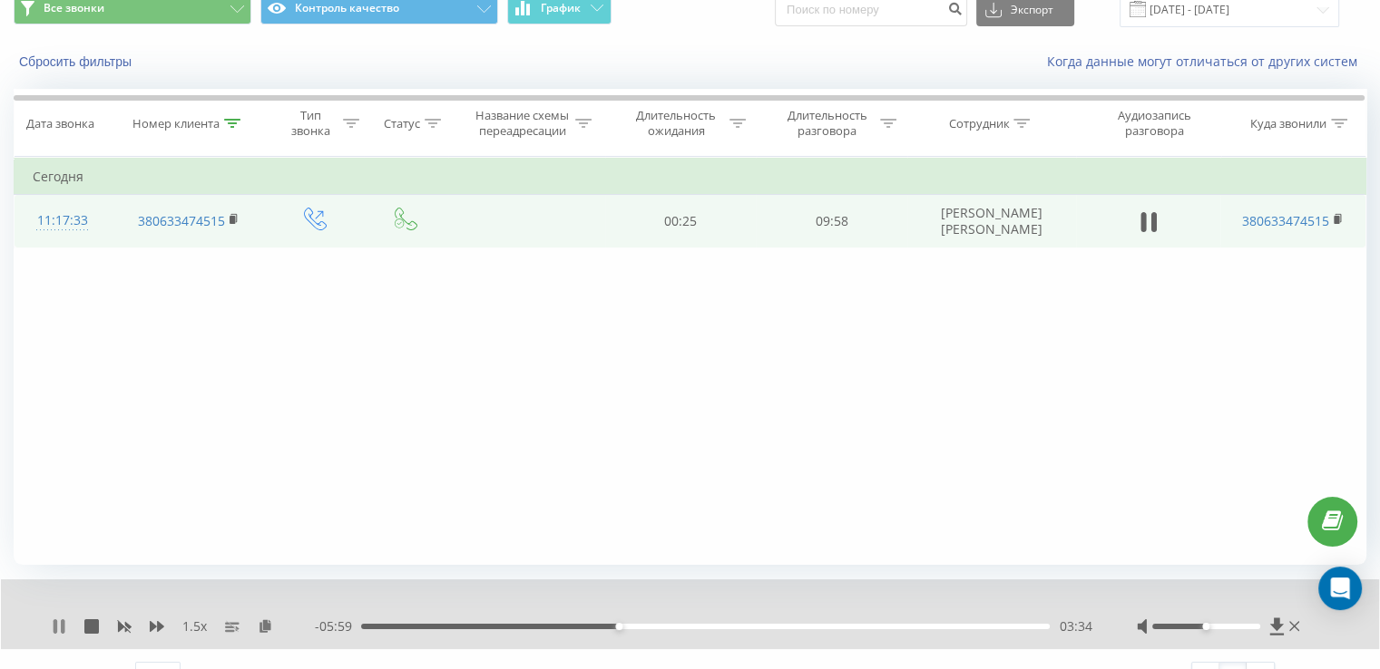
click at [62, 626] on icon at bounding box center [63, 627] width 4 height 15
click at [62, 625] on icon at bounding box center [59, 627] width 11 height 15
click at [62, 627] on icon at bounding box center [63, 627] width 4 height 15
click at [65, 627] on icon at bounding box center [59, 627] width 15 height 15
click at [737, 625] on div "05:13" at bounding box center [705, 626] width 689 height 5
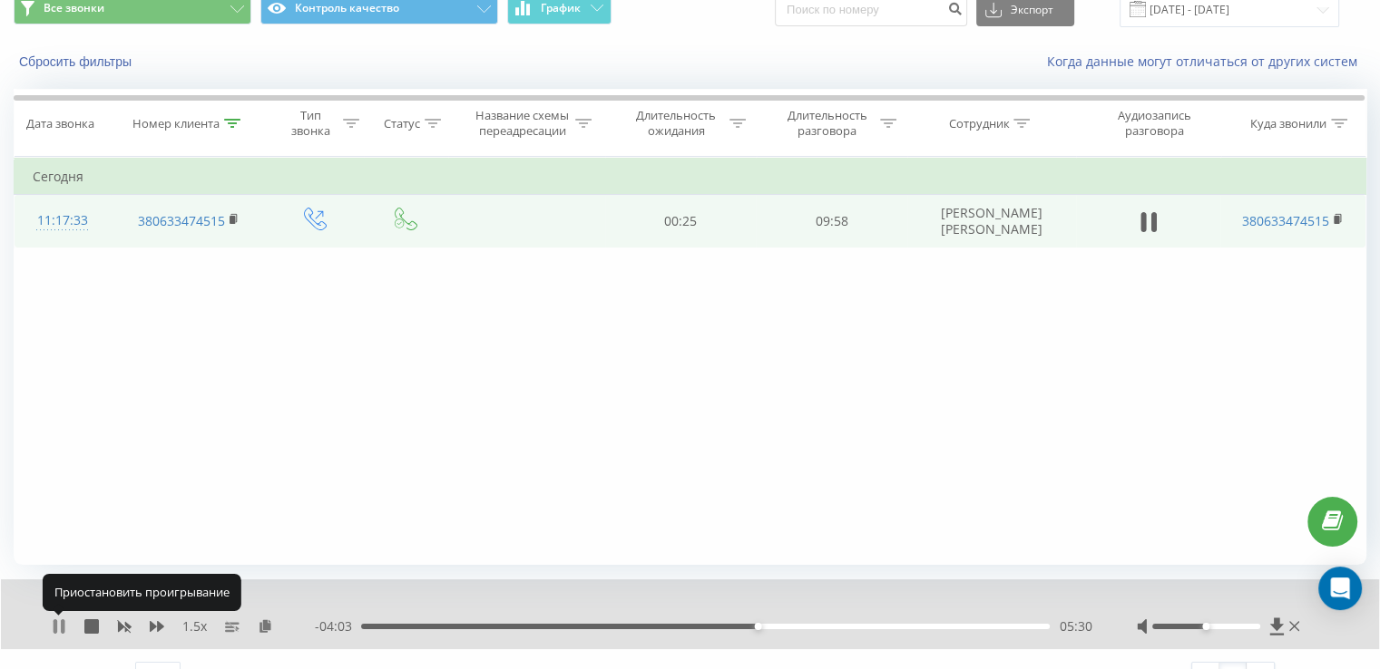
click at [58, 624] on icon at bounding box center [59, 627] width 15 height 15
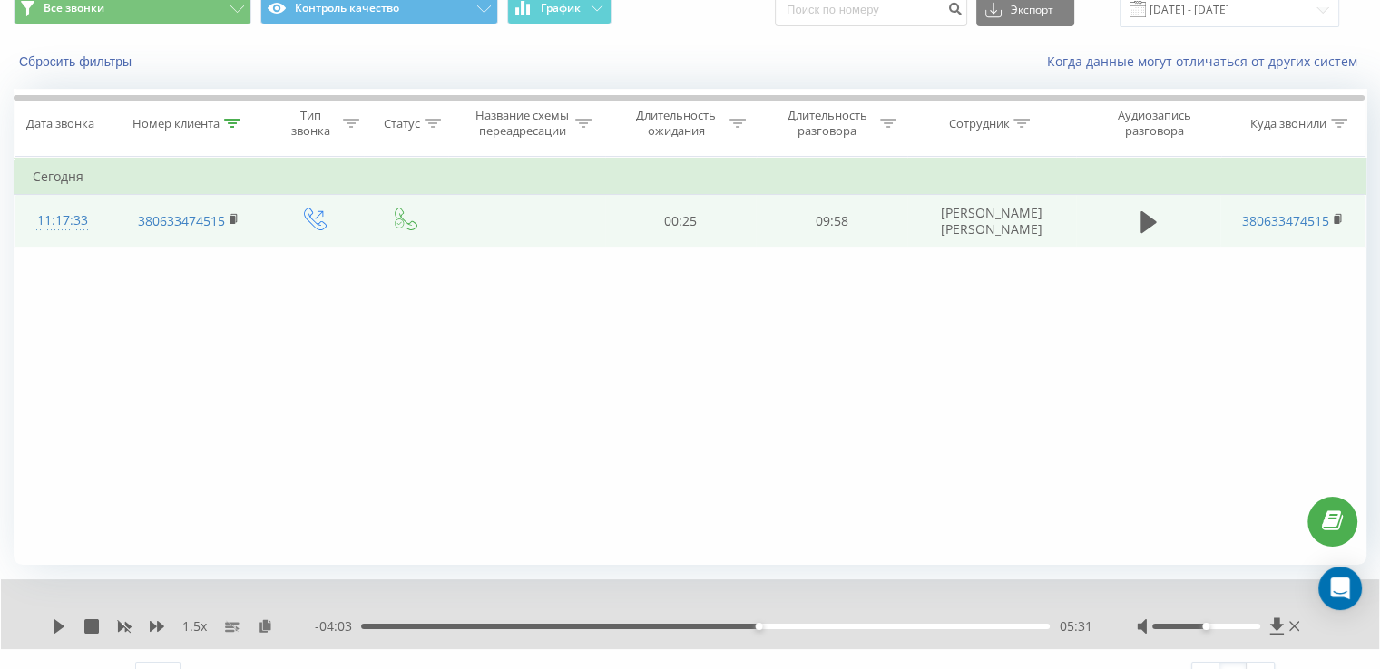
scroll to position [109, 0]
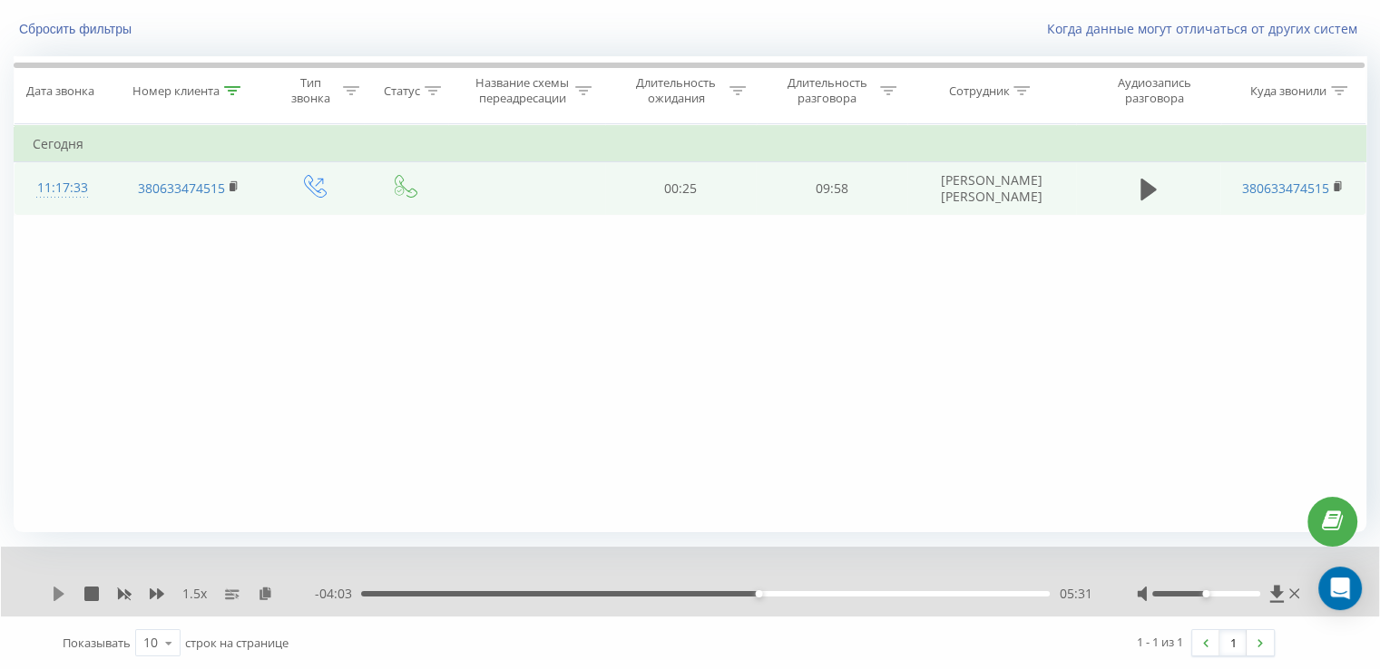
click at [60, 592] on icon at bounding box center [59, 594] width 11 height 15
click at [62, 591] on icon at bounding box center [63, 594] width 4 height 15
click at [65, 593] on icon at bounding box center [59, 594] width 15 height 15
click at [64, 591] on icon at bounding box center [63, 594] width 4 height 15
click at [61, 582] on div "1.5 x - 09:06 00:28 00:28" at bounding box center [690, 582] width 1378 height 70
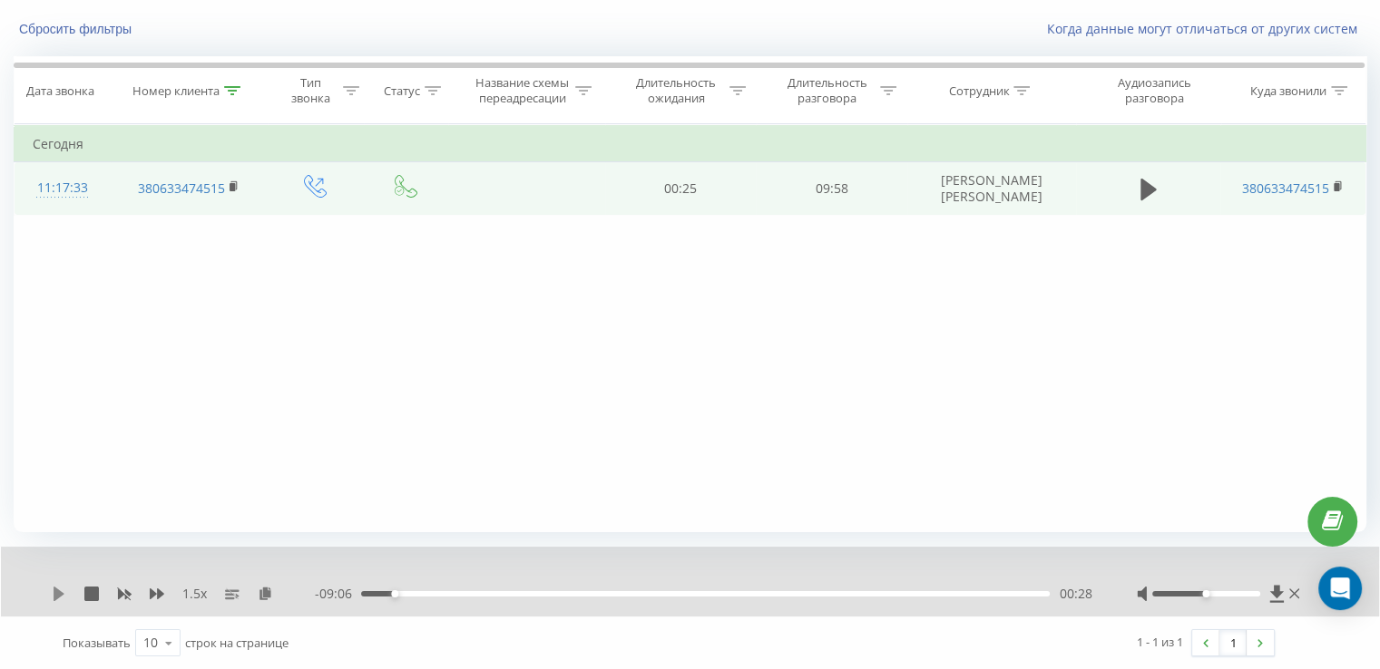
click at [56, 592] on icon at bounding box center [59, 594] width 11 height 15
click at [722, 595] on div "00:28" at bounding box center [705, 593] width 689 height 5
click at [55, 596] on icon at bounding box center [56, 594] width 4 height 15
click at [751, 589] on div "- 04:21 05:12 05:12" at bounding box center [703, 594] width 777 height 18
drag, startPoint x: 752, startPoint y: 593, endPoint x: 667, endPoint y: 614, distance: 87.8
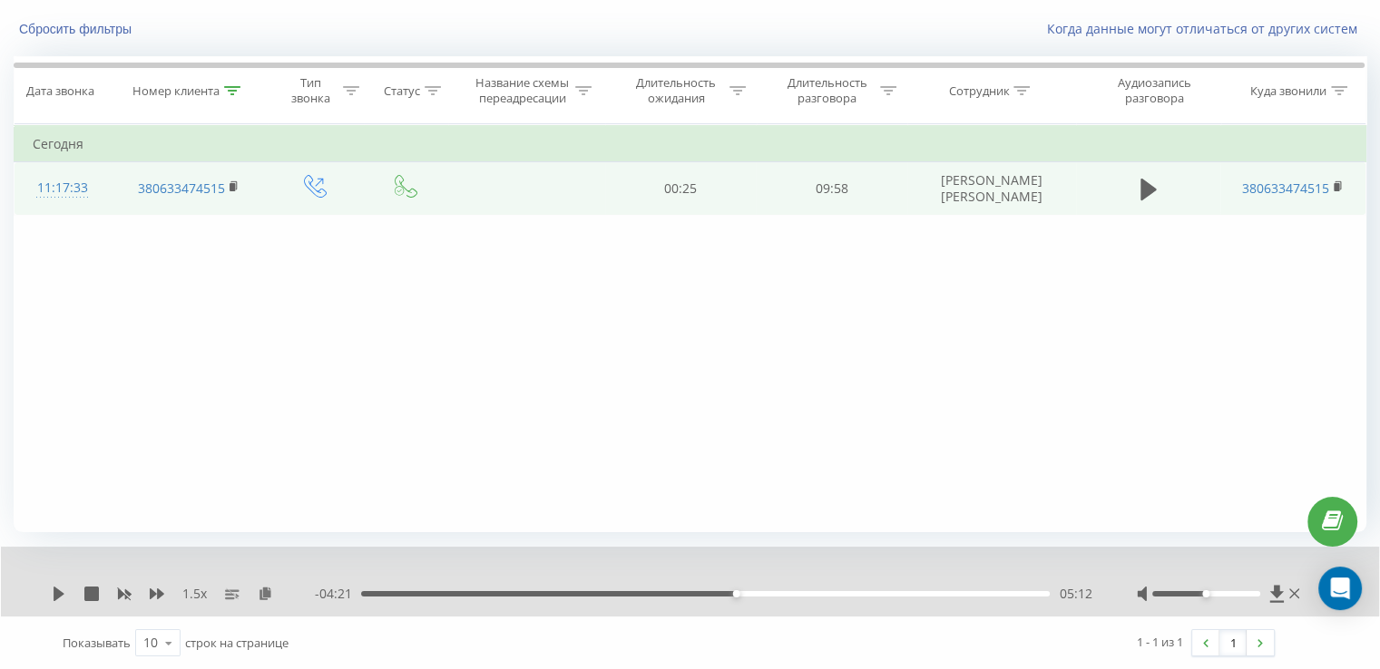
click at [752, 594] on div "05:12" at bounding box center [705, 593] width 689 height 5
click at [58, 587] on icon at bounding box center [59, 594] width 15 height 15
click at [723, 591] on div "05:28" at bounding box center [705, 593] width 689 height 5
click at [711, 592] on div "04:52" at bounding box center [705, 593] width 689 height 5
click at [56, 593] on icon at bounding box center [56, 594] width 4 height 15
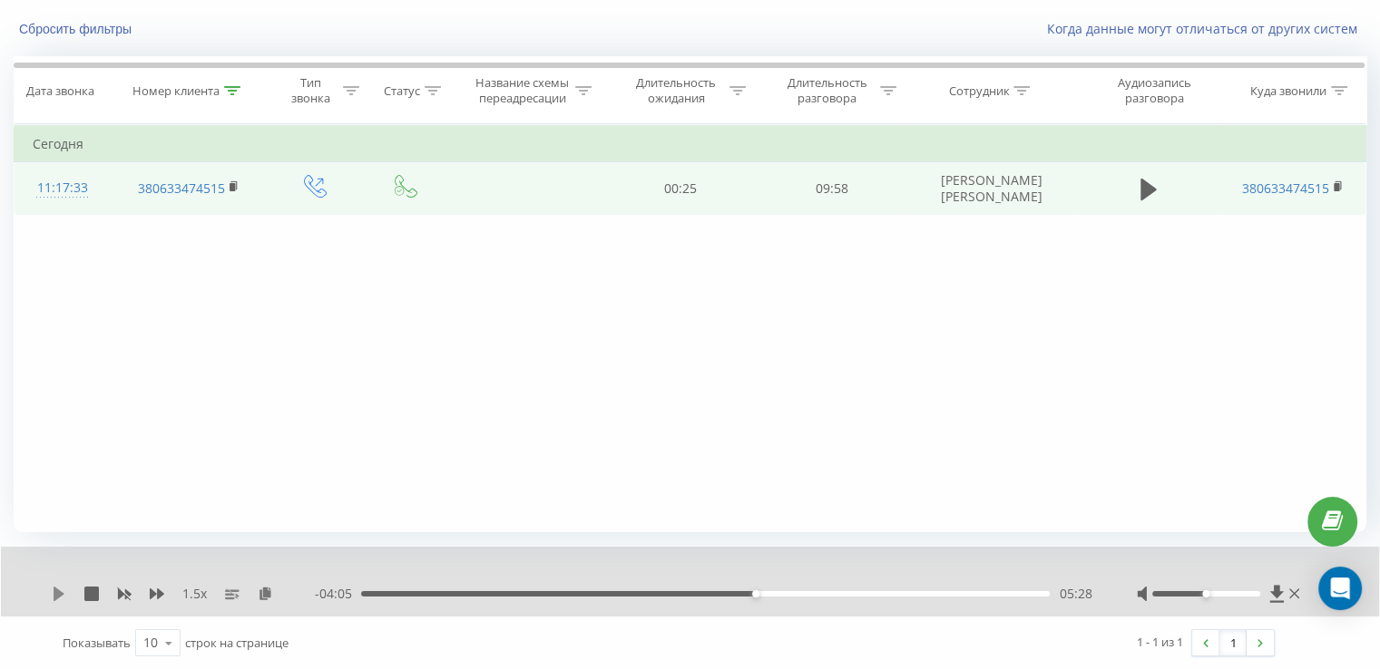
click at [54, 587] on icon at bounding box center [59, 594] width 15 height 15
click at [65, 596] on icon at bounding box center [59, 594] width 15 height 15
click at [64, 595] on icon at bounding box center [59, 594] width 15 height 15
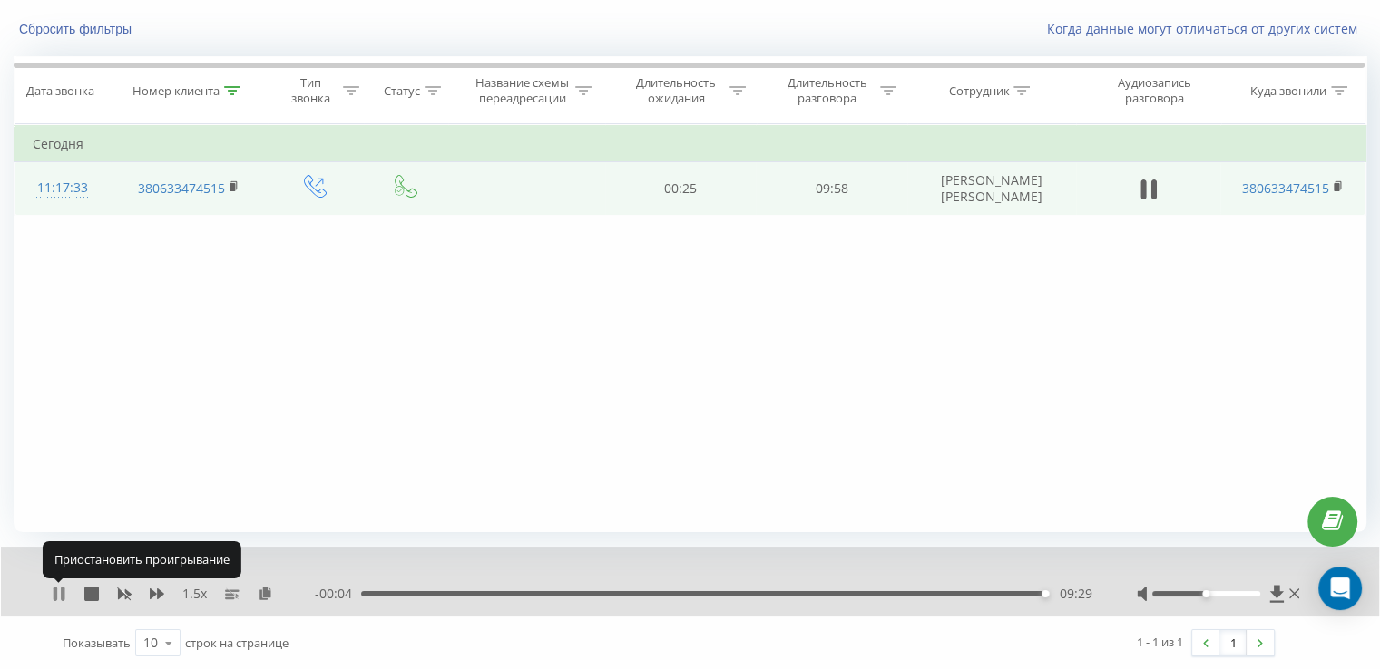
click at [62, 593] on icon at bounding box center [63, 594] width 4 height 15
click at [242, 91] on div "Номер клиента" at bounding box center [189, 90] width 157 height 15
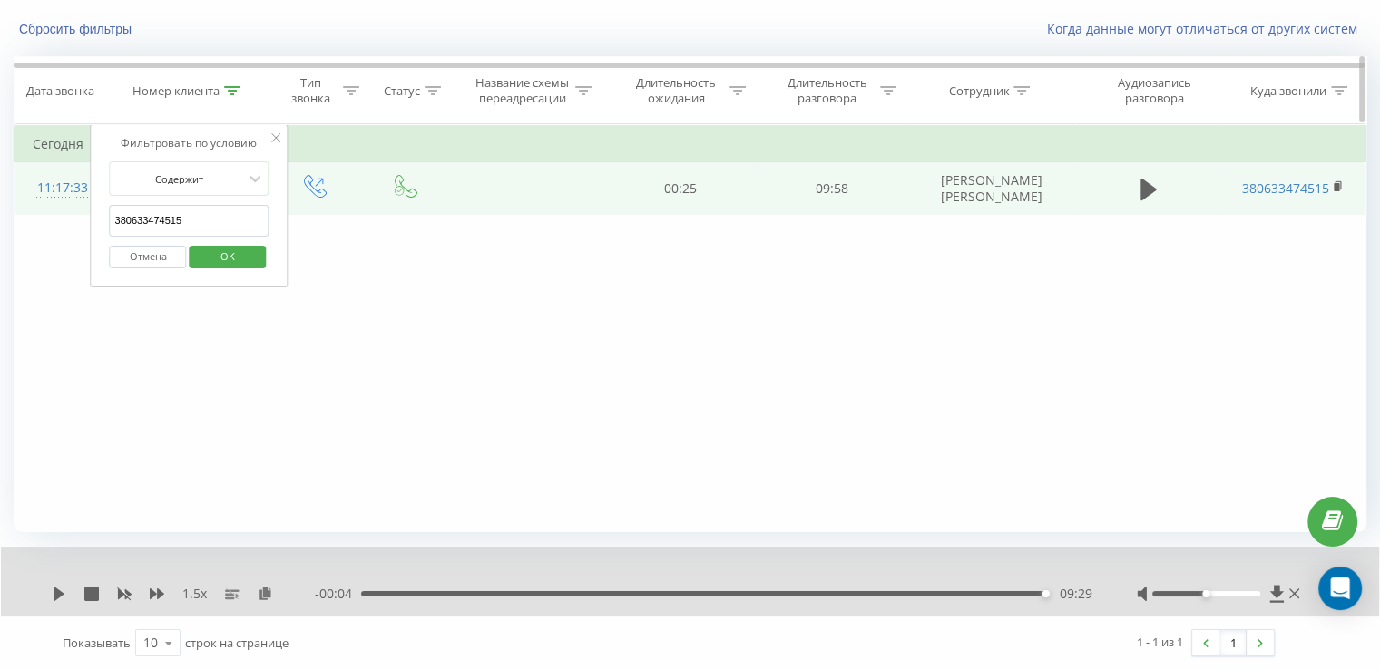
click at [242, 91] on div "Номер клиента" at bounding box center [189, 90] width 157 height 15
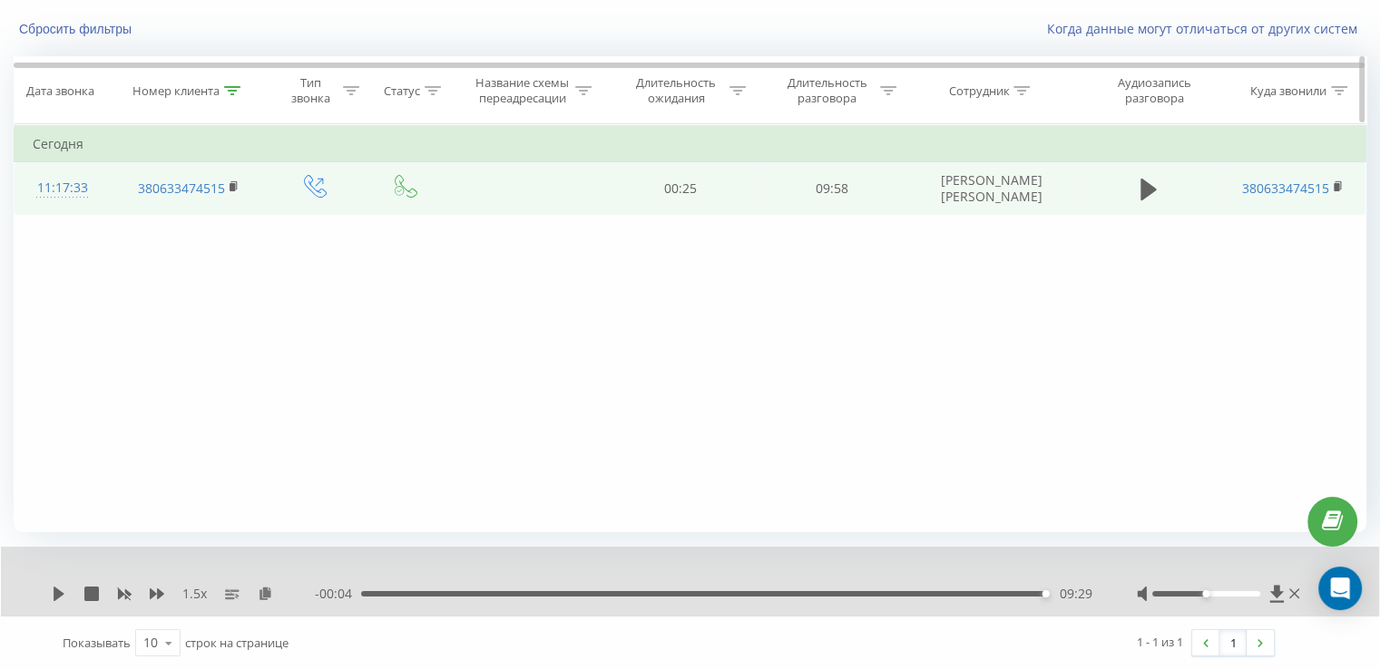
click at [232, 87] on icon at bounding box center [232, 90] width 16 height 9
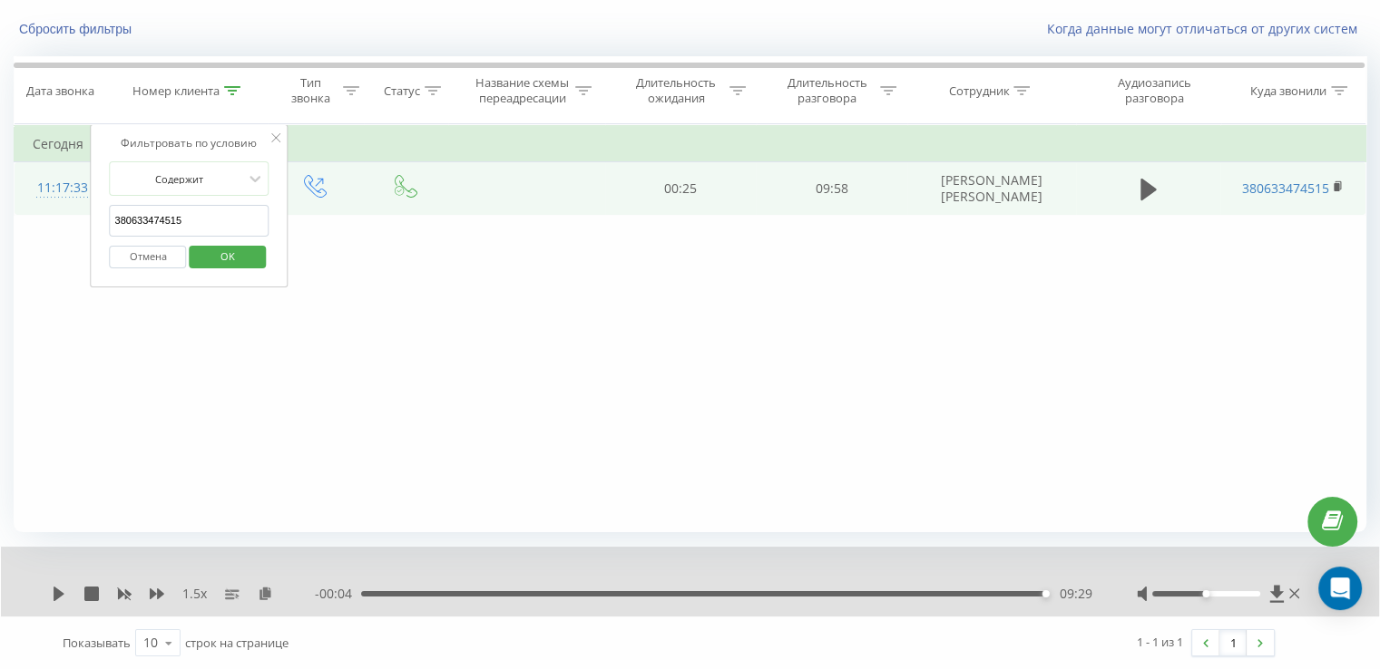
click at [173, 211] on input "380633474515" at bounding box center [190, 221] width 160 height 32
paste input "86804886"
type input "380686804886"
click at [225, 261] on span "OK" at bounding box center [227, 256] width 51 height 28
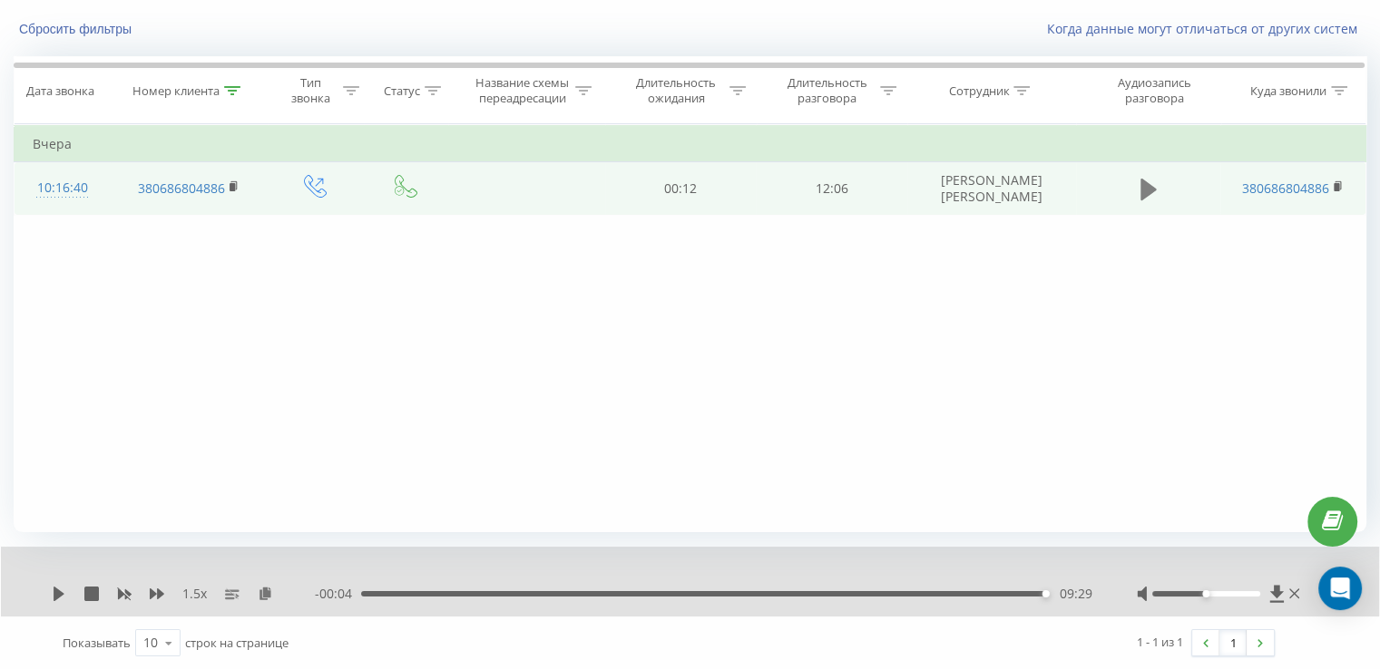
click at [1140, 189] on icon at bounding box center [1148, 190] width 16 height 22
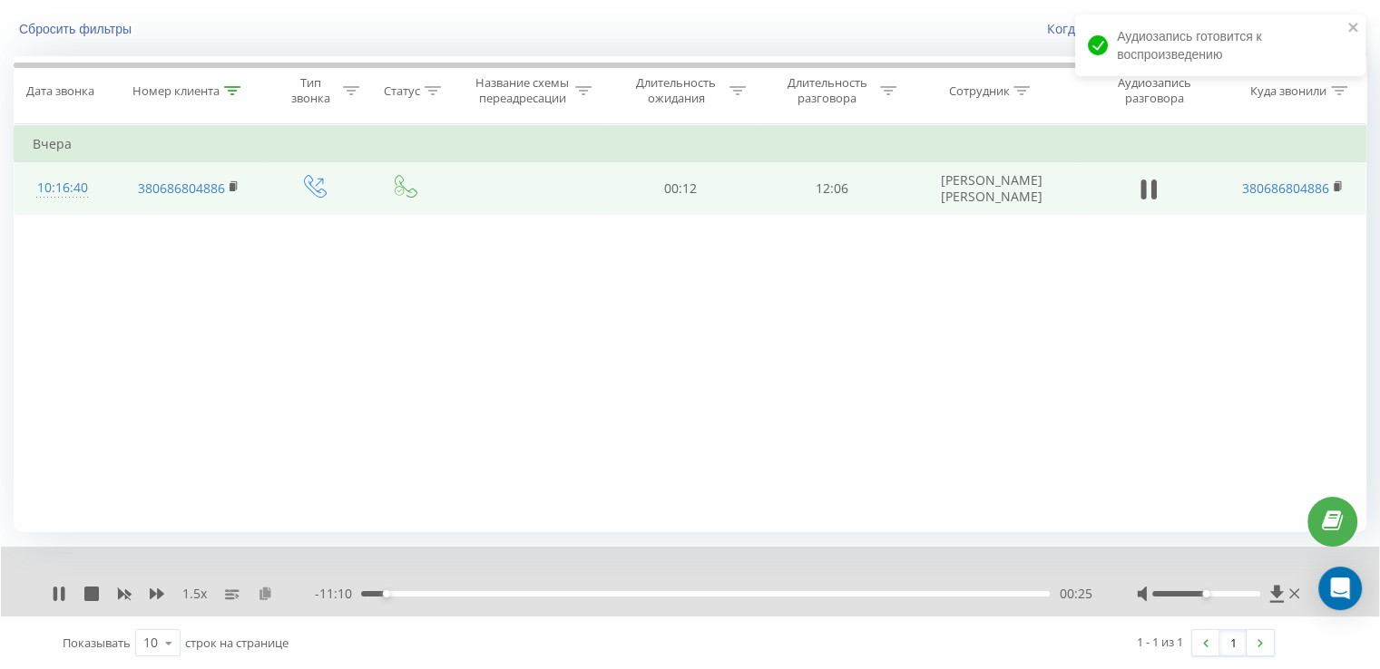
click at [269, 592] on icon at bounding box center [265, 593] width 15 height 13
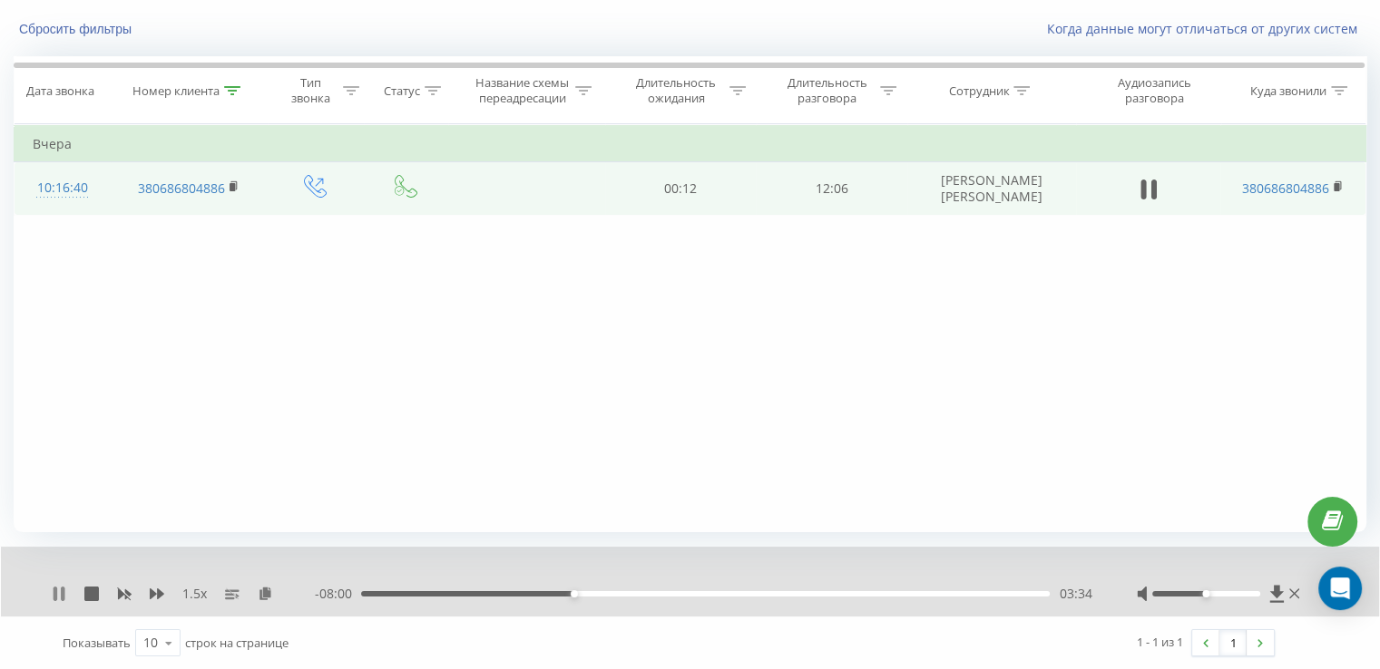
click at [54, 595] on icon at bounding box center [56, 594] width 4 height 15
click at [52, 593] on icon at bounding box center [59, 594] width 15 height 15
click at [58, 595] on icon at bounding box center [59, 594] width 15 height 15
click at [56, 591] on icon at bounding box center [59, 594] width 11 height 15
click at [62, 596] on icon at bounding box center [63, 594] width 4 height 15
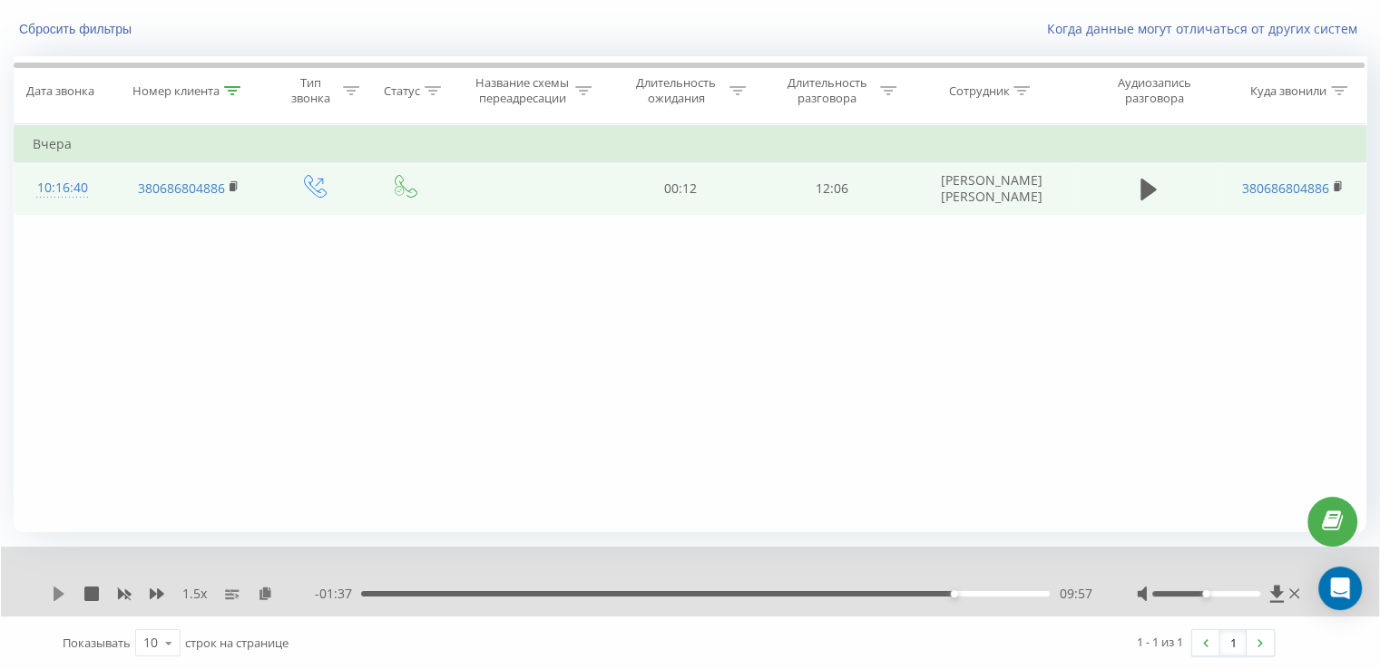
click at [65, 591] on icon at bounding box center [59, 594] width 15 height 15
click at [578, 585] on div "00:00 11:35 11:35" at bounding box center [703, 594] width 777 height 18
click at [577, 581] on div "1.5 x 00:00 11:35 11:35" at bounding box center [690, 582] width 1378 height 70
click at [581, 592] on div "11:35" at bounding box center [703, 593] width 693 height 5
click at [70, 592] on div "1.5 x" at bounding box center [183, 594] width 263 height 18
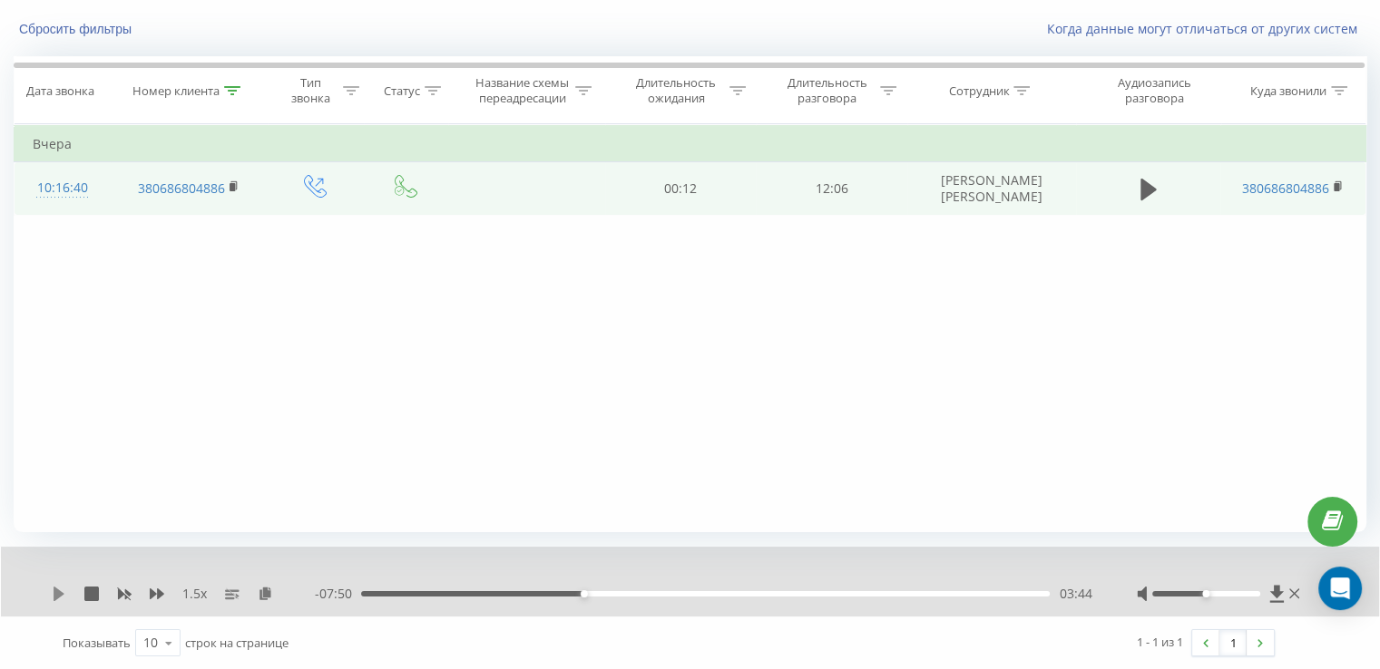
click at [62, 591] on icon at bounding box center [59, 594] width 15 height 15
drag, startPoint x: 53, startPoint y: 595, endPoint x: 55, endPoint y: 636, distance: 40.9
click at [57, 620] on div "1.5 x - 05:55 05:40 05:40 Показывать 10 10 25 50 100 строк на странице 1 - 1 из…" at bounding box center [690, 608] width 1353 height 122
click at [54, 596] on icon at bounding box center [56, 594] width 4 height 15
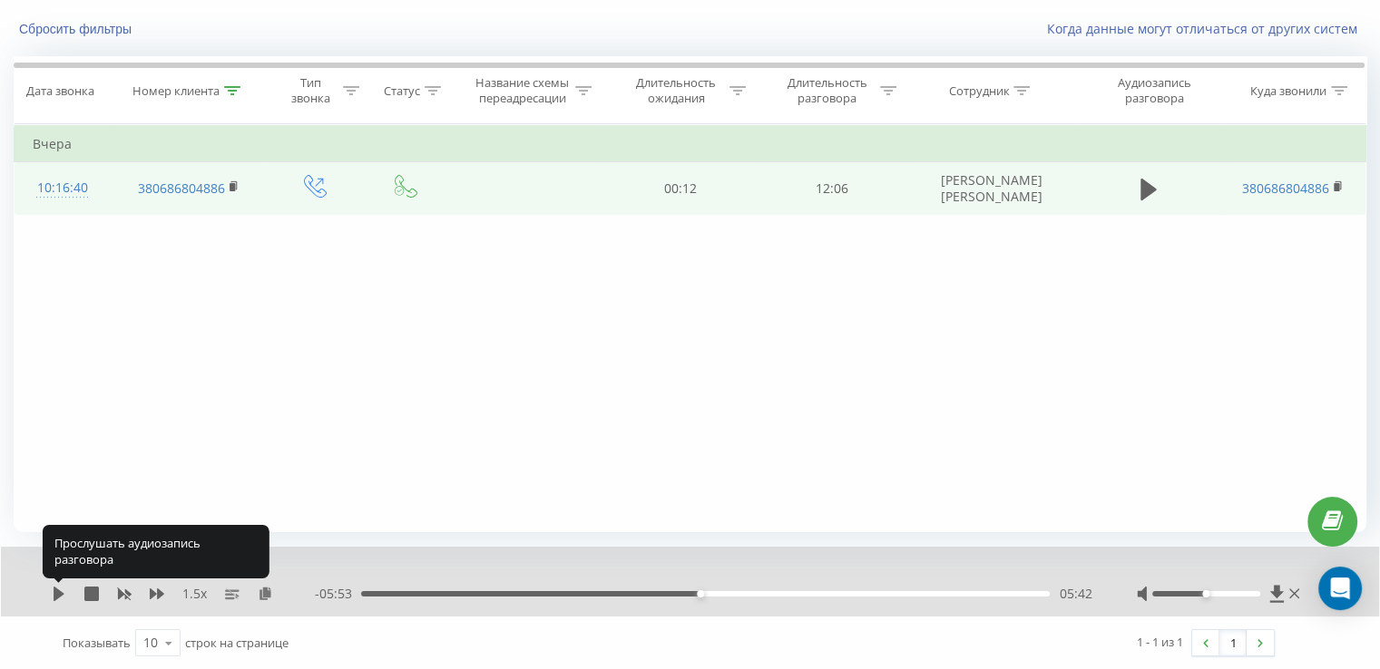
click at [54, 596] on icon at bounding box center [59, 594] width 11 height 15
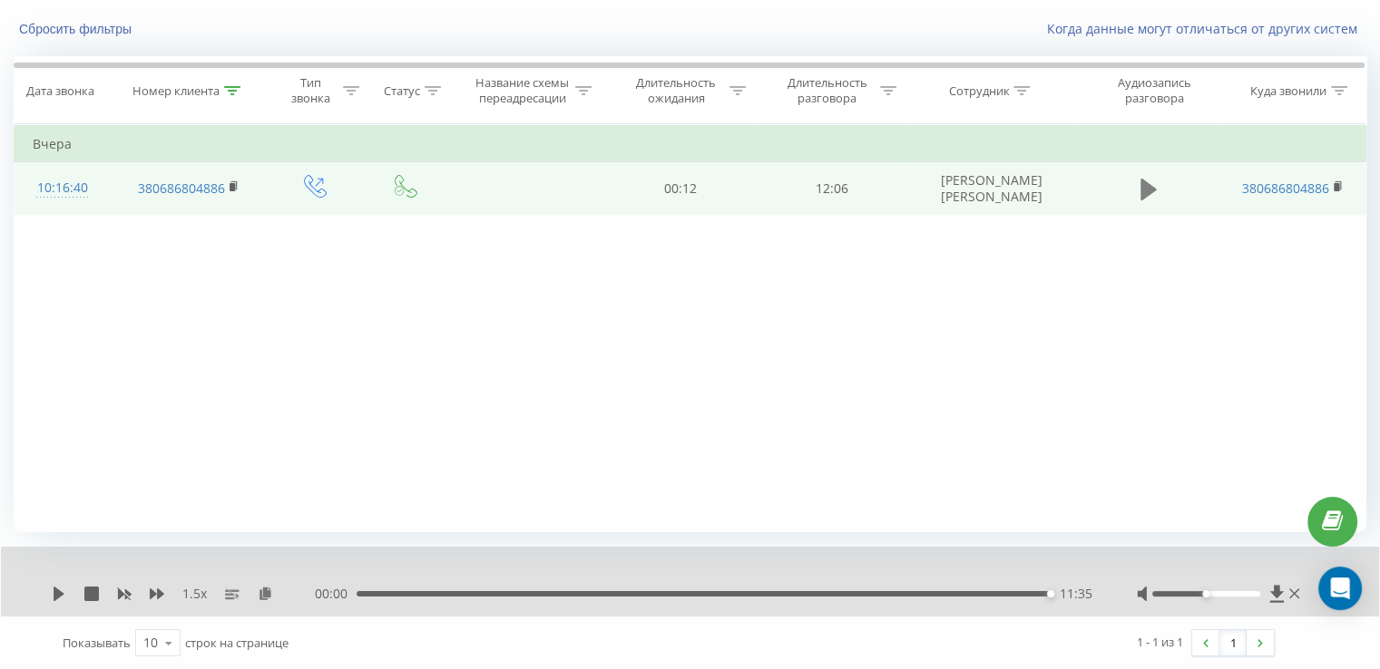
click at [1145, 191] on icon at bounding box center [1148, 190] width 16 height 22
click at [269, 589] on icon at bounding box center [265, 593] width 15 height 13
